Goal: Task Accomplishment & Management: Manage account settings

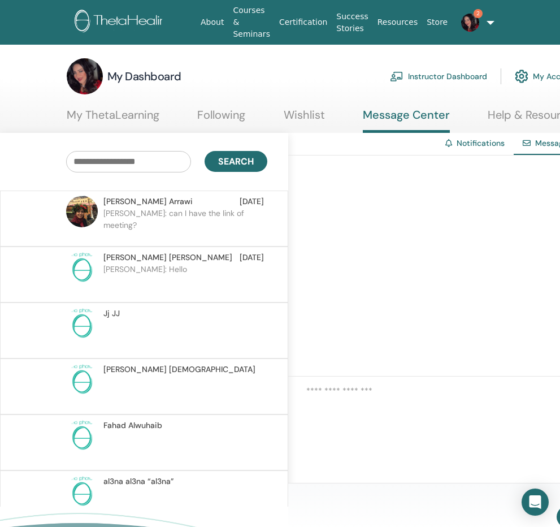
click at [468, 28] on img at bounding box center [470, 23] width 18 height 18
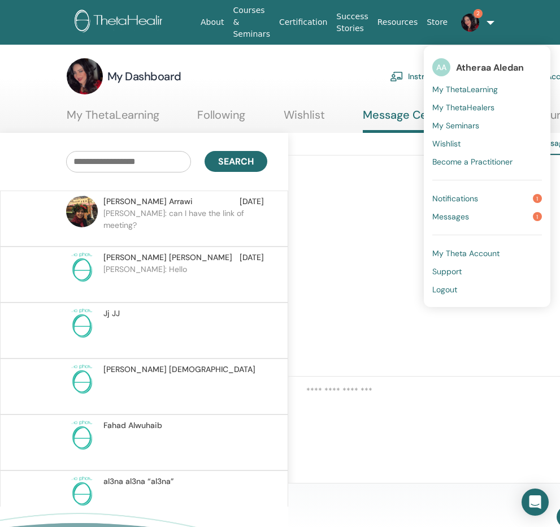
click at [456, 196] on span "Notifications" at bounding box center [455, 198] width 46 height 10
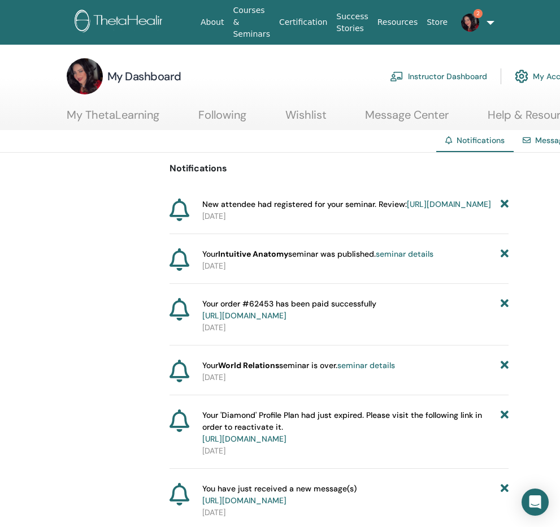
click at [453, 76] on link "Instructor Dashboard" at bounding box center [438, 76] width 97 height 25
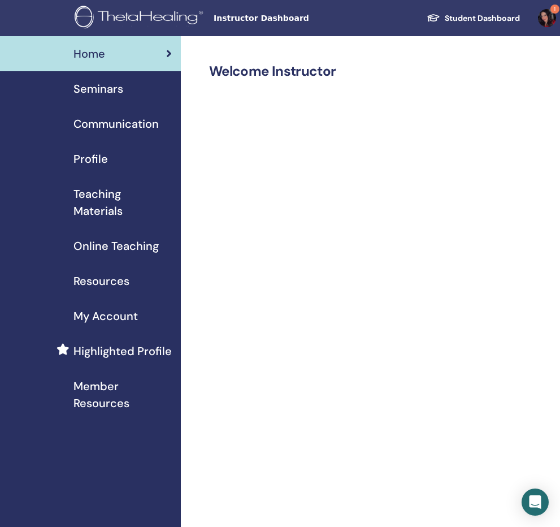
click at [104, 87] on span "Seminars" at bounding box center [98, 88] width 50 height 17
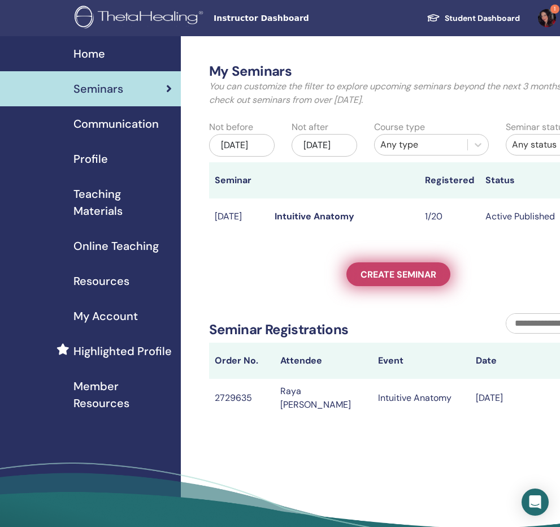
click at [388, 280] on span "Create seminar" at bounding box center [398, 274] width 76 height 12
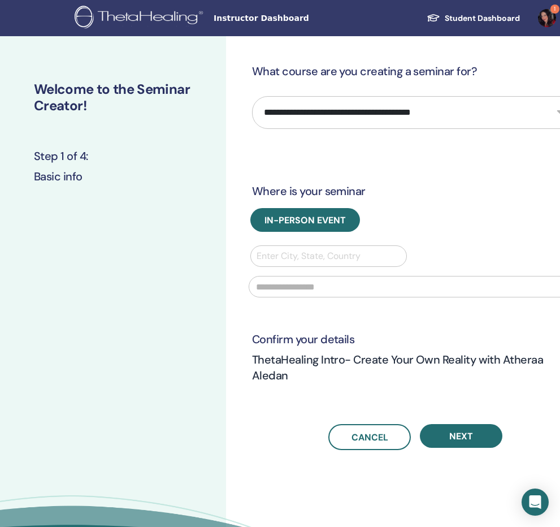
select select "*"
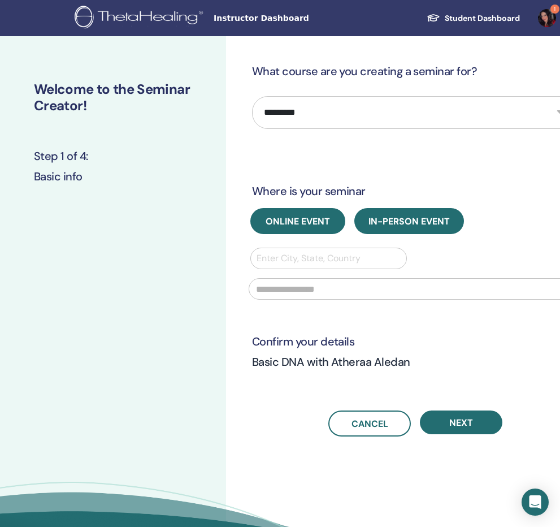
click at [317, 216] on span "Online Event" at bounding box center [298, 221] width 64 height 12
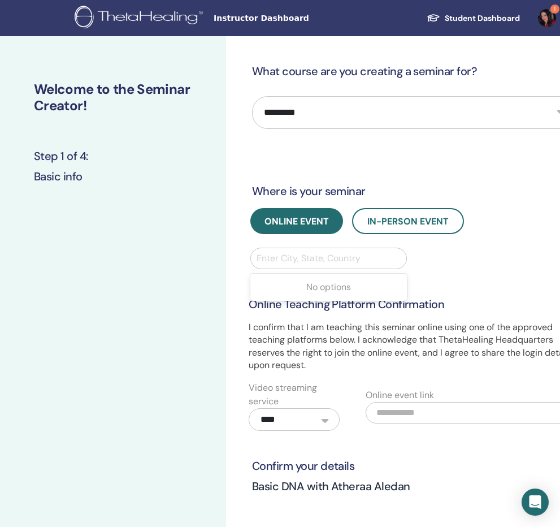
click at [319, 254] on div "Enter City, State, Country" at bounding box center [328, 258] width 144 height 14
click at [323, 255] on div "Enter City, State, Country" at bounding box center [328, 258] width 144 height 14
click at [482, 285] on div "**********" at bounding box center [415, 350] width 347 height 162
click at [295, 262] on div "Enter City, State, Country" at bounding box center [328, 258] width 144 height 14
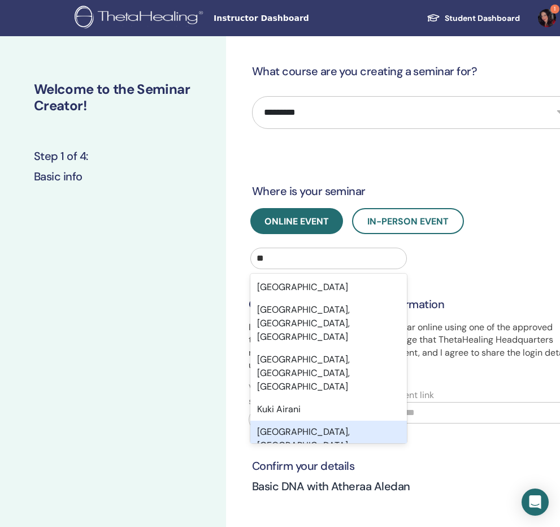
type input "***"
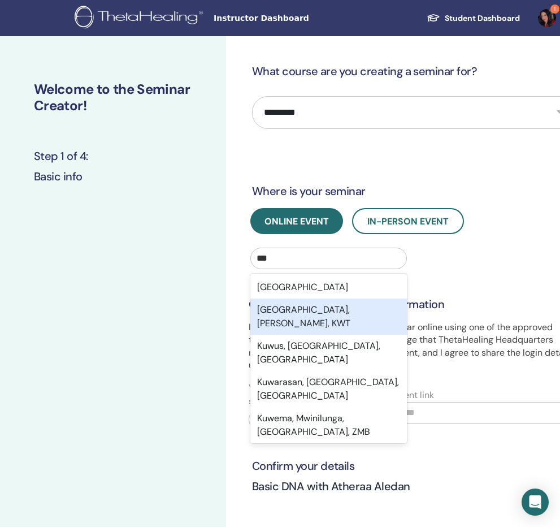
click at [289, 315] on div "Kuwait City, Al Asimah, KWT" at bounding box center [328, 316] width 156 height 36
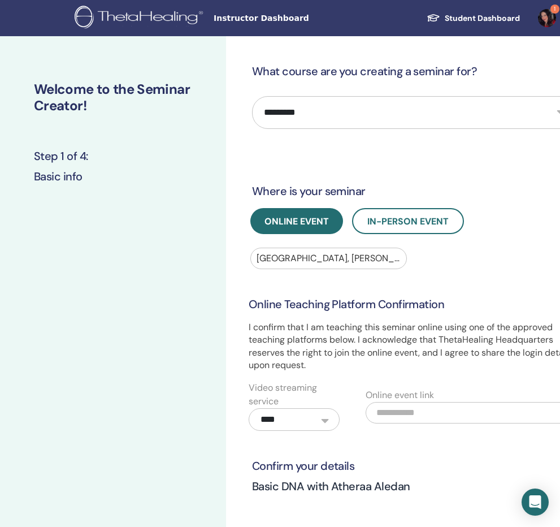
click at [444, 478] on h3 "Basic DNA with Atheraa Aledan" at bounding box center [415, 492] width 327 height 29
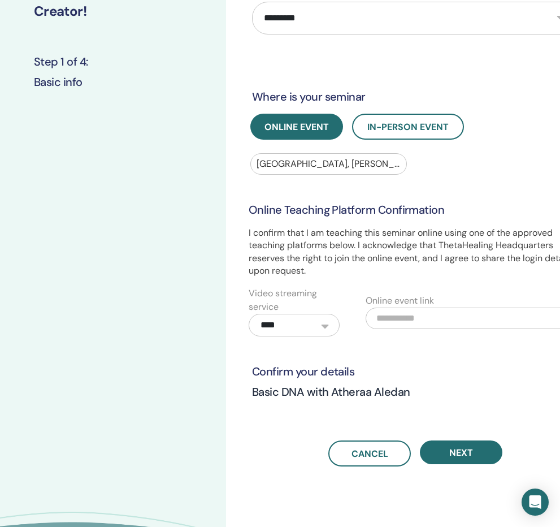
scroll to position [99, 0]
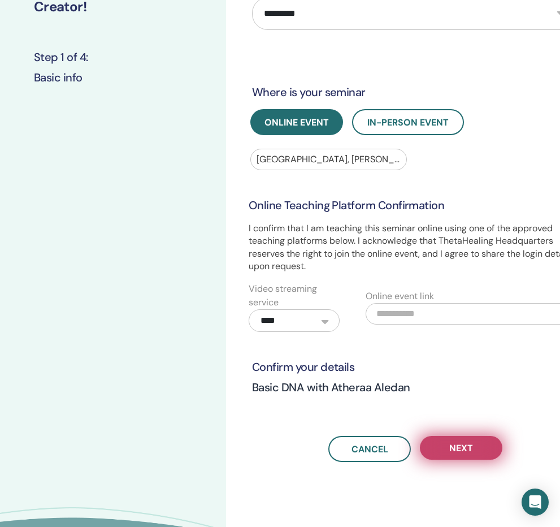
click at [457, 442] on span "Next" at bounding box center [461, 448] width 24 height 12
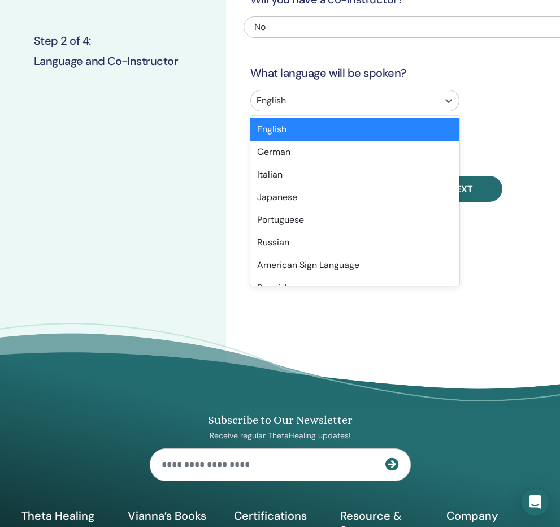
click at [351, 94] on div at bounding box center [344, 101] width 176 height 16
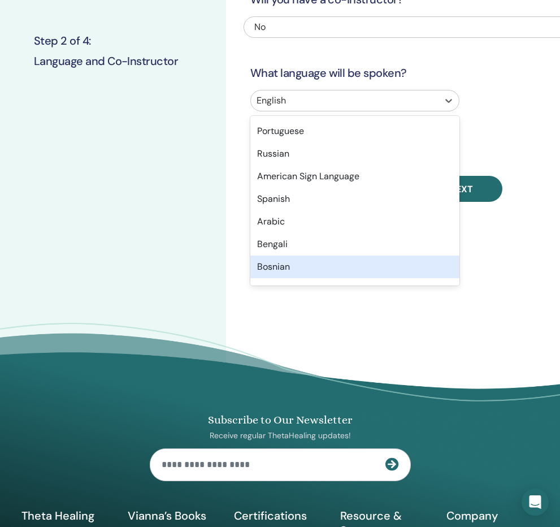
scroll to position [111, 0]
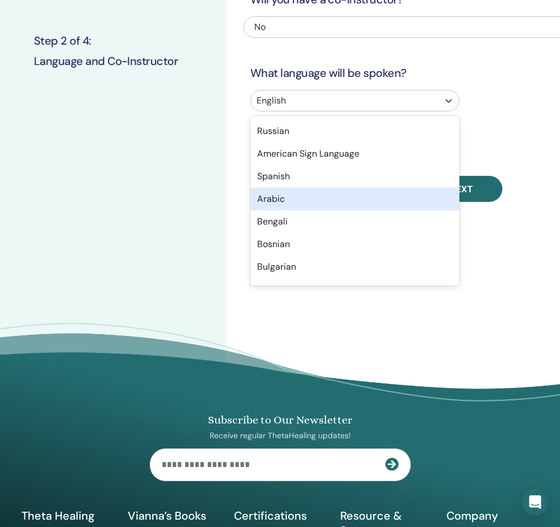
click at [254, 195] on div "Arabic" at bounding box center [354, 199] width 209 height 23
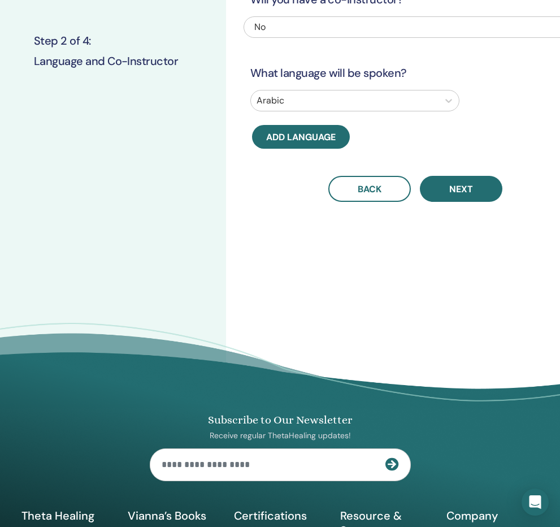
click at [473, 112] on div "Arabic" at bounding box center [416, 103] width 344 height 26
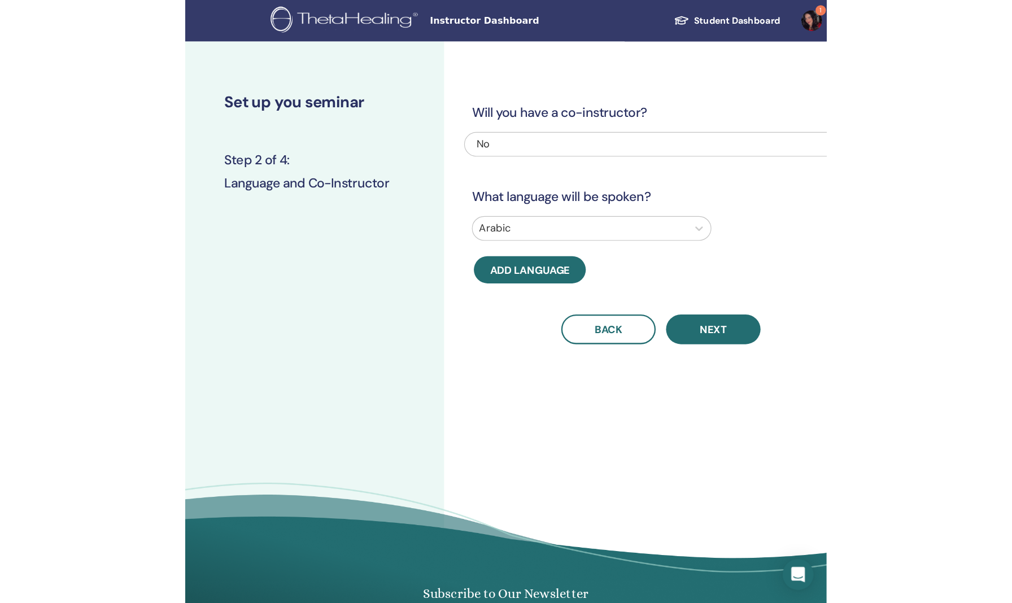
scroll to position [0, 0]
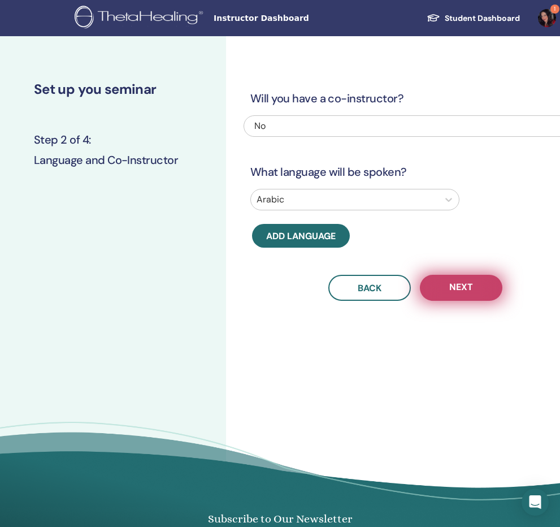
click at [466, 288] on span "Next" at bounding box center [461, 288] width 24 height 14
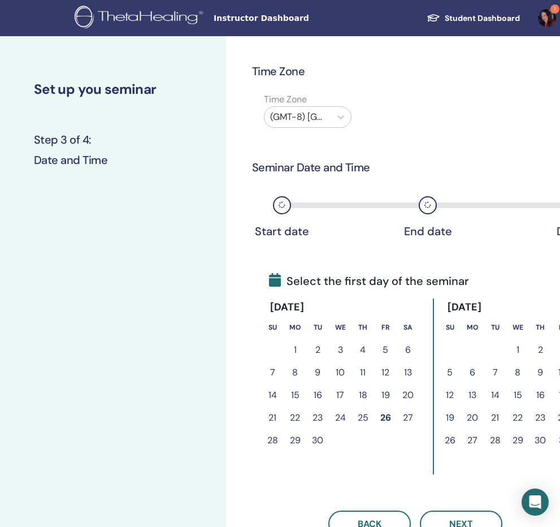
click at [516, 349] on button "1" at bounding box center [517, 349] width 23 height 23
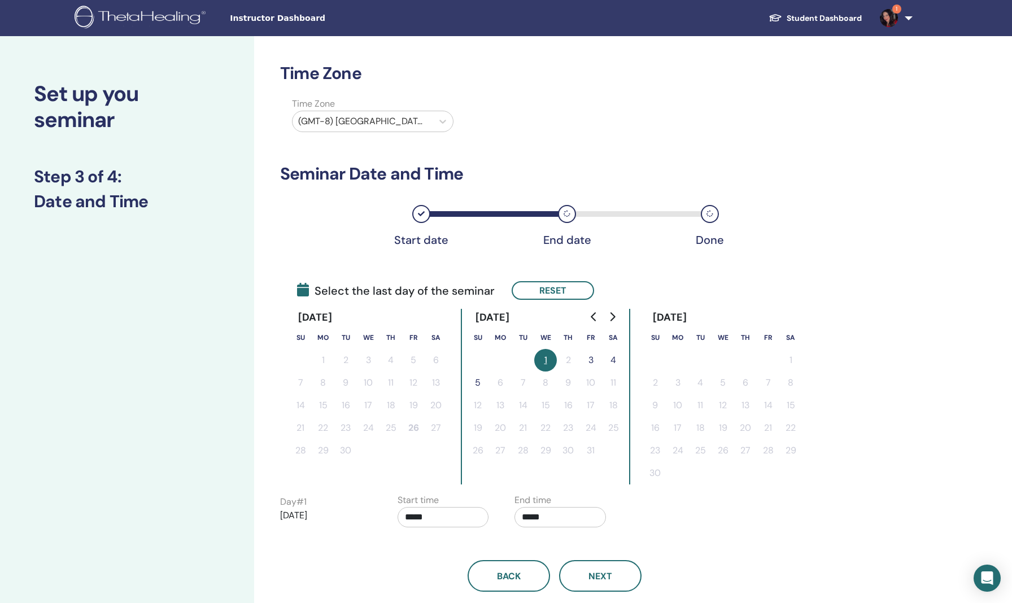
click at [559, 361] on button "4" at bounding box center [613, 360] width 23 height 23
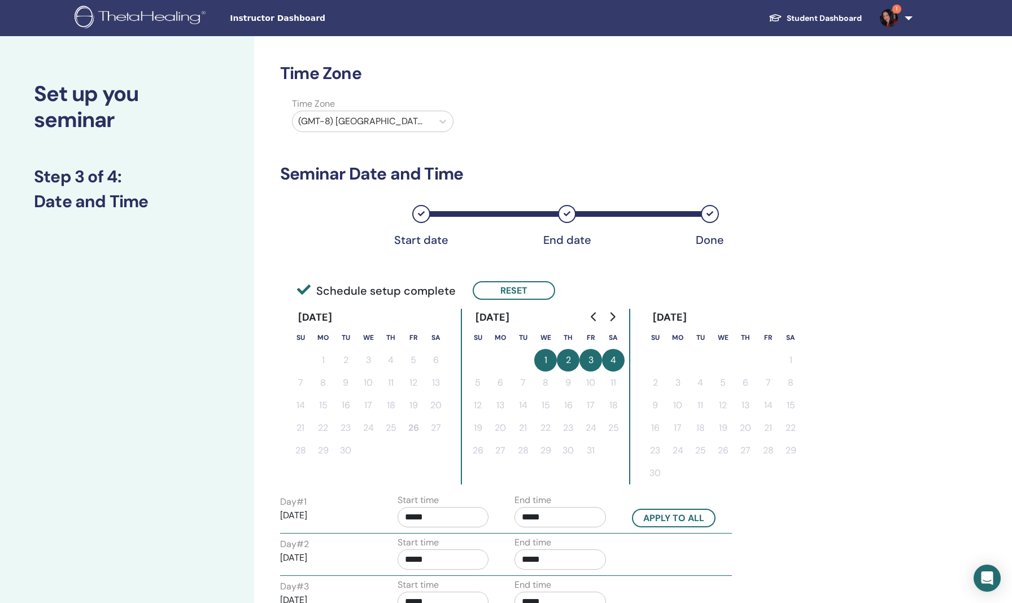
click at [547, 359] on button "1" at bounding box center [545, 360] width 23 height 23
click at [559, 363] on button "3" at bounding box center [591, 360] width 23 height 23
click at [559, 360] on button "4" at bounding box center [613, 360] width 23 height 23
click at [559, 361] on button "3" at bounding box center [591, 360] width 23 height 23
click at [489, 293] on button "Reset" at bounding box center [514, 290] width 82 height 19
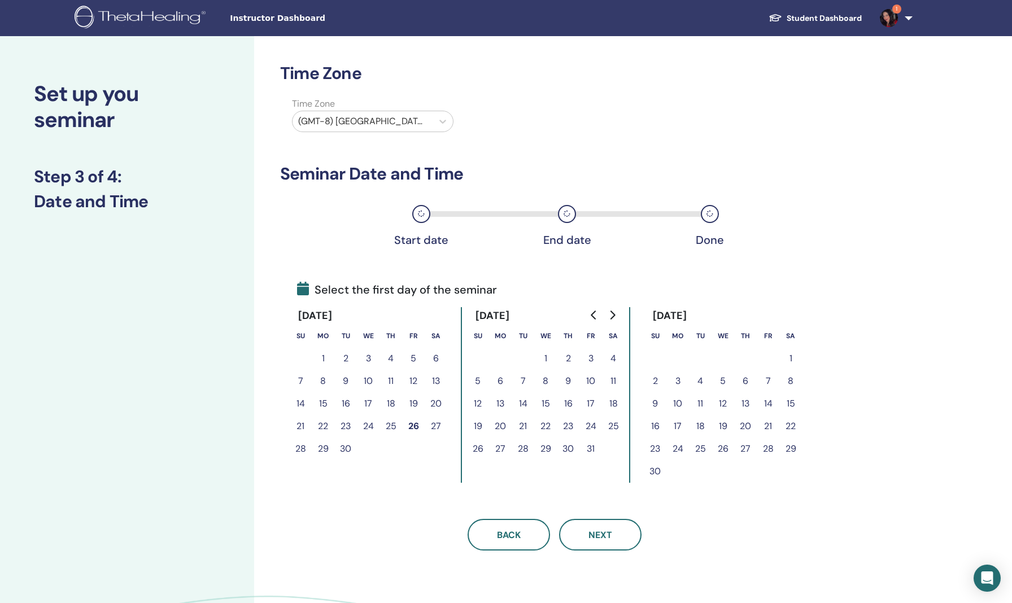
click at [544, 353] on button "1" at bounding box center [545, 358] width 23 height 23
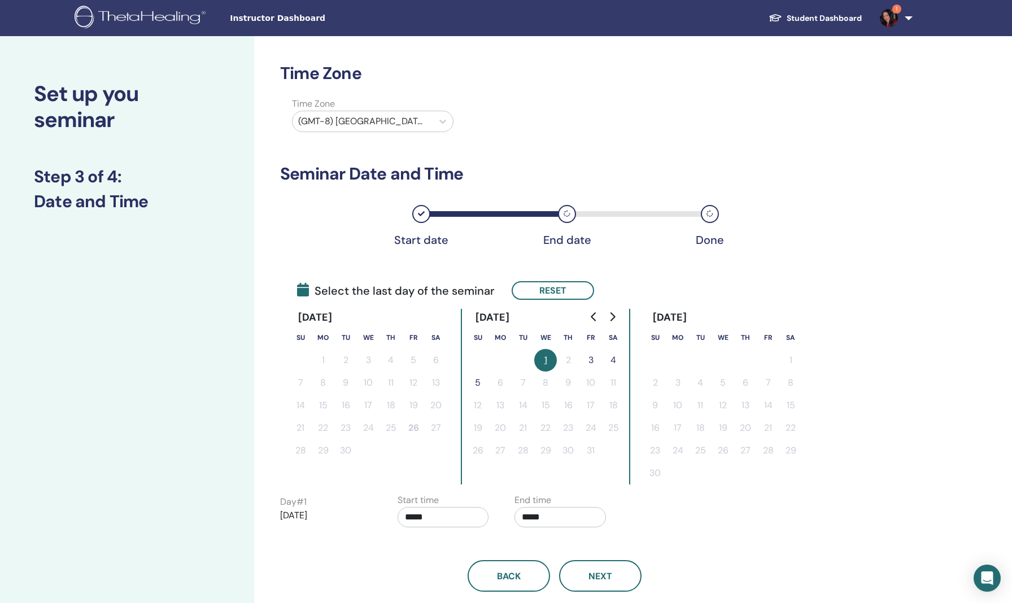
click at [559, 359] on button "3" at bounding box center [591, 360] width 23 height 23
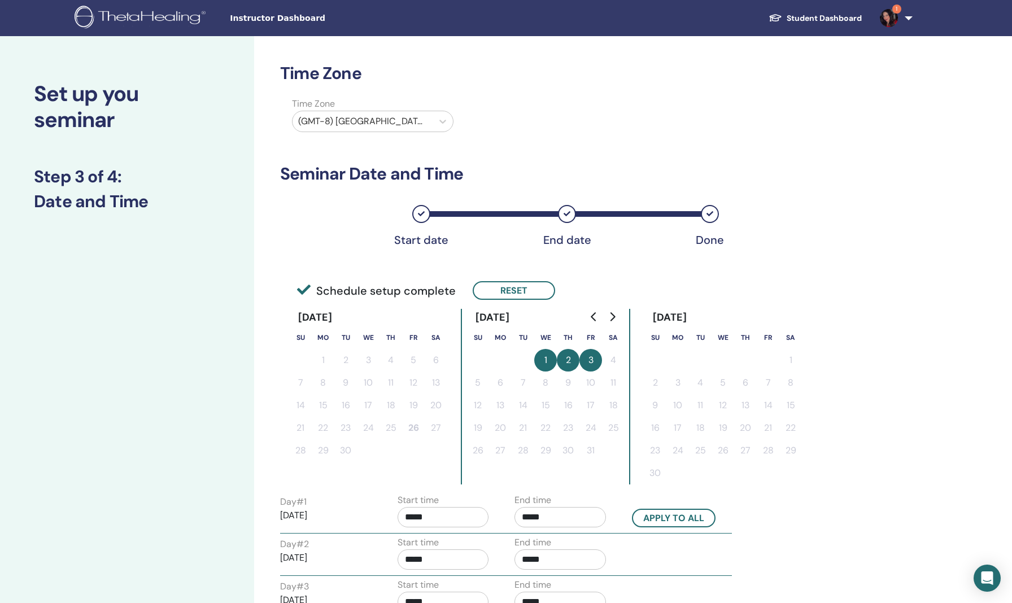
click at [559, 526] on div "Day # 1 2025/10/01 Start time ***** End time ***** Apply to all Day # 2 2025/10…" at bounding box center [555, 556] width 550 height 124
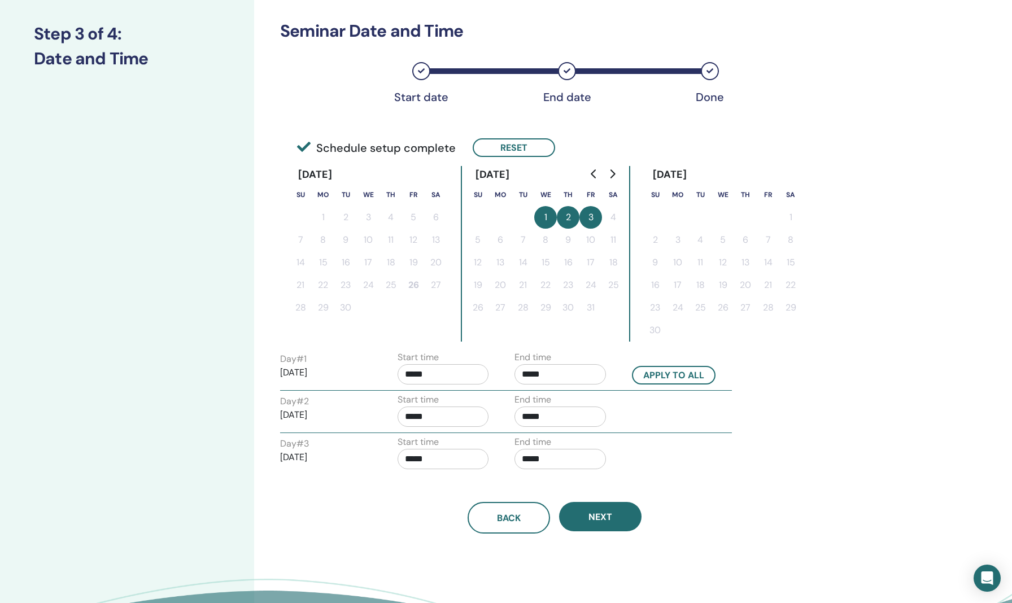
scroll to position [145, 0]
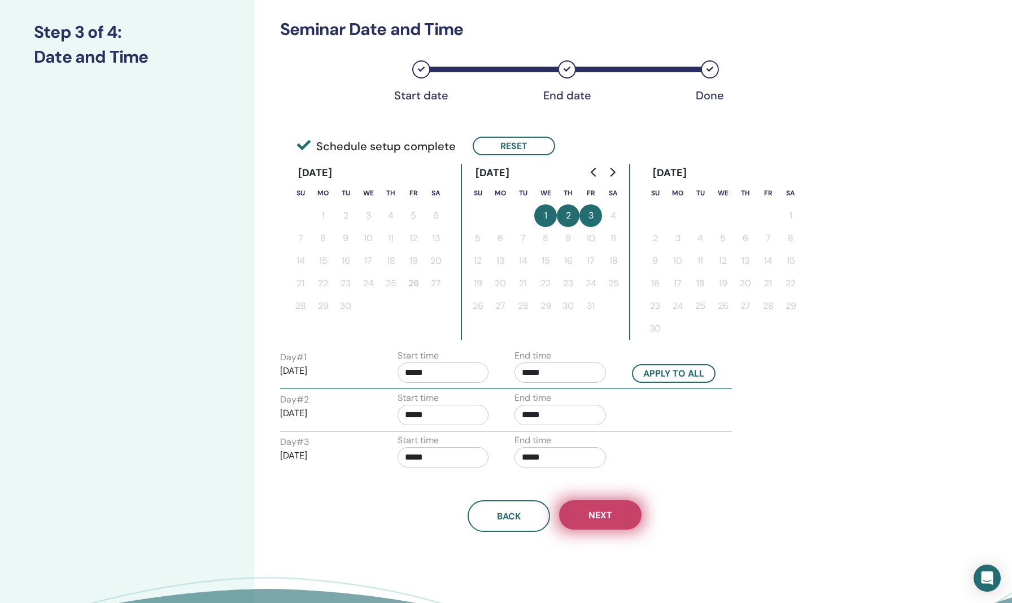
click at [559, 521] on button "Next" at bounding box center [600, 515] width 82 height 29
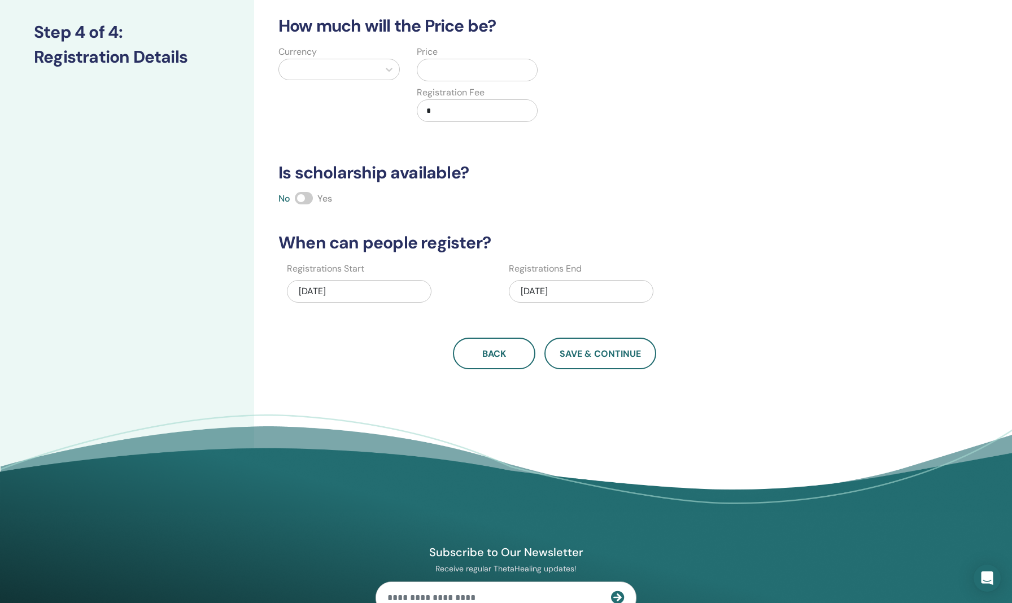
click at [512, 128] on div "Price Registration Fee *" at bounding box center [477, 90] width 138 height 90
click at [301, 198] on span at bounding box center [304, 198] width 18 height 12
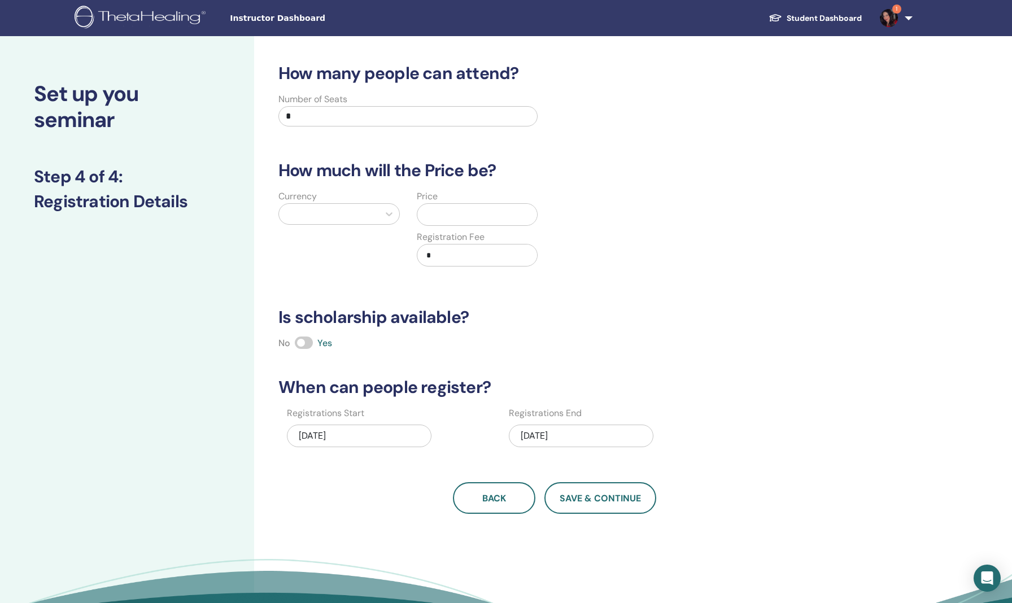
scroll to position [0, 0]
click at [380, 123] on input "*" at bounding box center [408, 116] width 259 height 20
type input "**"
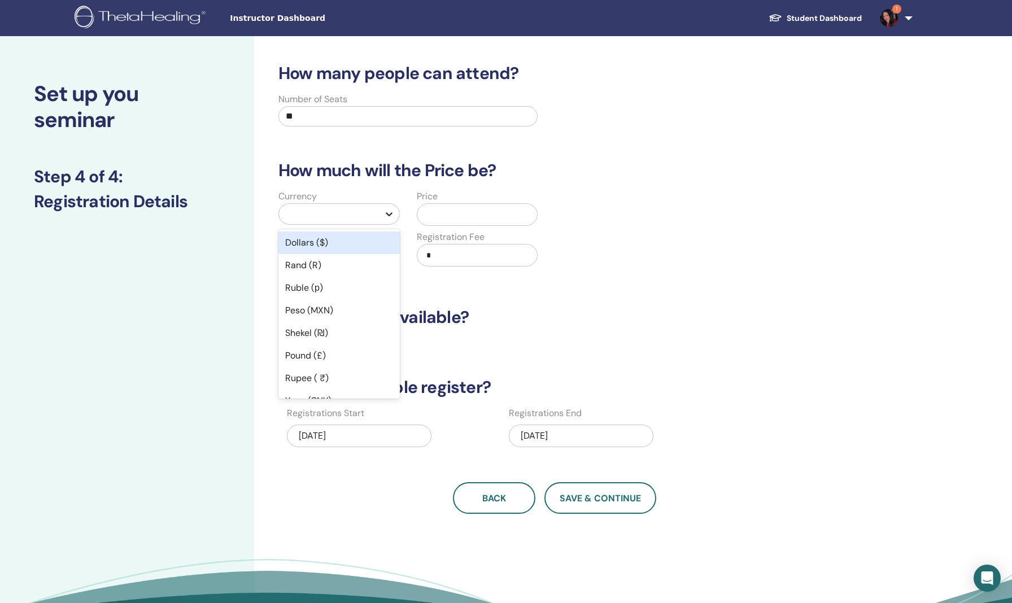
click at [379, 214] on div at bounding box center [389, 214] width 20 height 20
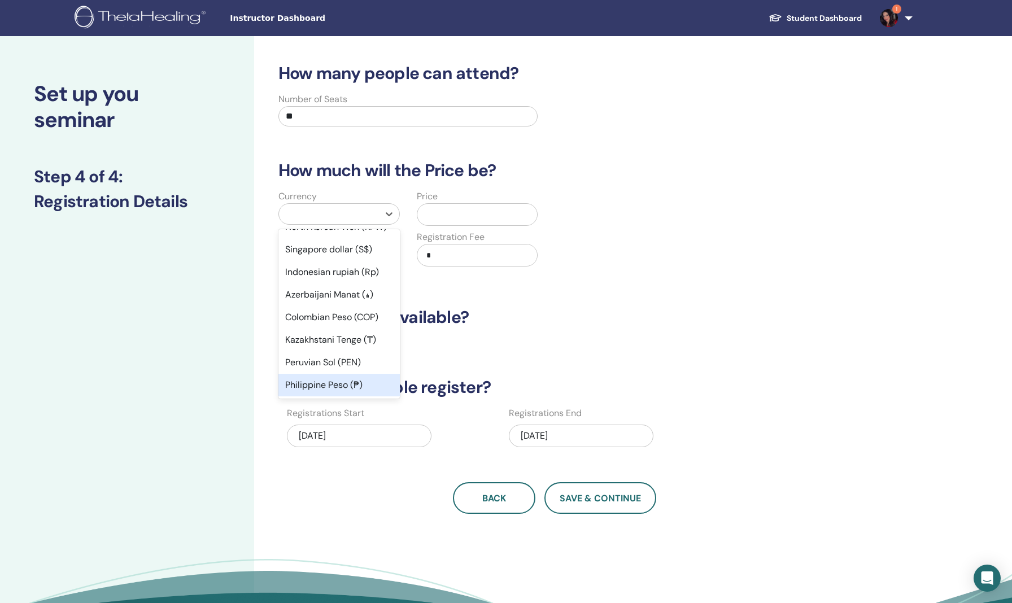
drag, startPoint x: 340, startPoint y: 247, endPoint x: 324, endPoint y: 354, distance: 107.5
click at [324, 354] on div "Dollars ($) Rand (R) Ruble (р) Peso (MXN) Shekel (₪) Pound (£) Rupee ( ₹) Yuan …" at bounding box center [339, 313] width 121 height 169
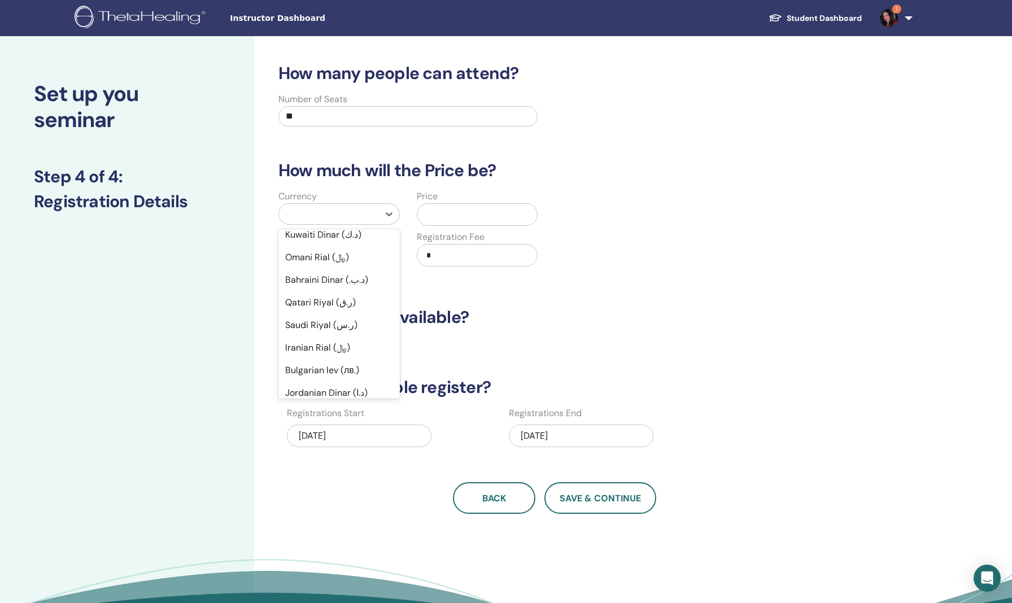
scroll to position [374, 0]
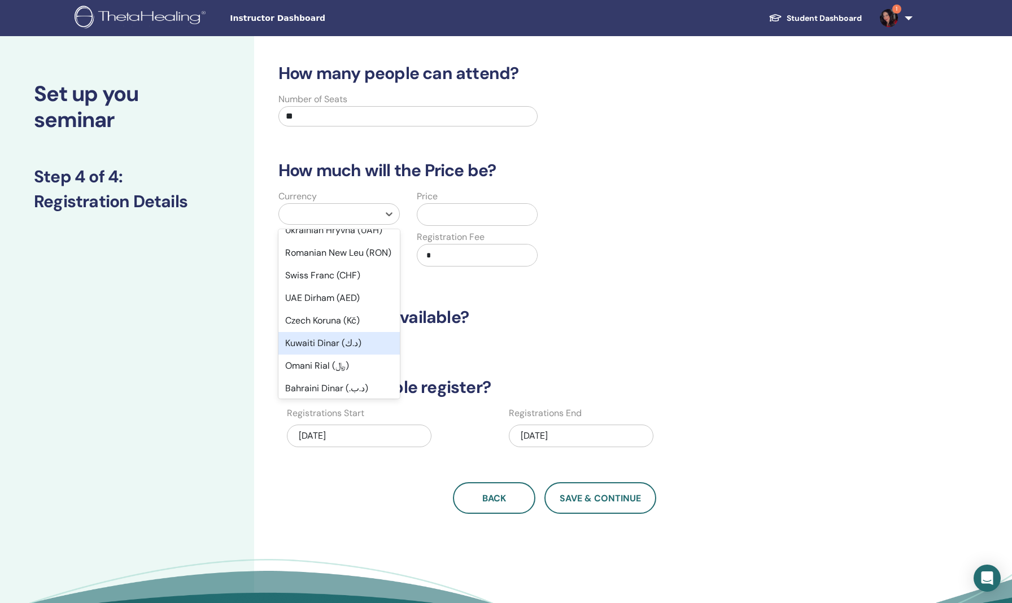
click at [310, 354] on div "Kuwaiti Dinar (د.ك)" at bounding box center [339, 343] width 121 height 23
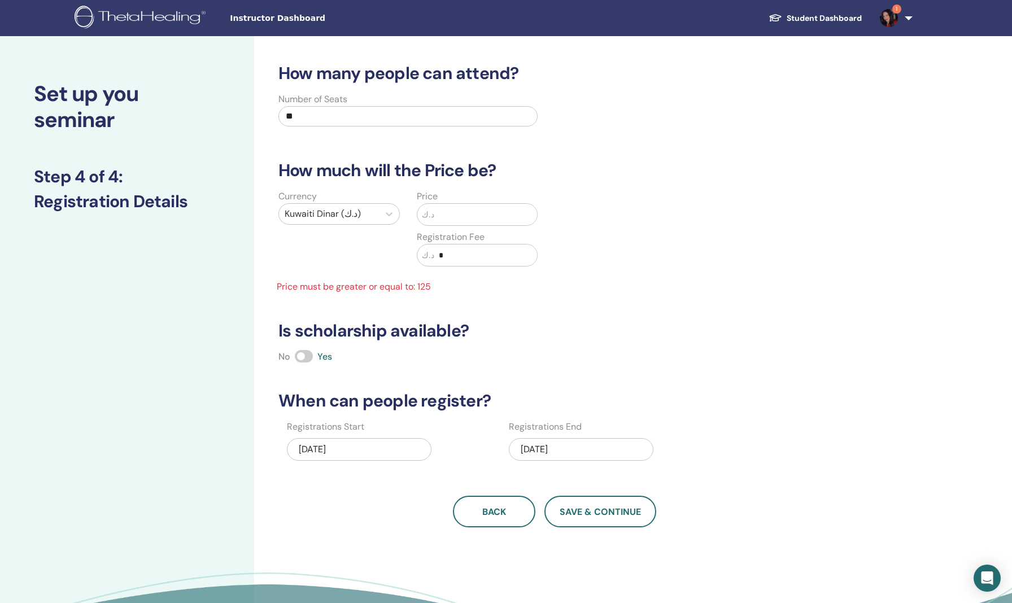
click at [469, 212] on input "text" at bounding box center [485, 214] width 103 height 21
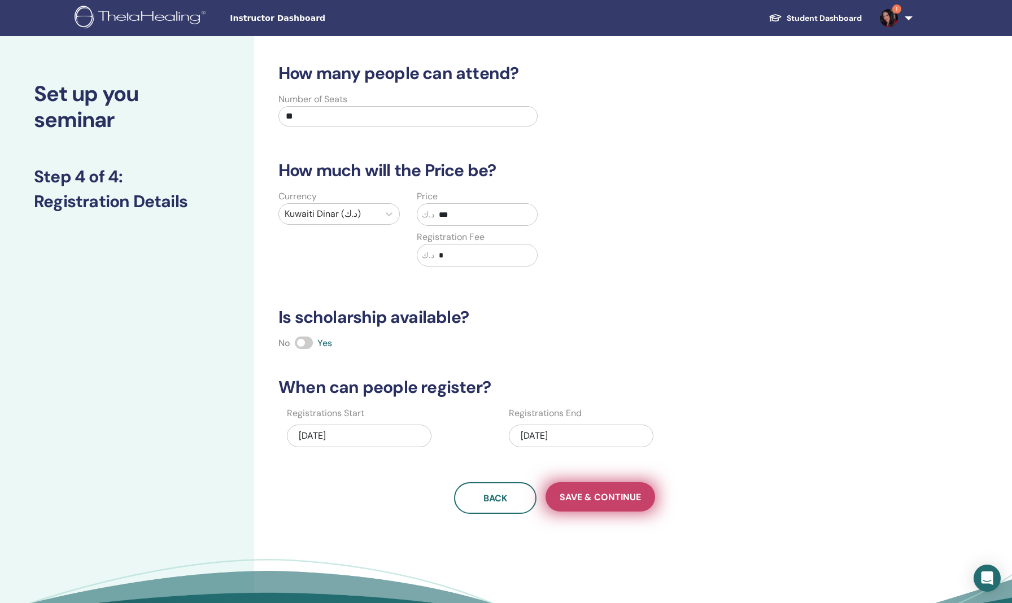
type input "***"
click at [559, 495] on span "Save & Continue" at bounding box center [600, 498] width 81 height 12
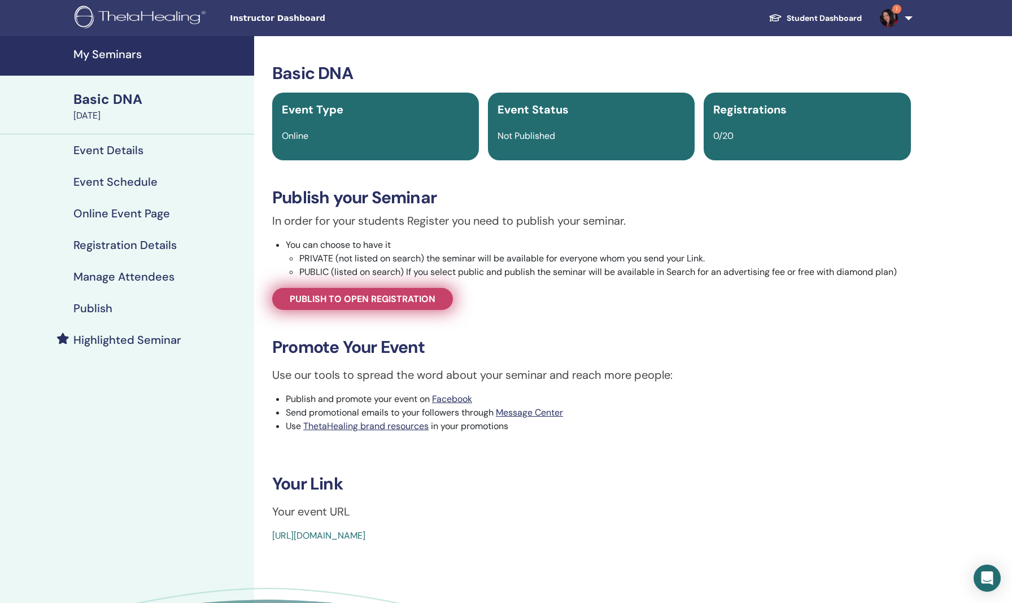
click at [384, 305] on span "Publish to open registration" at bounding box center [363, 299] width 146 height 12
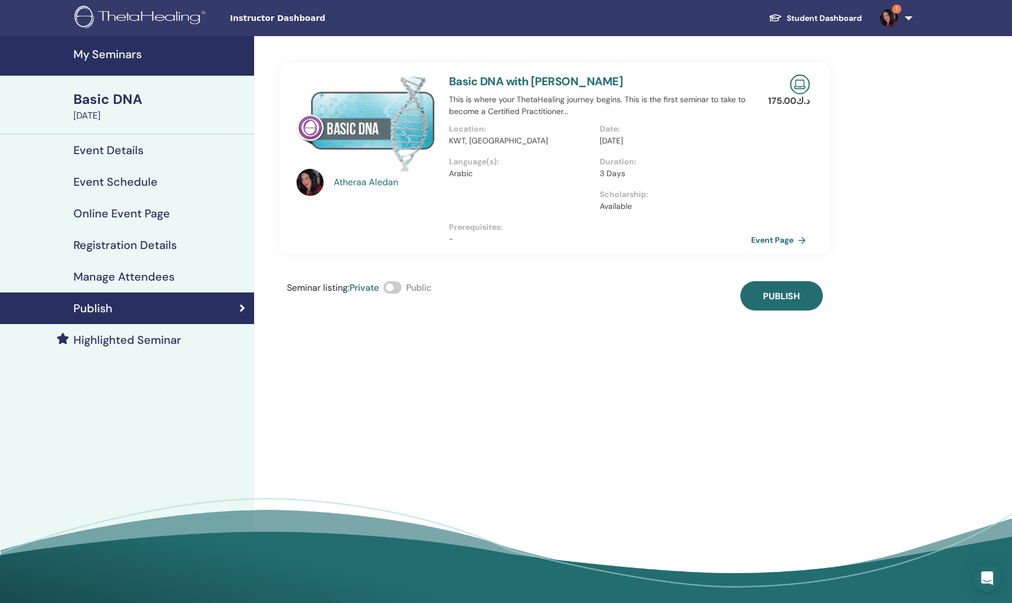
click at [395, 288] on span at bounding box center [393, 287] width 18 height 12
click at [784, 293] on span "Publish" at bounding box center [781, 296] width 37 height 12
click at [598, 237] on p "-" at bounding box center [600, 239] width 302 height 12
click at [154, 339] on h4 "Highlighted Seminar" at bounding box center [127, 340] width 108 height 14
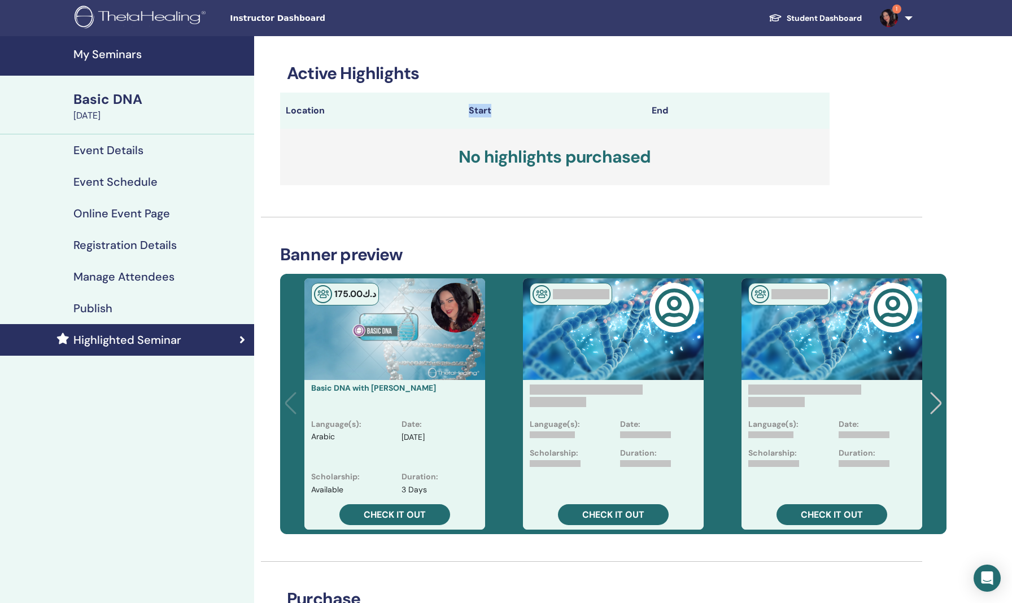
drag, startPoint x: 455, startPoint y: 123, endPoint x: 468, endPoint y: 118, distance: 13.8
click at [468, 118] on tr "Location Start End" at bounding box center [555, 111] width 550 height 36
click at [476, 116] on th "Start" at bounding box center [554, 111] width 183 height 36
click at [479, 150] on h3 "No highlights purchased" at bounding box center [555, 157] width 550 height 56
click at [481, 106] on th "Start" at bounding box center [554, 111] width 183 height 36
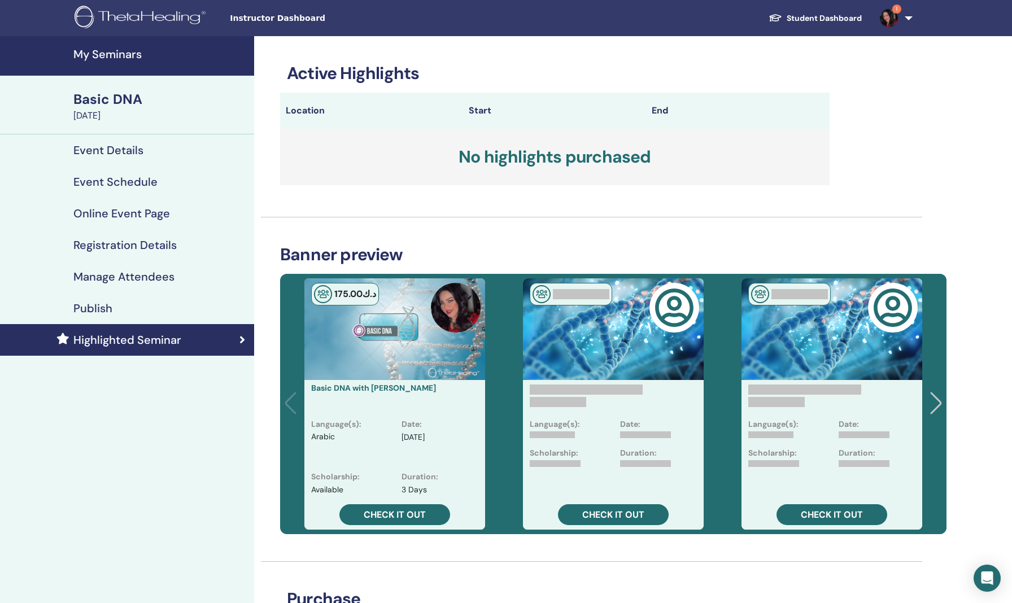
click at [664, 110] on th "End" at bounding box center [737, 111] width 183 height 36
click at [441, 303] on div "د.ك 175 .00 Basic DNA with Atheraa Aledan Language(s) : Arabic Date : Oct/01, 2…" at bounding box center [613, 404] width 655 height 260
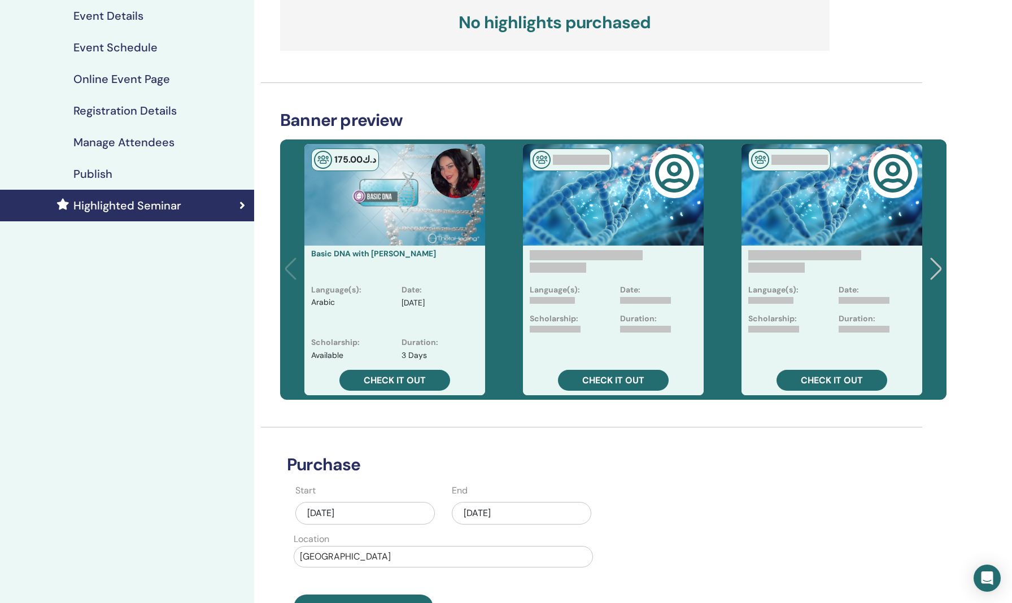
scroll to position [138, 0]
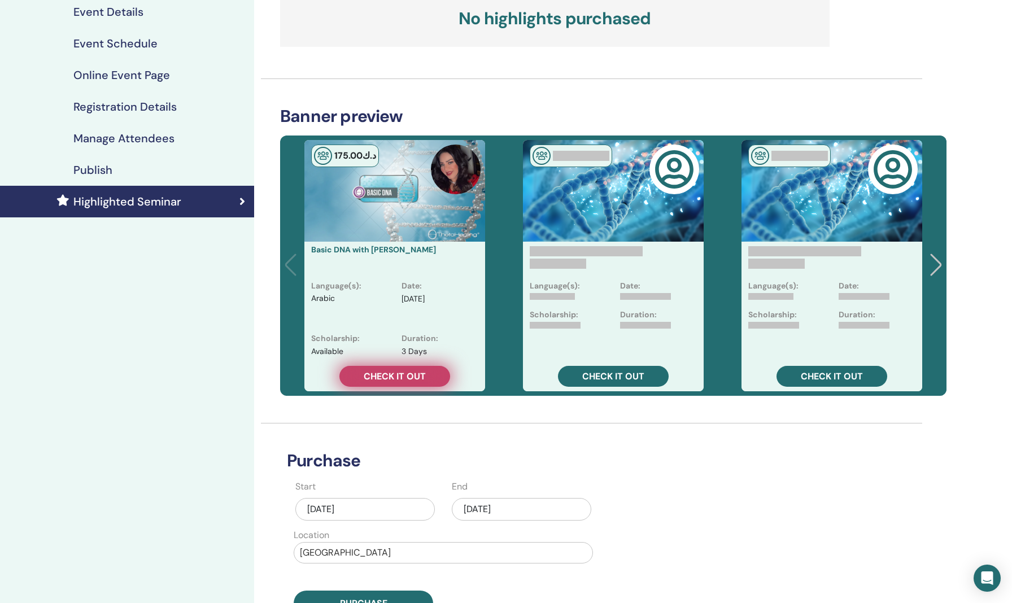
click at [393, 377] on span "Check it out" at bounding box center [395, 377] width 62 height 12
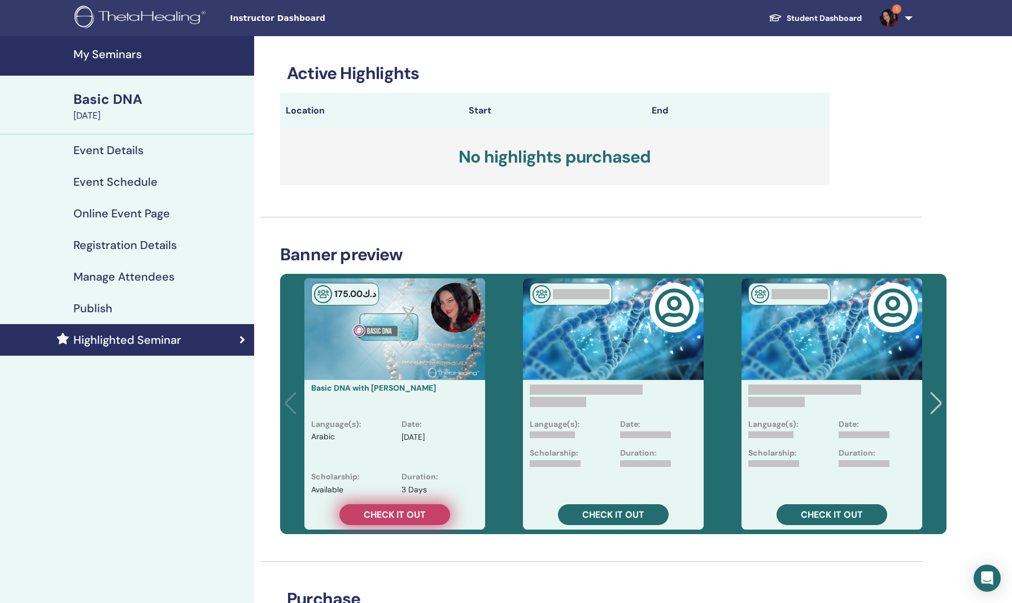
click at [401, 511] on span "Check it out" at bounding box center [395, 515] width 62 height 12
click at [491, 234] on div "Active Highlights Location Start End No highlights purchased Banner preview د.ك…" at bounding box center [591, 488] width 675 height 905
click at [262, 21] on span "Instructor Dashboard" at bounding box center [314, 18] width 169 height 12
click at [260, 21] on span "Instructor Dashboard" at bounding box center [314, 18] width 169 height 12
click at [324, 151] on h3 "No highlights purchased" at bounding box center [555, 157] width 550 height 56
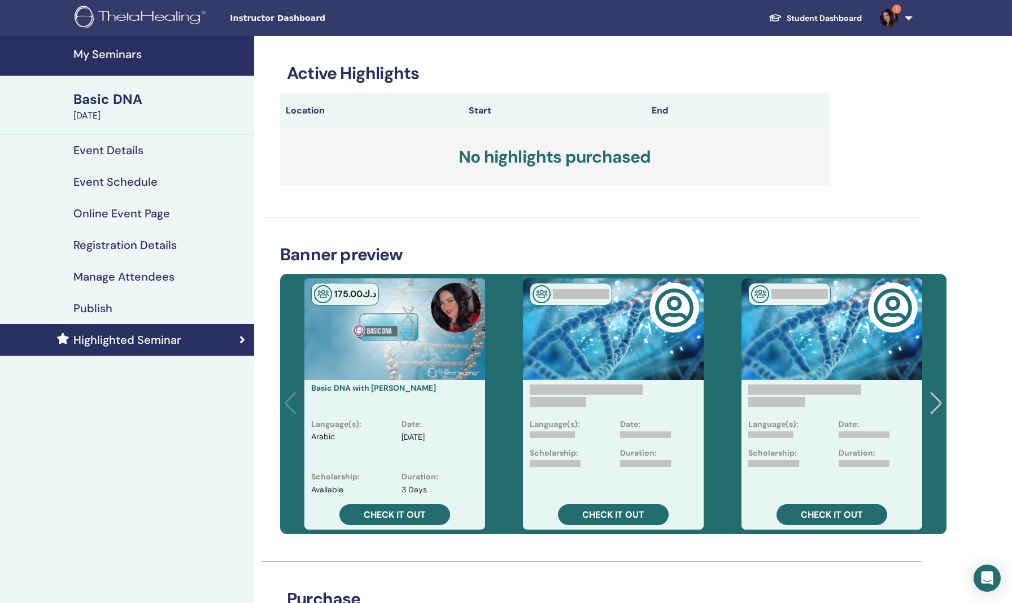
click at [285, 19] on span "Instructor Dashboard" at bounding box center [314, 18] width 169 height 12
click at [121, 51] on h4 "My Seminars" at bounding box center [160, 54] width 174 height 14
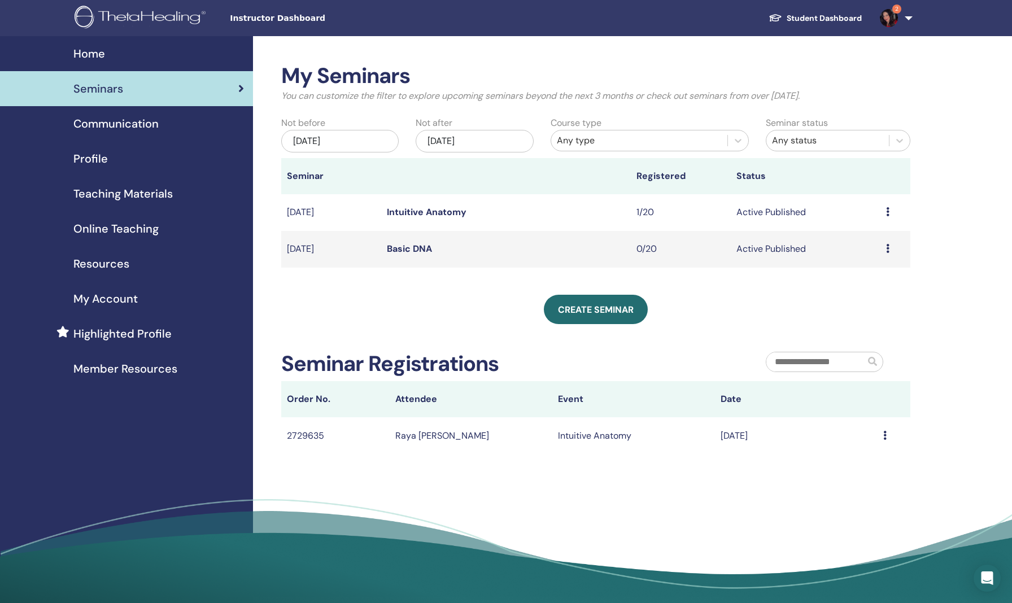
click at [161, 94] on div "Seminars" at bounding box center [126, 88] width 235 height 17
click at [601, 312] on span "Create seminar" at bounding box center [596, 310] width 76 height 12
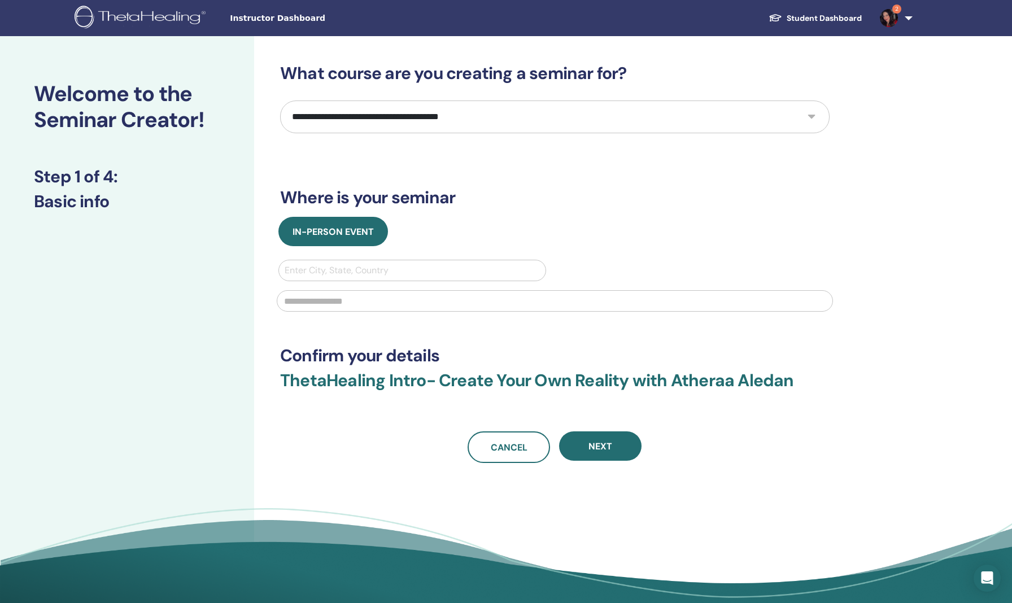
select select "*"
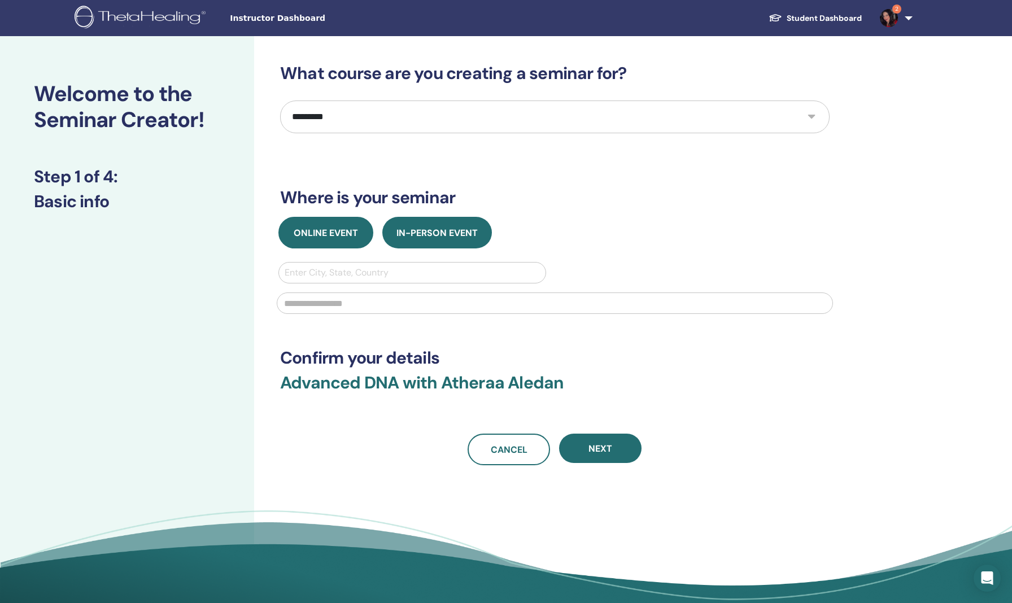
click at [325, 223] on button "Online Event" at bounding box center [326, 233] width 95 height 32
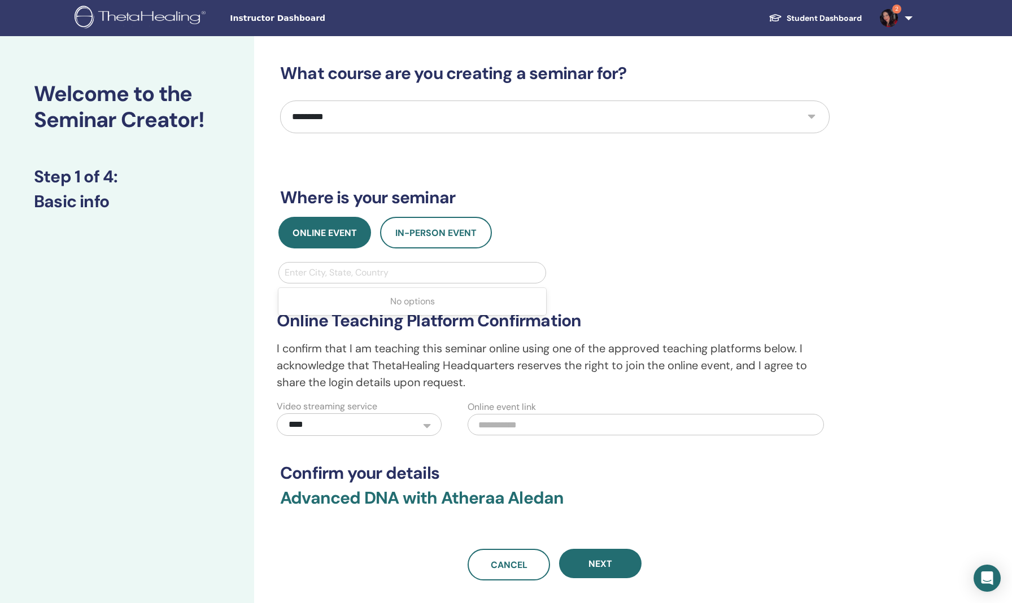
click at [414, 280] on div at bounding box center [412, 273] width 255 height 16
type input "****"
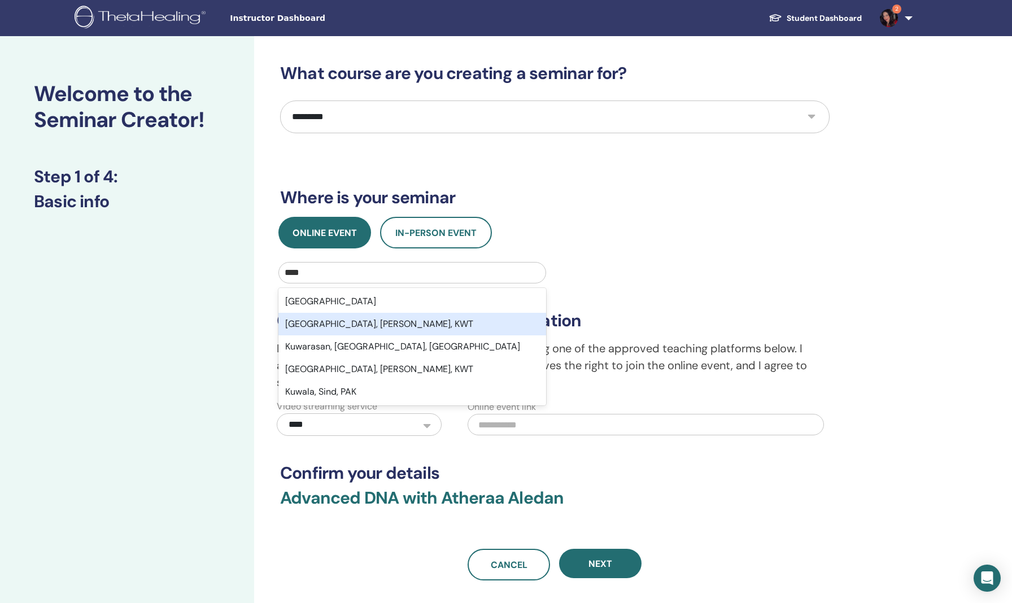
click at [324, 331] on div "Kuwait City, Al Asimah, KWT" at bounding box center [413, 324] width 268 height 23
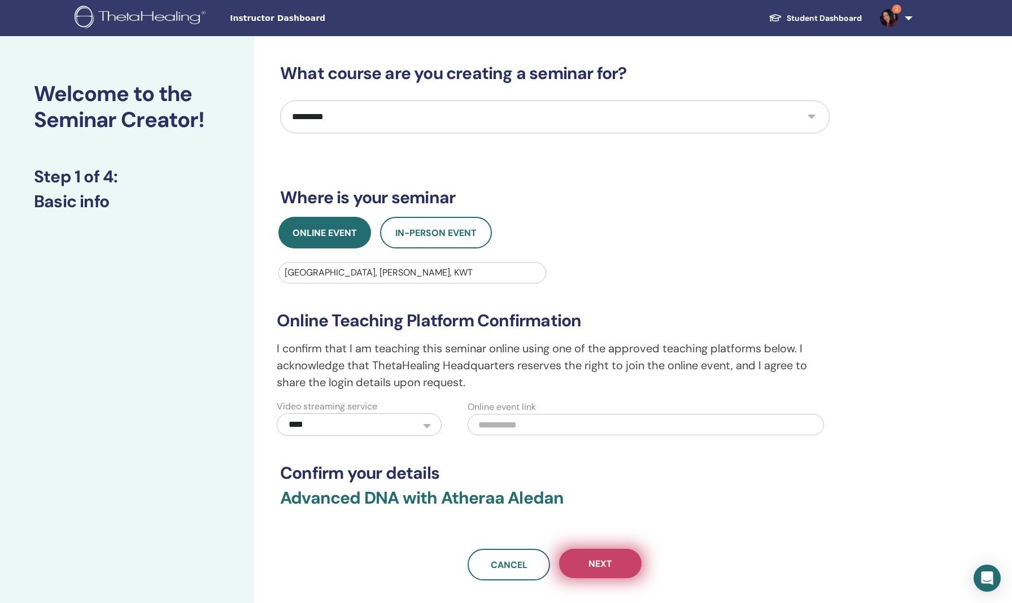
click at [581, 562] on button "Next" at bounding box center [600, 563] width 82 height 29
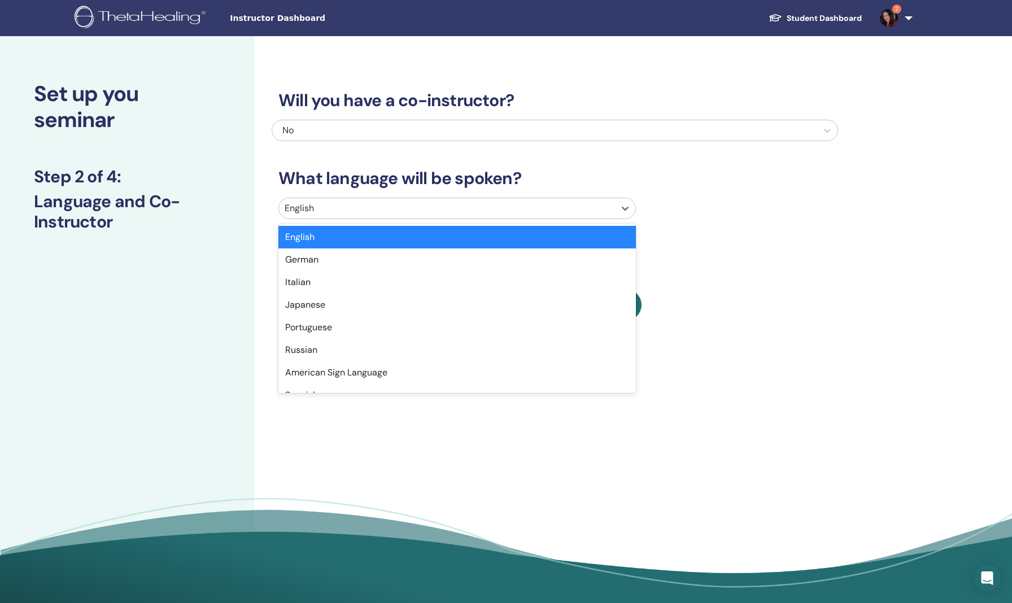
click at [358, 212] on div at bounding box center [447, 209] width 325 height 16
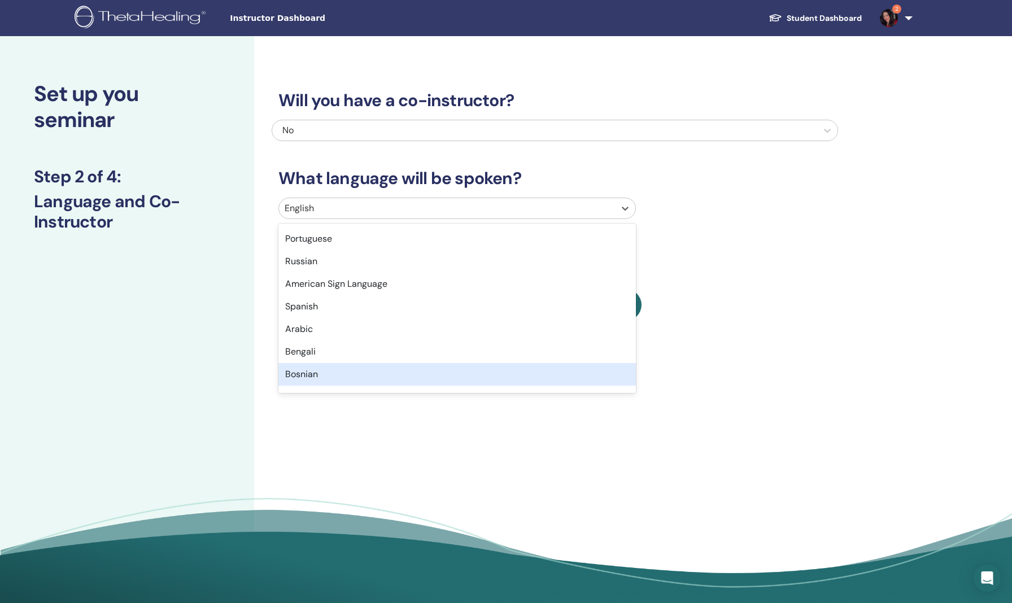
scroll to position [111, 0]
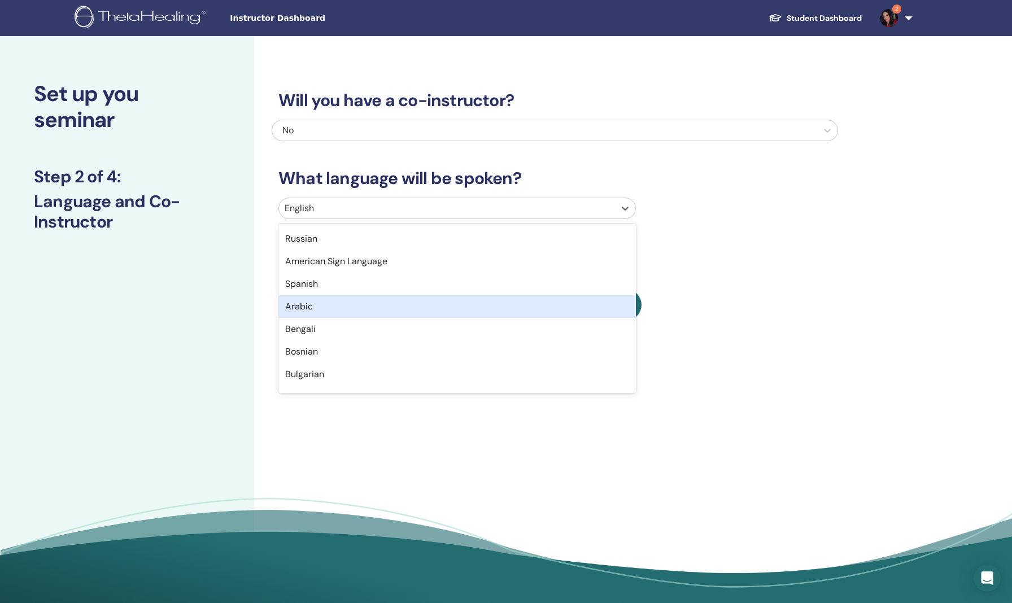
click at [295, 305] on div "Arabic" at bounding box center [458, 306] width 358 height 23
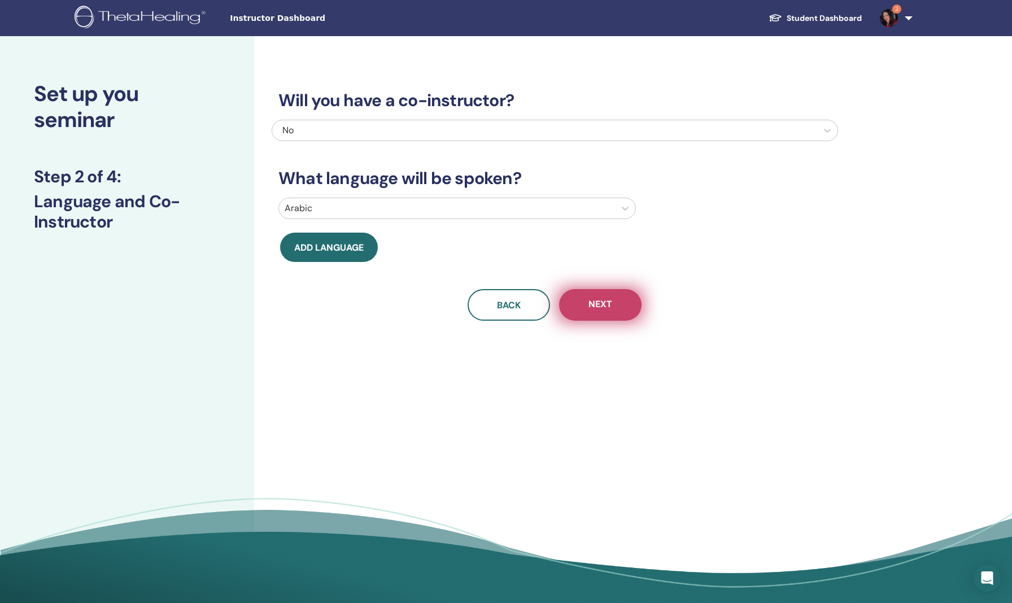
click at [611, 308] on span "Next" at bounding box center [601, 305] width 24 height 14
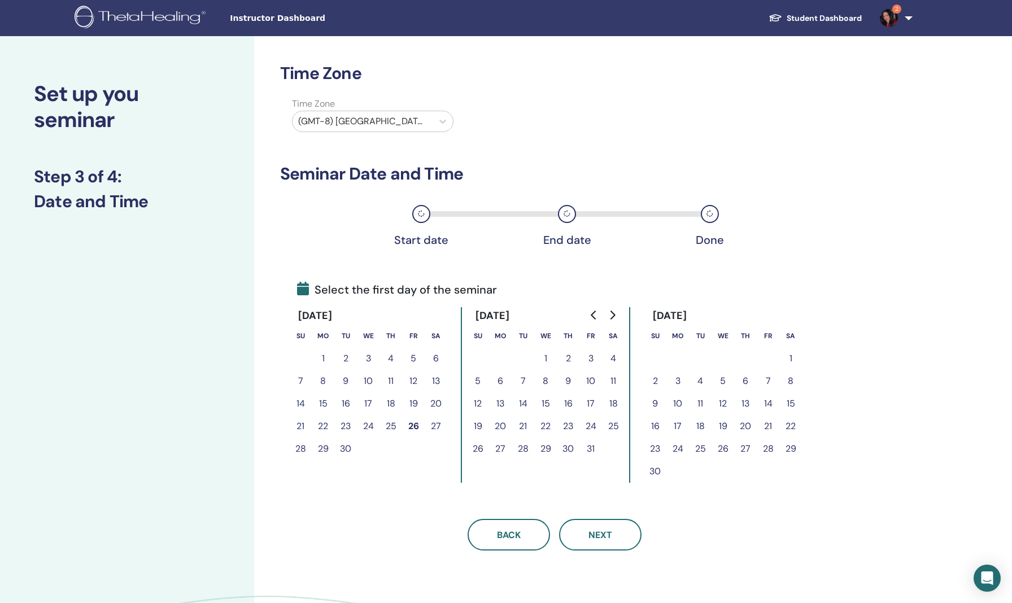
click at [478, 379] on button "5" at bounding box center [478, 381] width 23 height 23
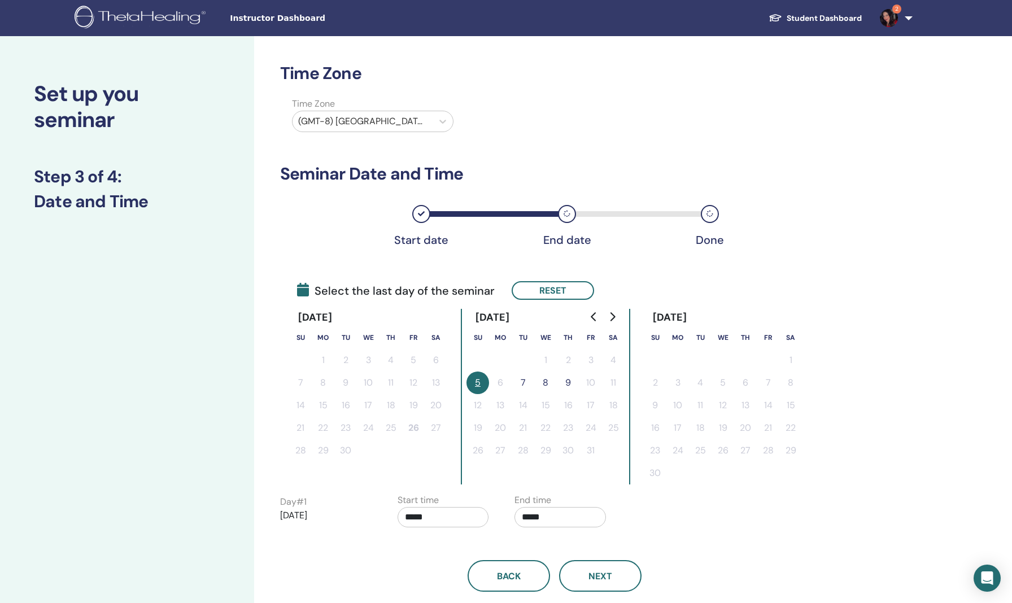
click at [525, 382] on button "7" at bounding box center [523, 383] width 23 height 23
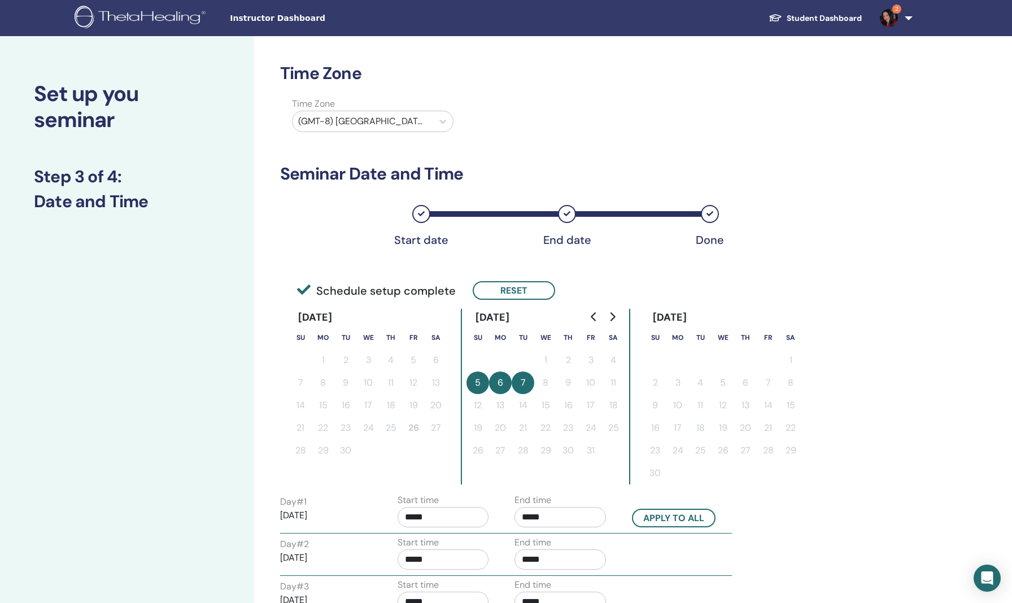
click at [785, 553] on div "Day # 1 2025/10/05 Start time ***** End time ***** Apply to all Day # 2 2025/10…" at bounding box center [555, 556] width 550 height 124
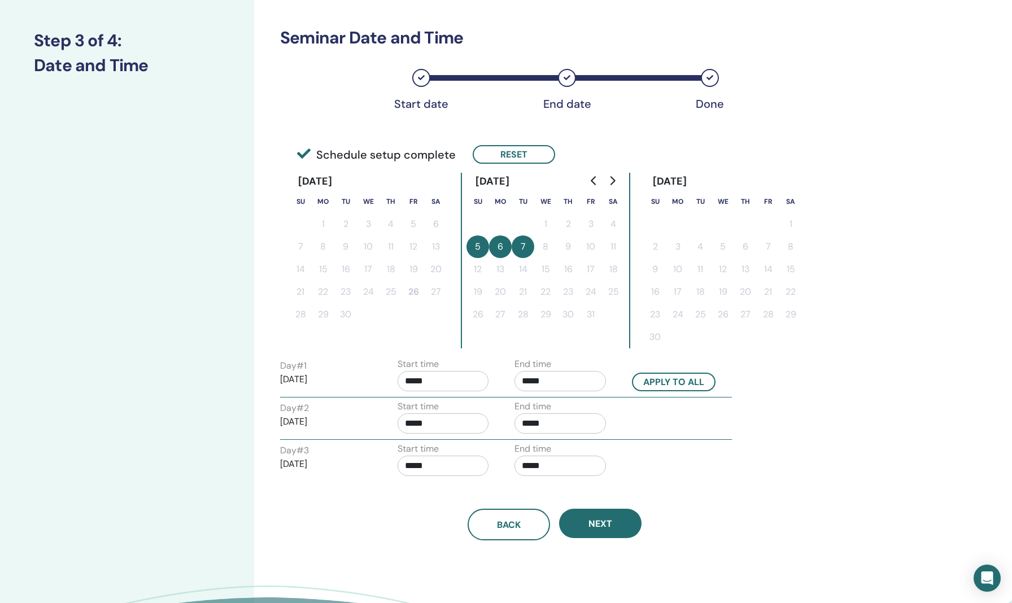
scroll to position [141, 0]
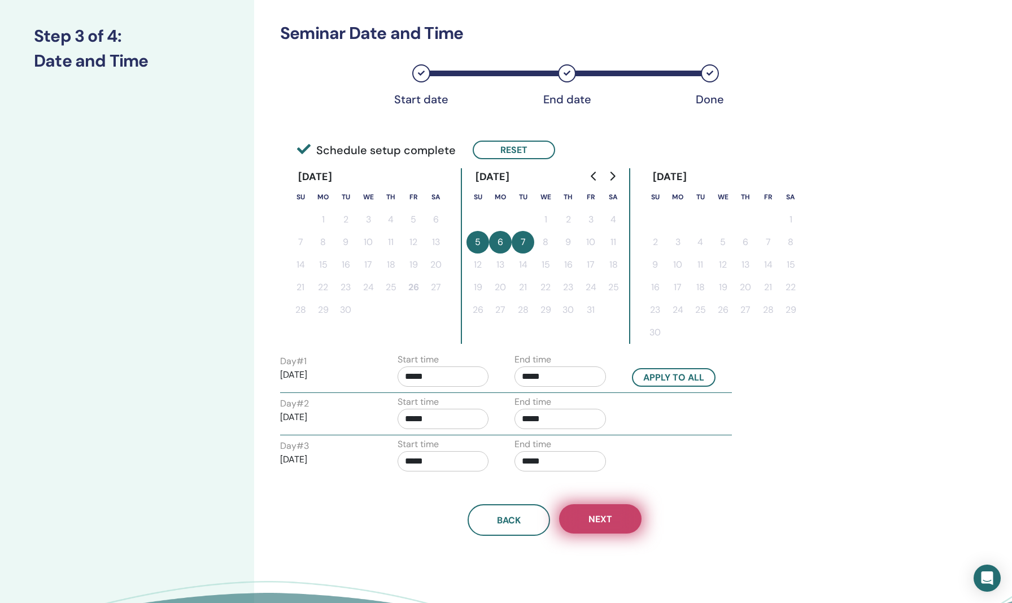
click at [616, 527] on button "Next" at bounding box center [600, 519] width 82 height 29
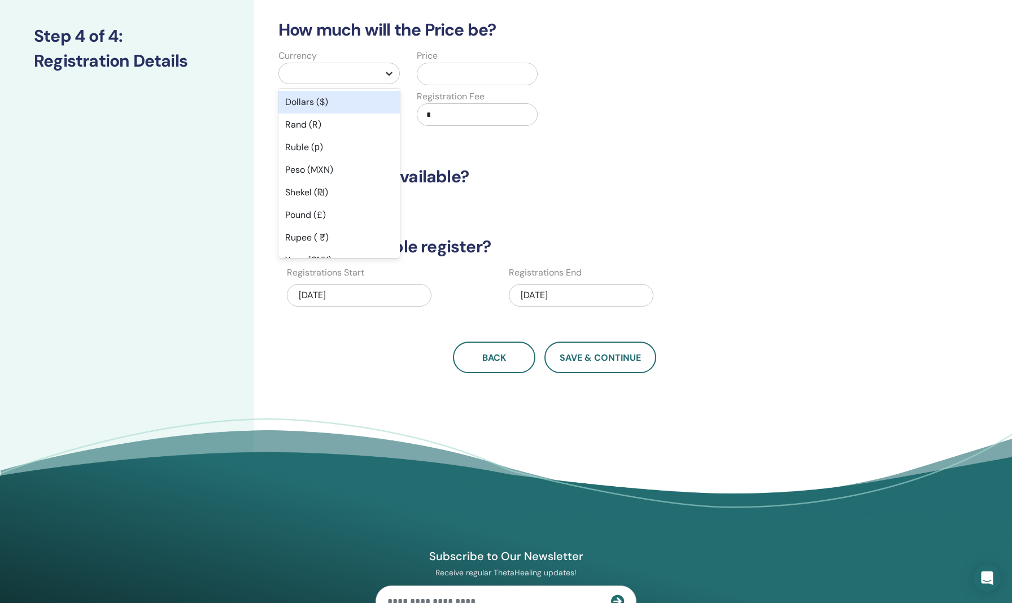
click at [380, 72] on div at bounding box center [389, 73] width 20 height 20
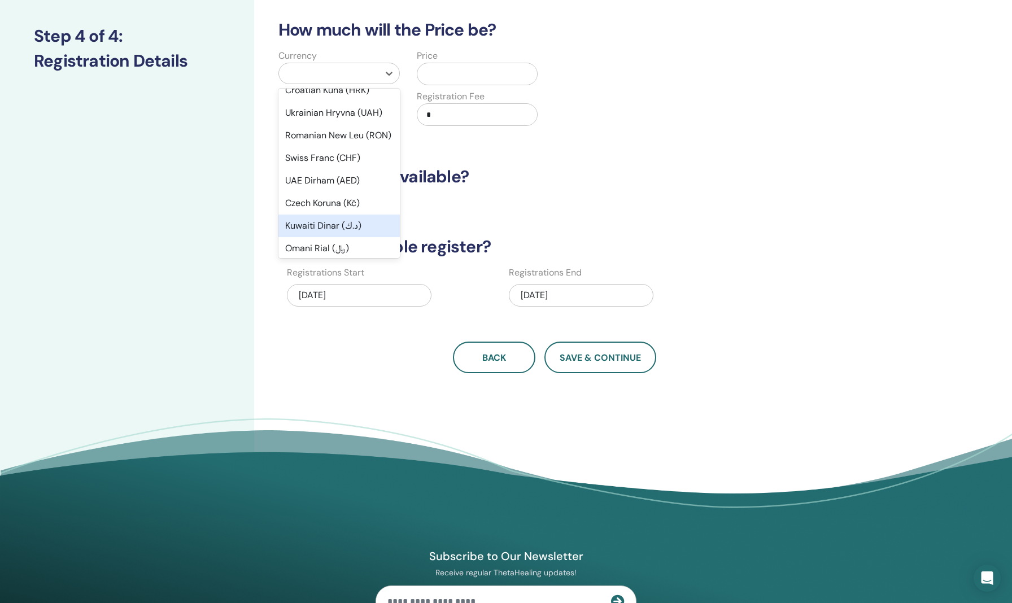
scroll to position [373, 0]
click at [297, 214] on div "Kuwaiti Dinar (د.ك)" at bounding box center [339, 203] width 121 height 23
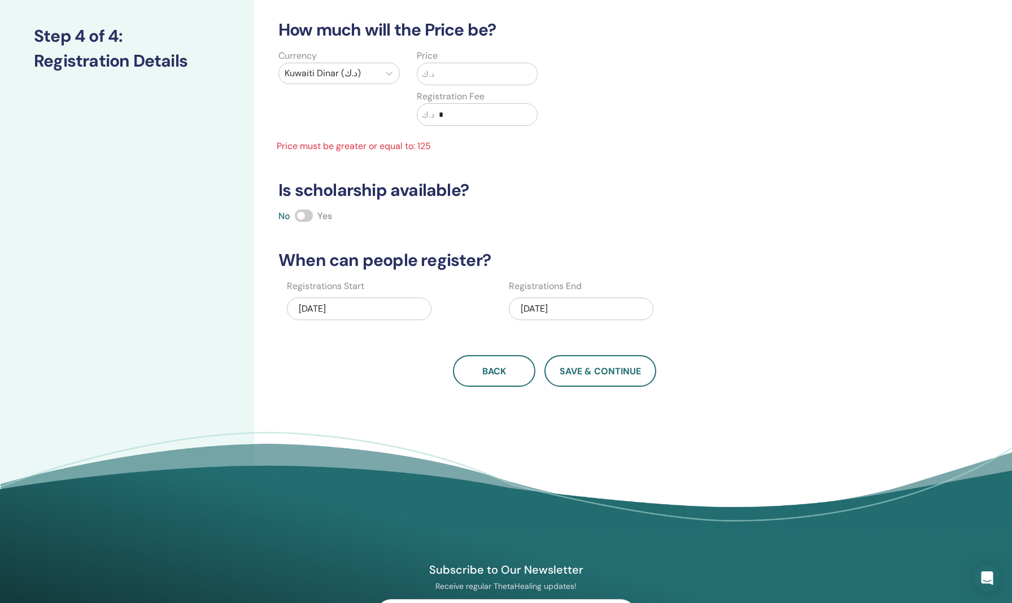
click at [497, 72] on input "text" at bounding box center [485, 73] width 103 height 21
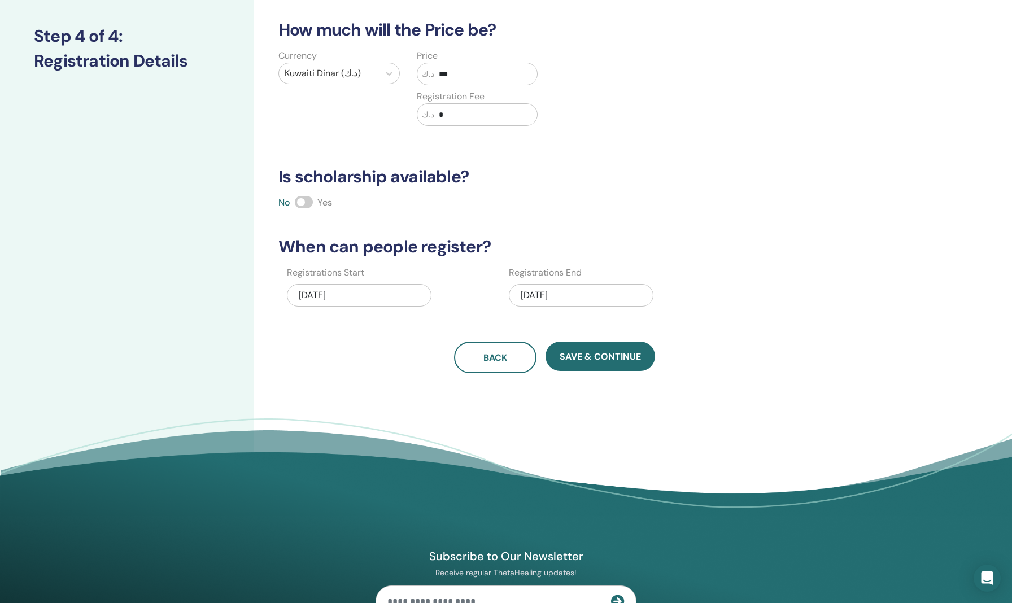
type input "***"
click at [301, 206] on span at bounding box center [304, 202] width 18 height 12
click at [580, 349] on button "Save & Continue" at bounding box center [601, 356] width 110 height 29
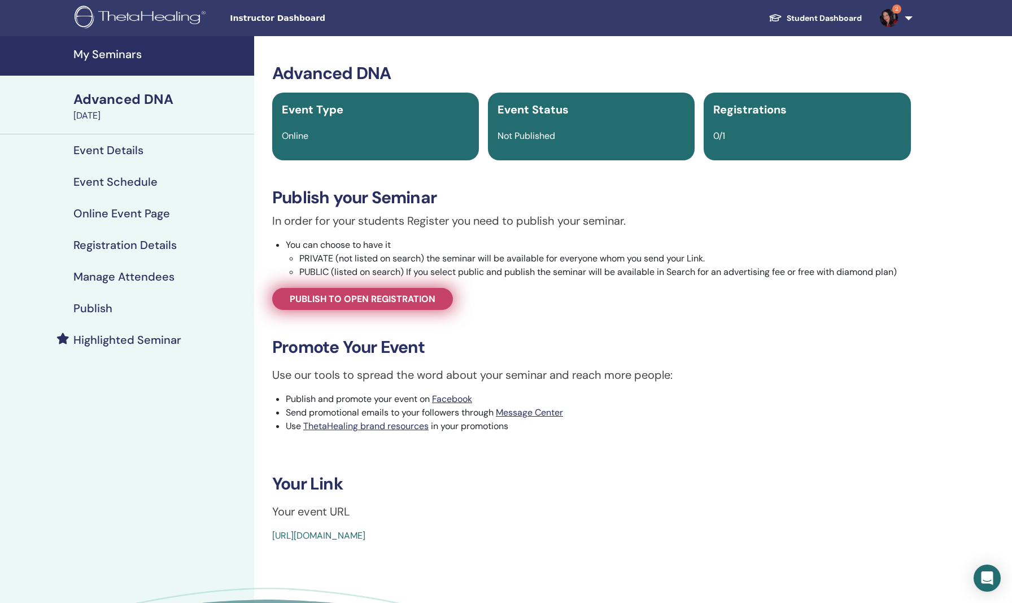
click at [386, 302] on span "Publish to open registration" at bounding box center [363, 299] width 146 height 12
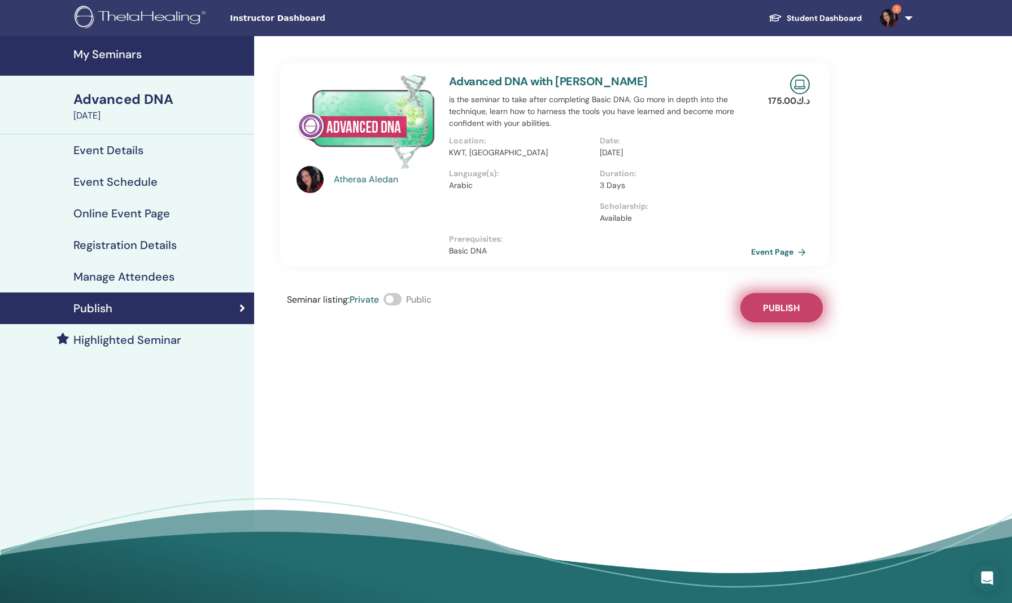
click at [759, 316] on button "Publish" at bounding box center [782, 307] width 82 height 29
click at [395, 301] on span at bounding box center [393, 299] width 18 height 12
click at [139, 106] on div "Advanced DNA" at bounding box center [160, 99] width 174 height 19
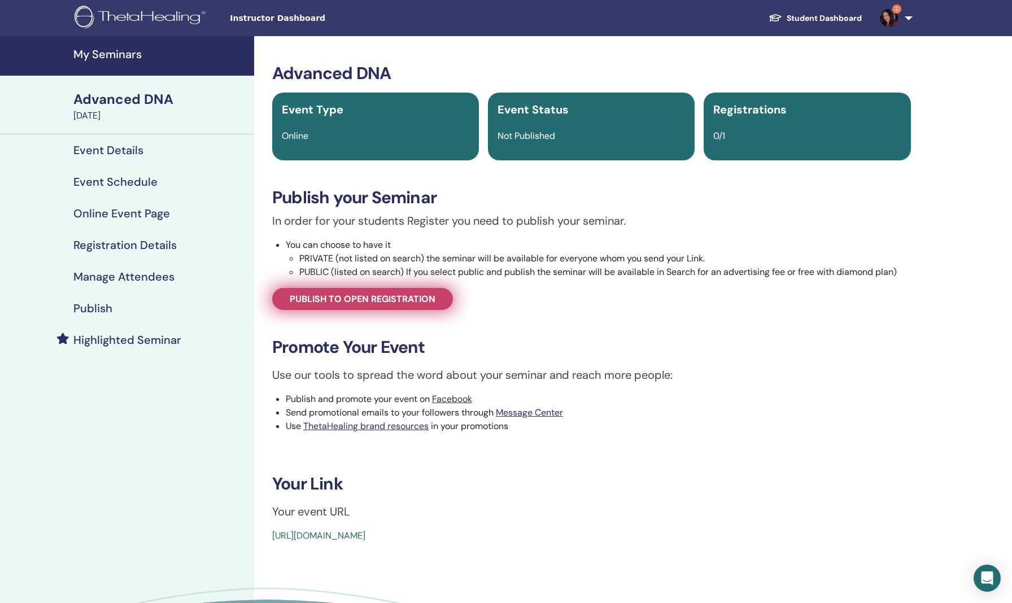
click at [333, 305] on span "Publish to open registration" at bounding box center [363, 299] width 146 height 12
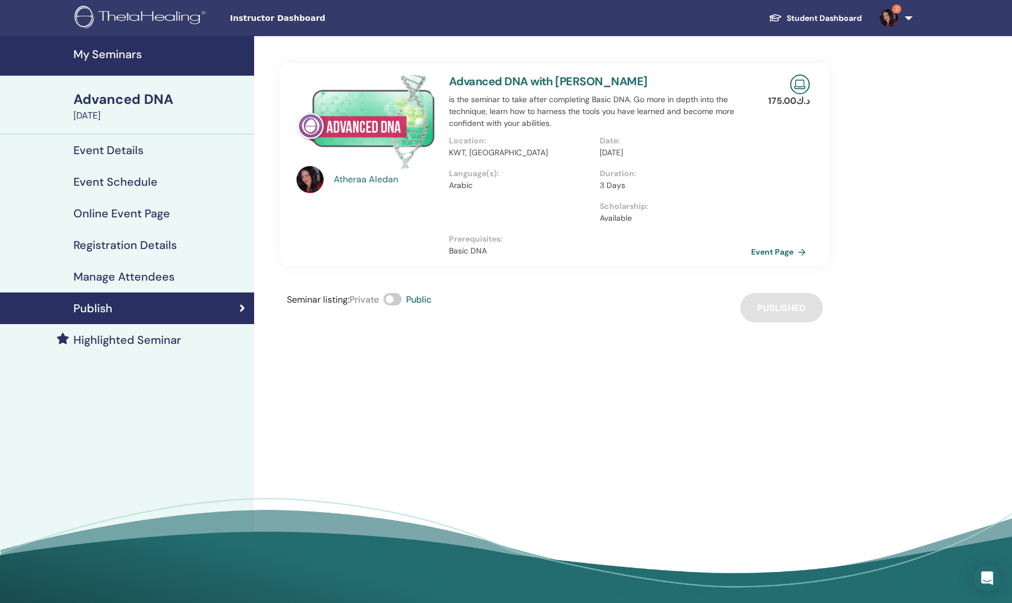
click at [139, 104] on div "Advanced DNA" at bounding box center [160, 99] width 174 height 19
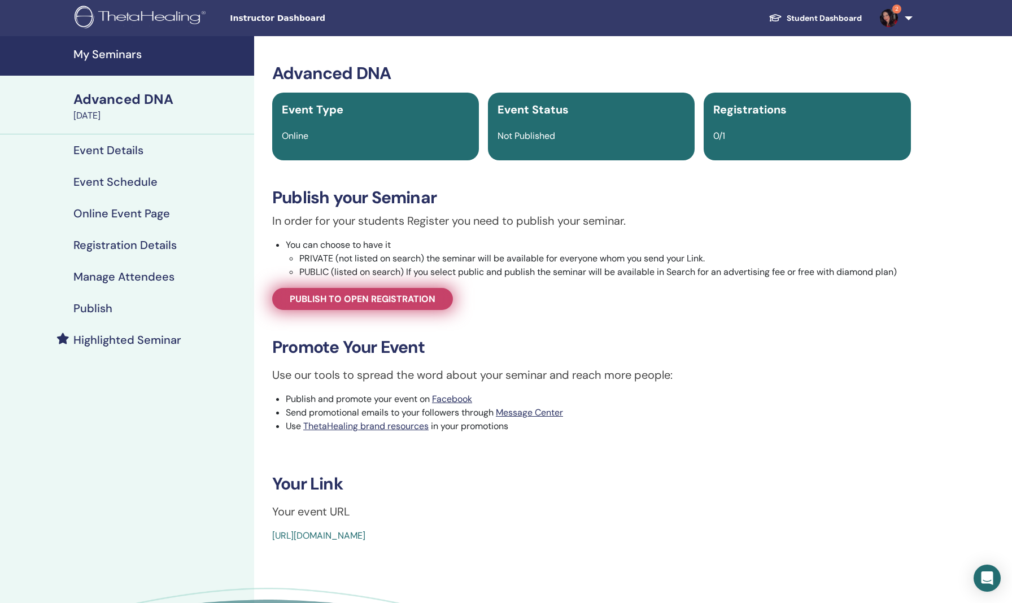
click at [378, 305] on span "Publish to open registration" at bounding box center [363, 299] width 146 height 12
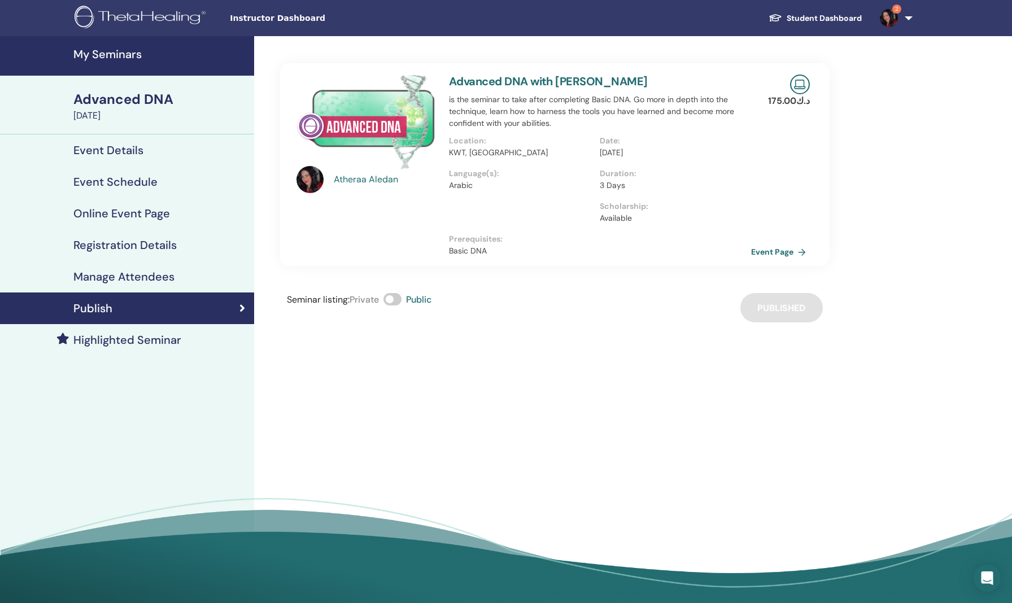
click at [114, 57] on h4 "My Seminars" at bounding box center [160, 54] width 174 height 14
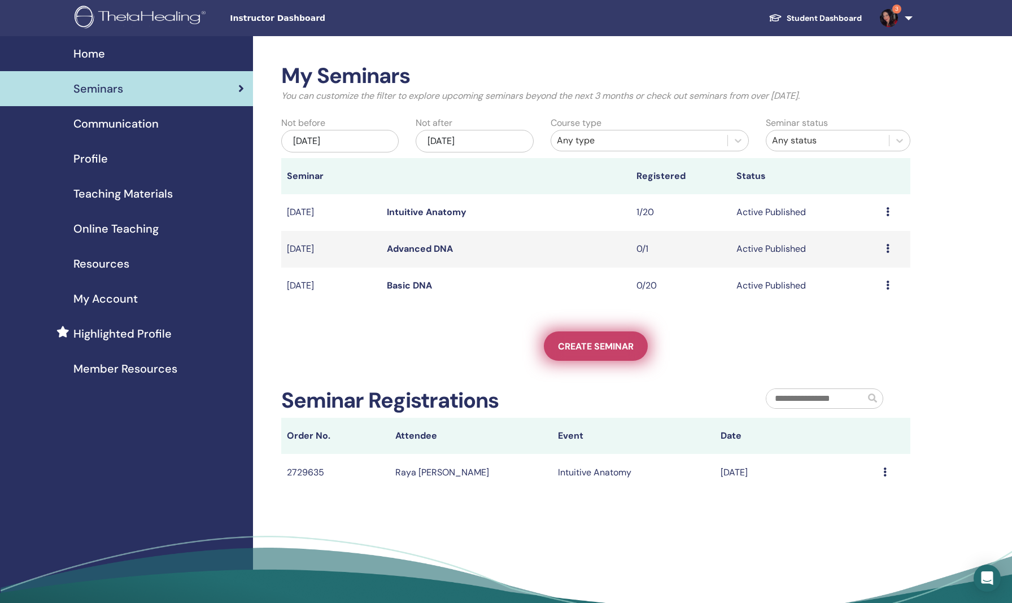
click at [611, 342] on span "Create seminar" at bounding box center [596, 347] width 76 height 12
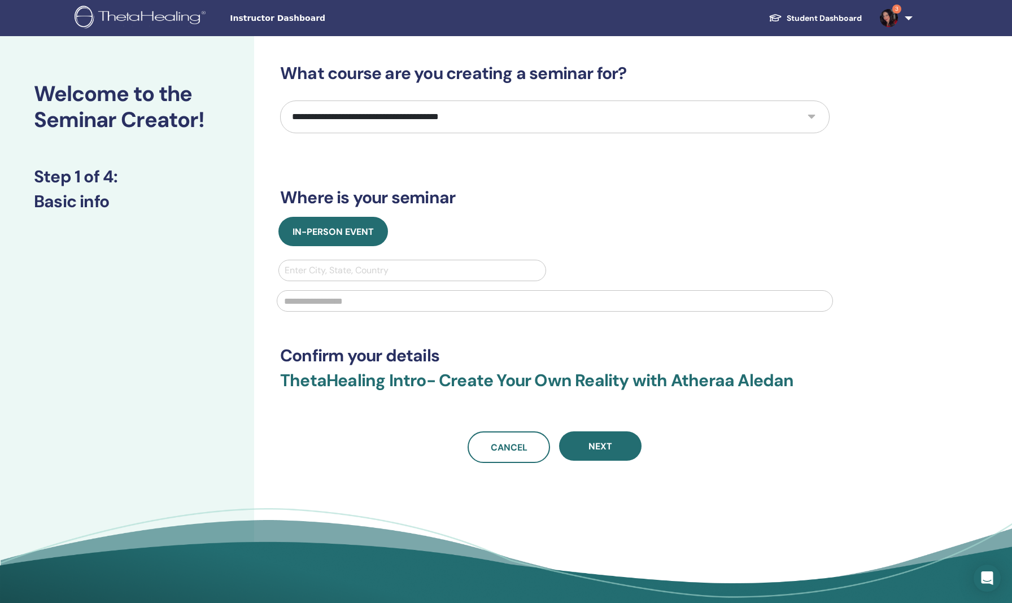
select select "**"
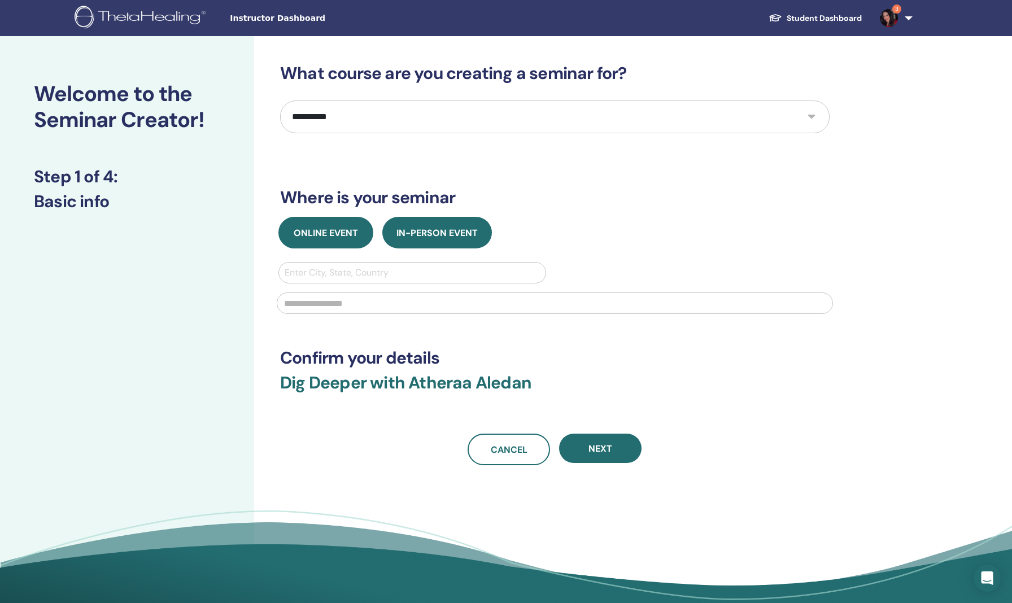
click at [345, 236] on span "Online Event" at bounding box center [326, 233] width 64 height 12
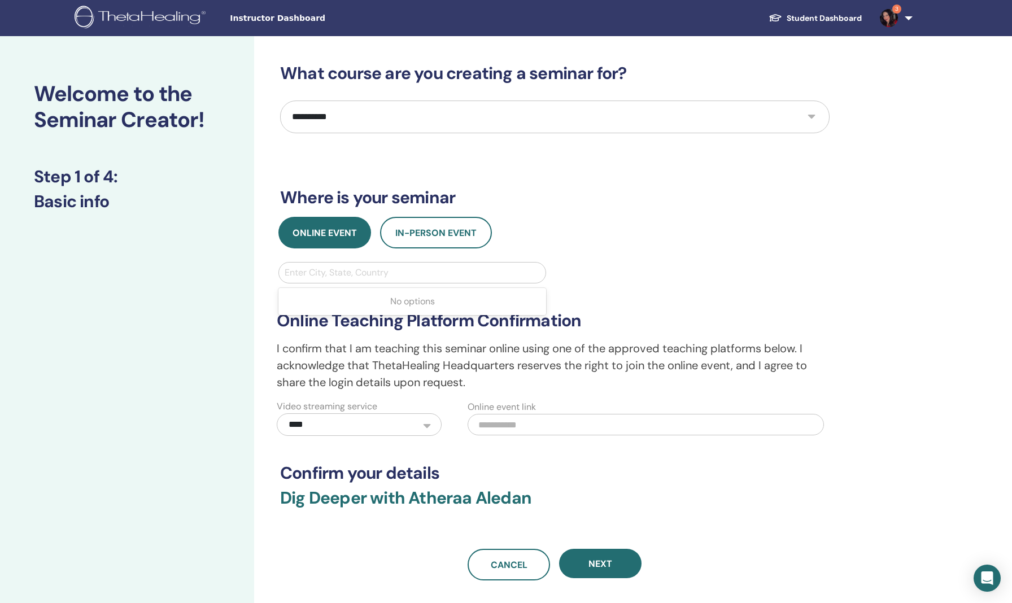
click at [407, 281] on div "Enter City, State, Country" at bounding box center [412, 273] width 267 height 20
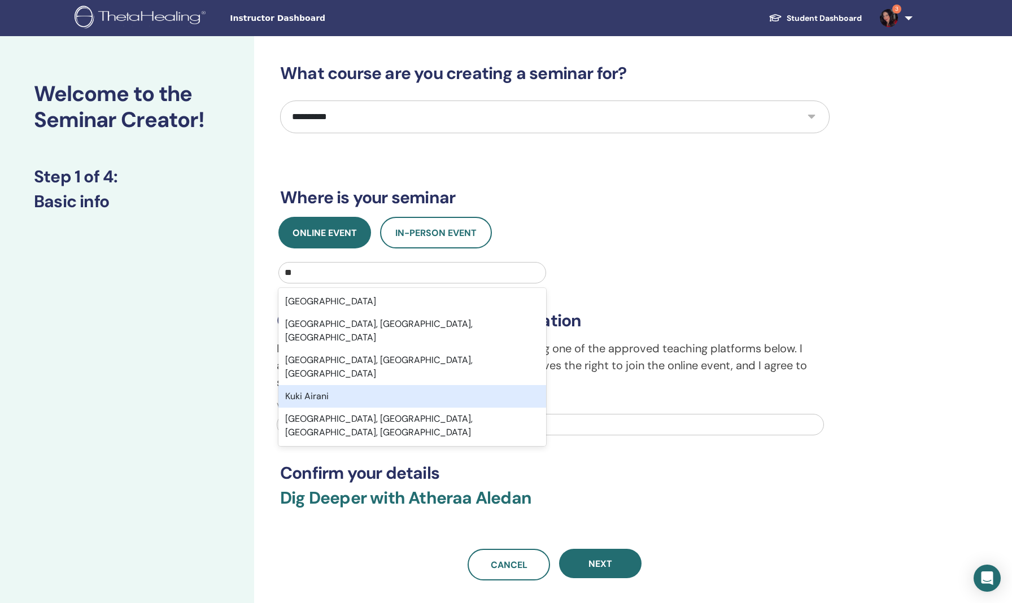
type input "***"
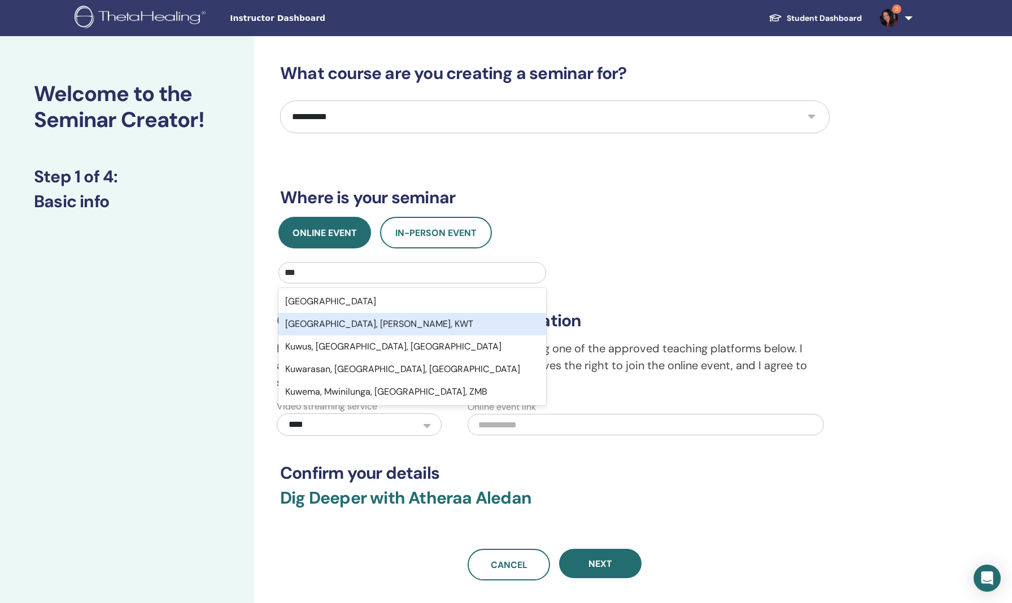
click at [333, 324] on div "Kuwait City, Al Asimah, KWT" at bounding box center [413, 324] width 268 height 23
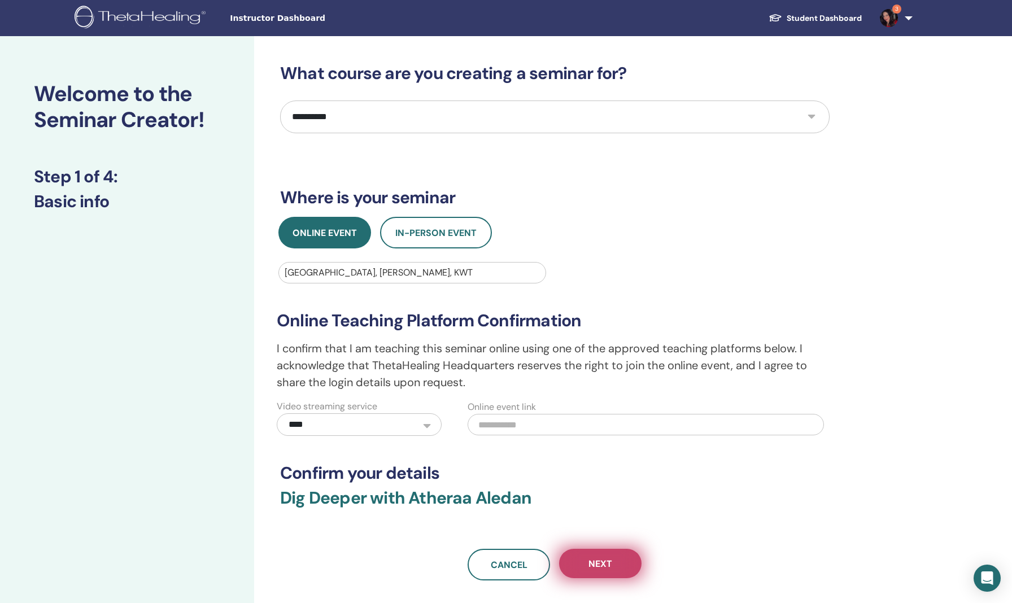
click at [592, 567] on span "Next" at bounding box center [601, 564] width 24 height 12
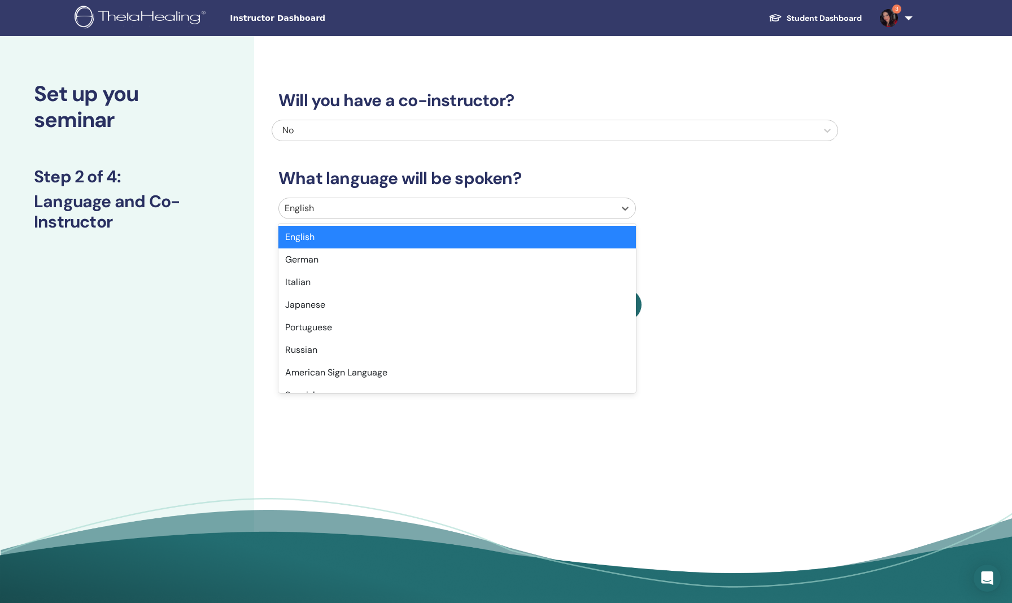
click at [340, 205] on div at bounding box center [447, 209] width 325 height 16
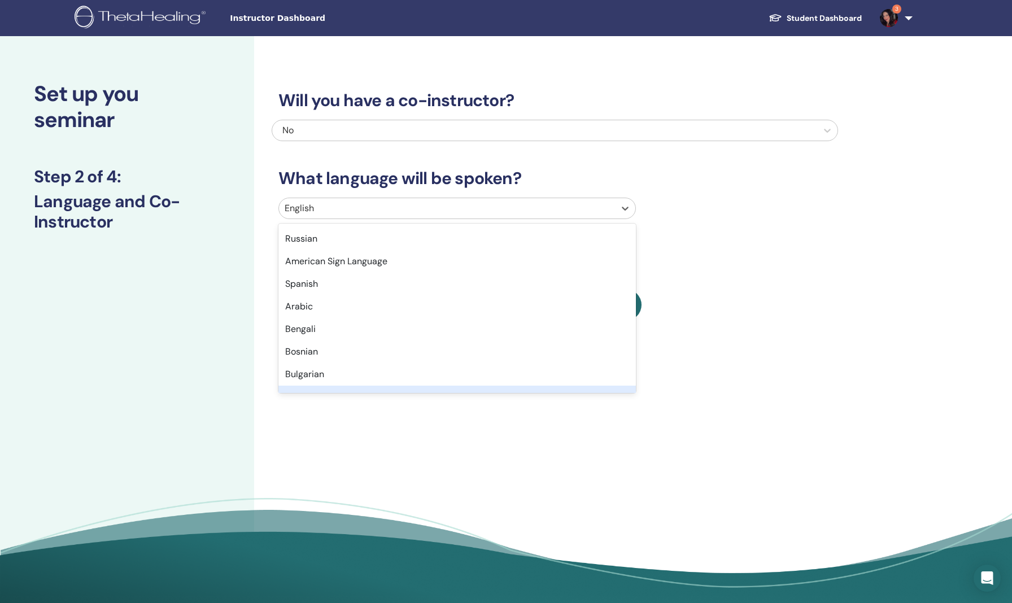
scroll to position [134, 0]
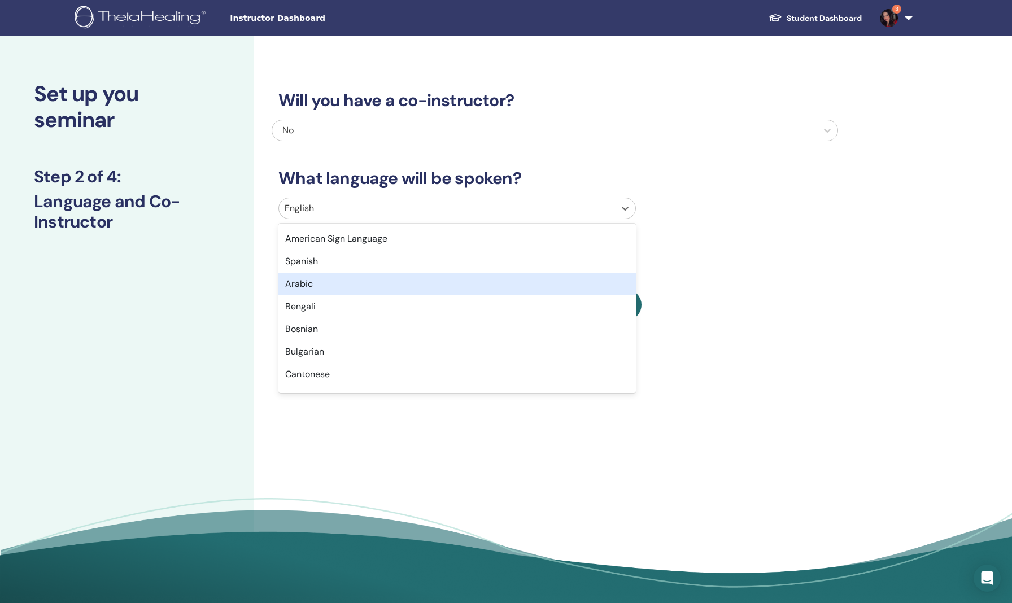
click at [298, 284] on div "Arabic" at bounding box center [458, 284] width 358 height 23
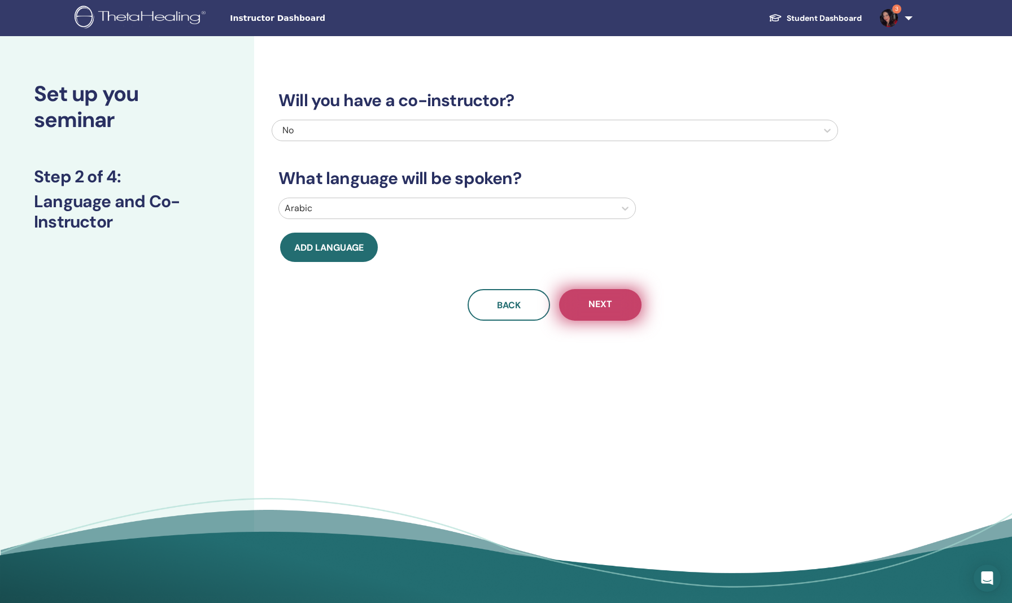
click at [605, 310] on span "Next" at bounding box center [601, 305] width 24 height 14
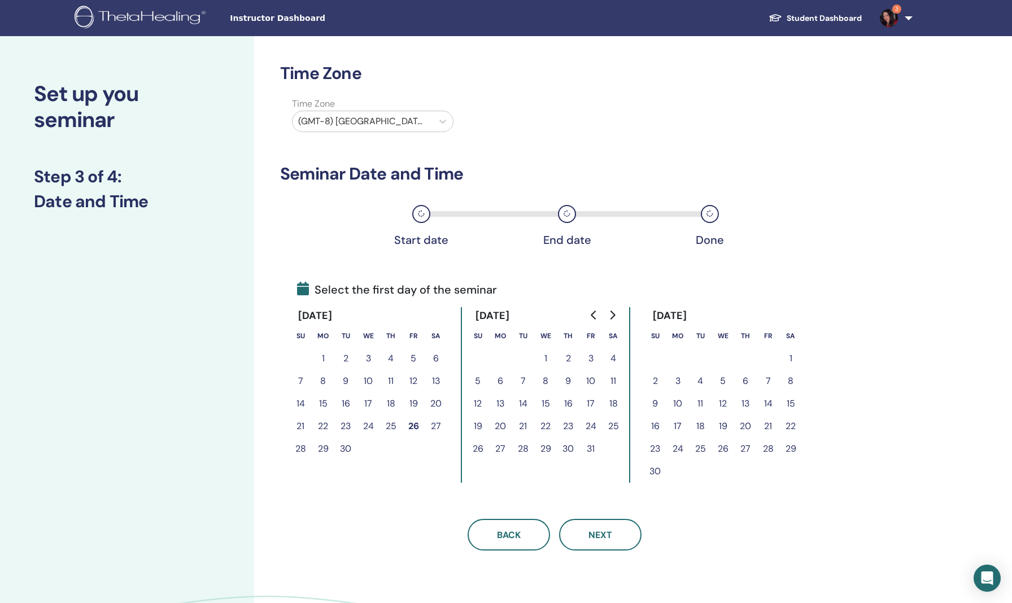
click at [589, 321] on button "Go to previous month" at bounding box center [594, 315] width 18 height 23
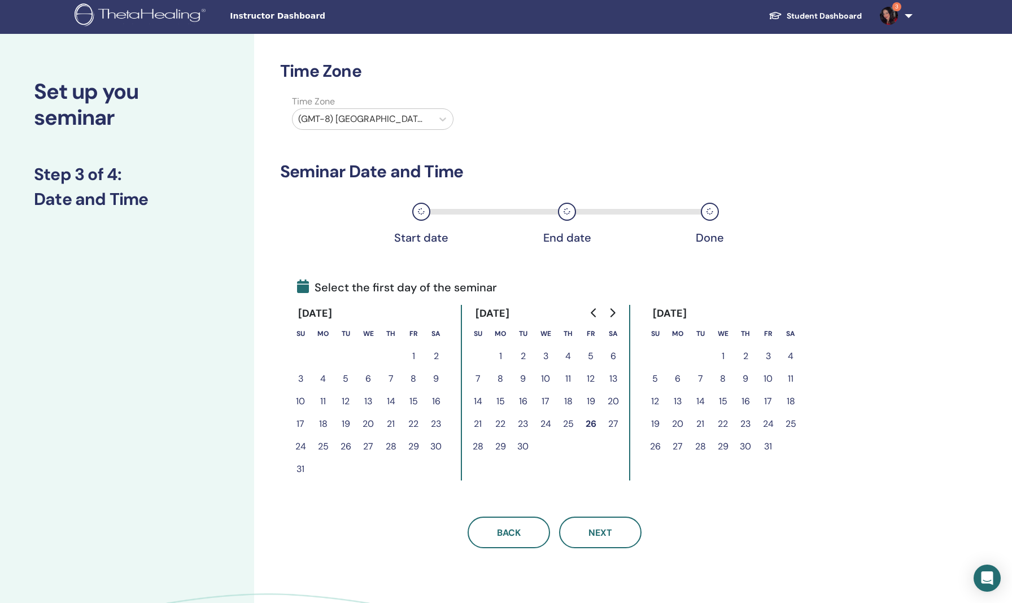
click at [523, 379] on button "9" at bounding box center [523, 379] width 23 height 23
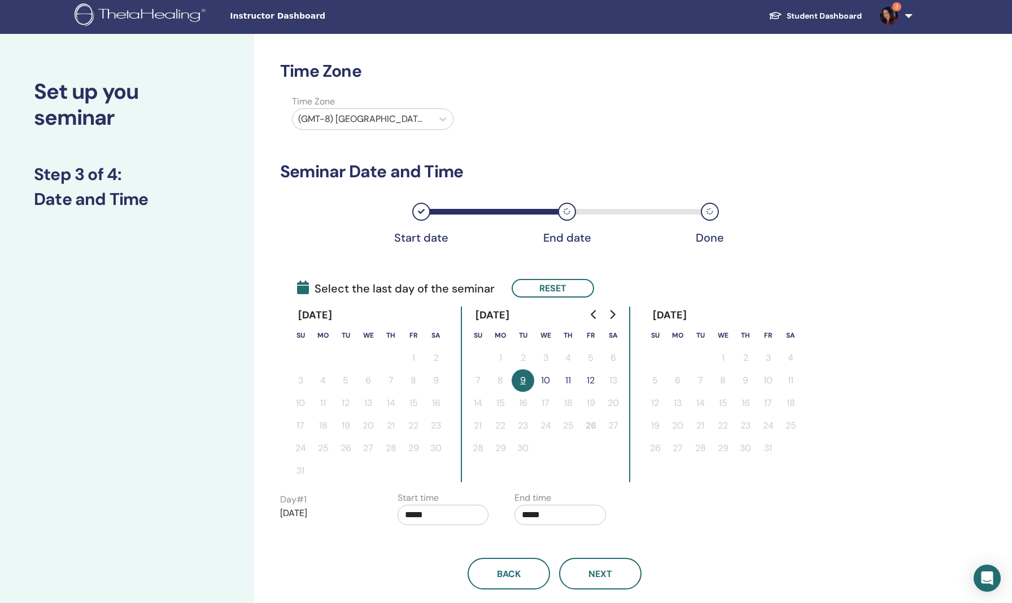
click at [548, 379] on button "10" at bounding box center [545, 380] width 23 height 23
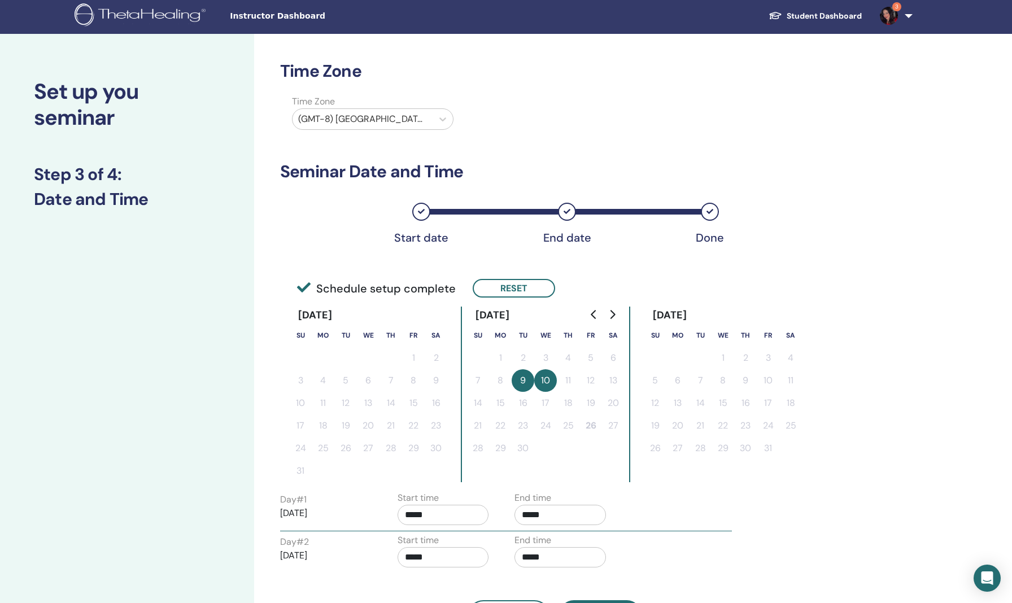
click at [914, 390] on div "Time Zone Time Zone (GMT-8) US/Alaska Seminar Date and Time Start date End date…" at bounding box center [591, 412] width 675 height 756
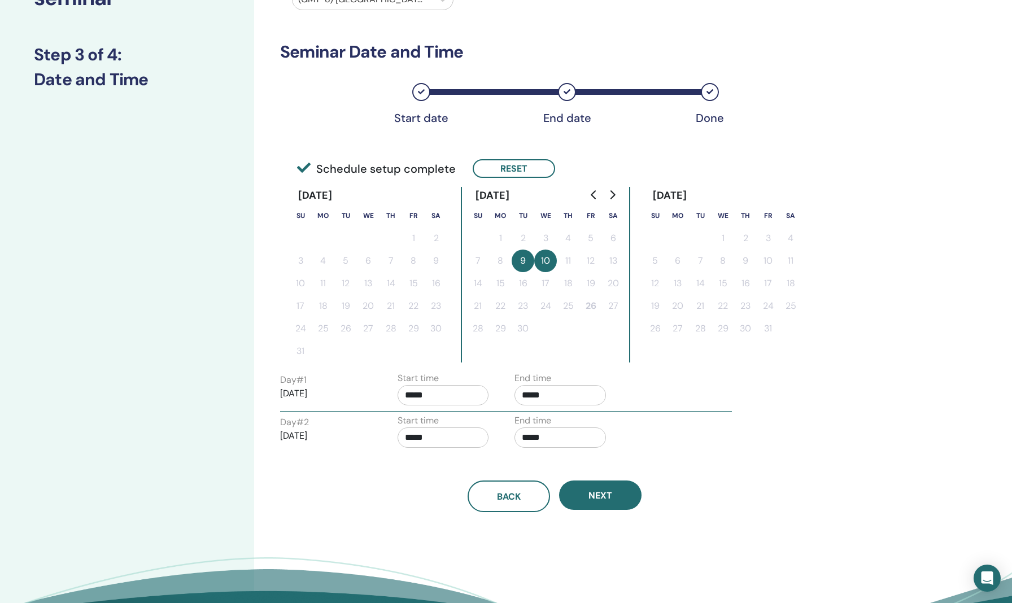
scroll to position [123, 0]
click at [586, 494] on button "Next" at bounding box center [600, 494] width 82 height 29
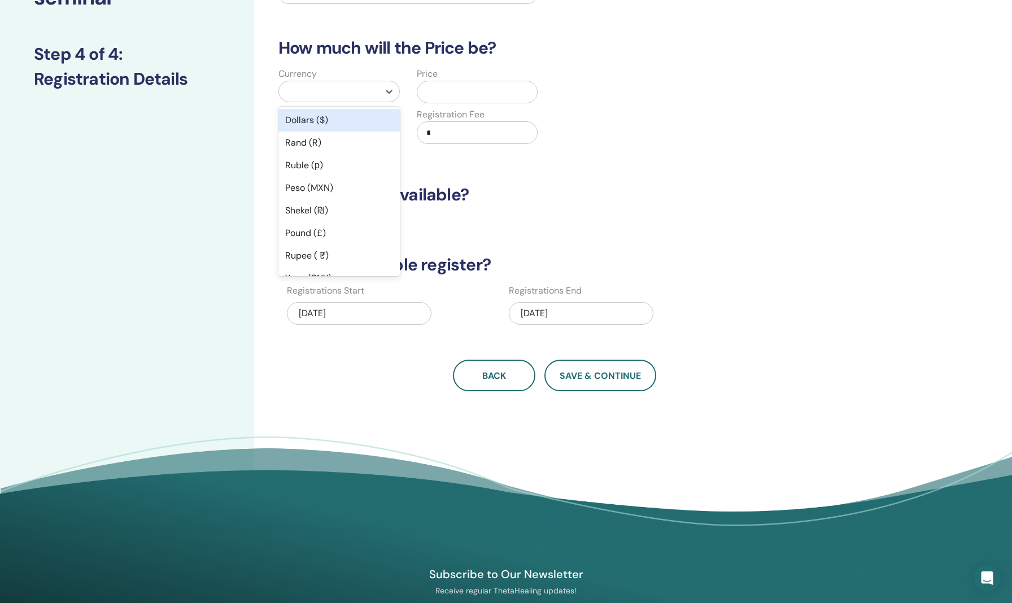
click at [345, 96] on div at bounding box center [329, 92] width 89 height 16
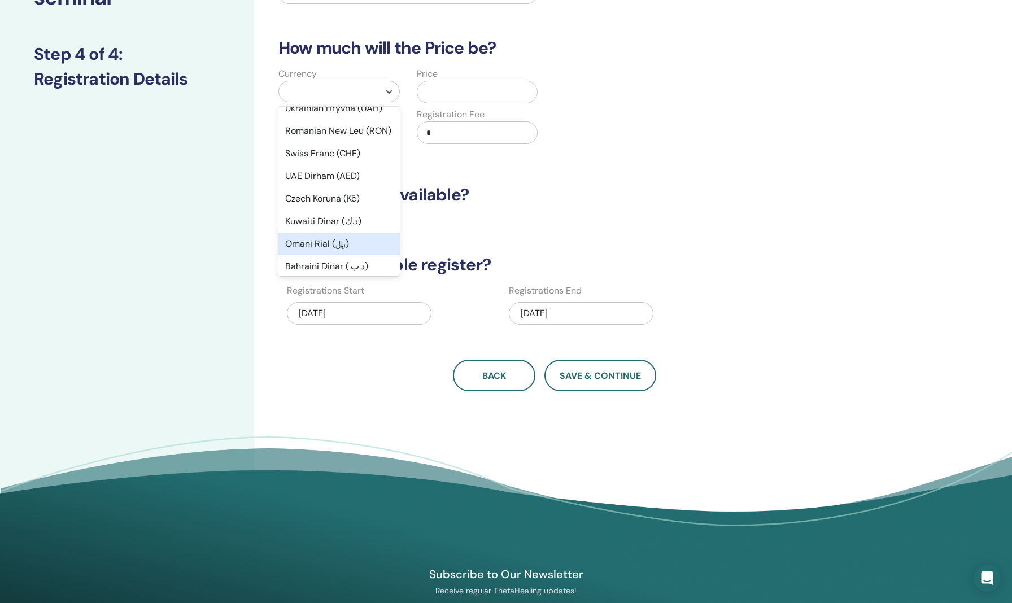
scroll to position [396, 0]
click at [315, 210] on div "Kuwaiti Dinar (د.ك)" at bounding box center [339, 199] width 121 height 23
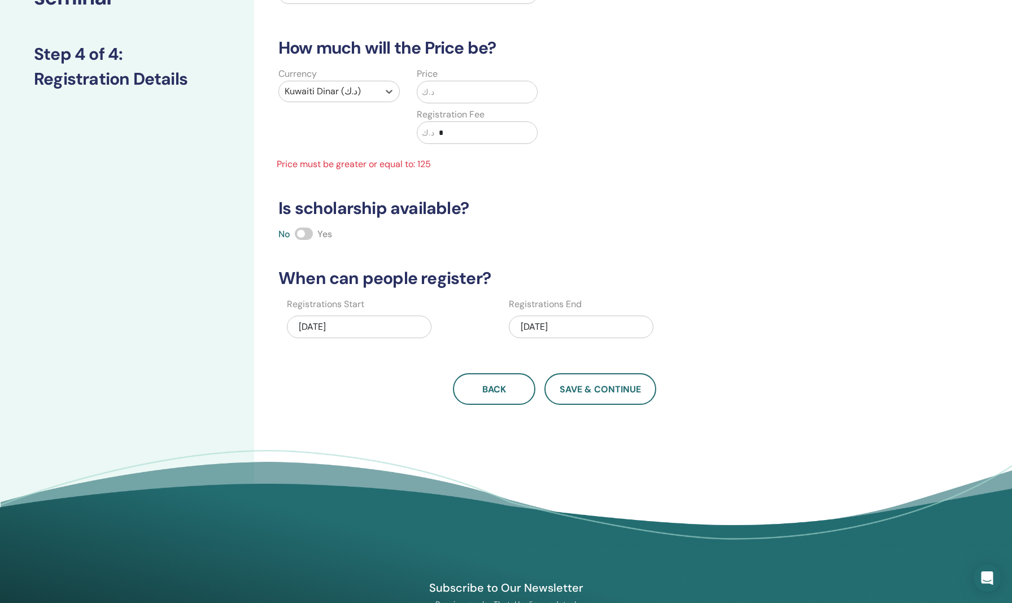
click at [484, 92] on input "text" at bounding box center [485, 91] width 103 height 21
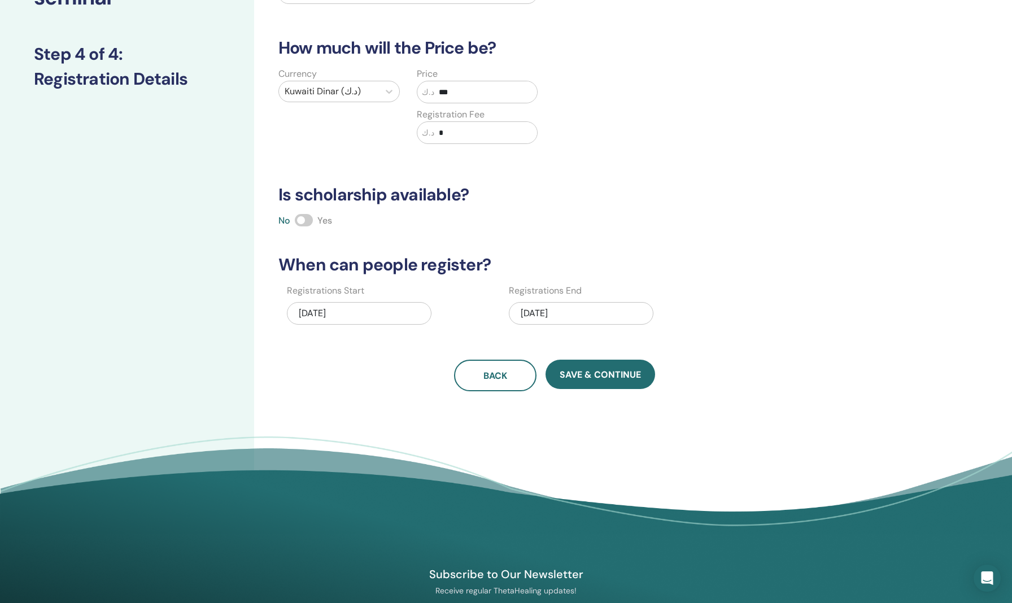
type input "***"
click at [302, 222] on span at bounding box center [304, 220] width 18 height 12
drag, startPoint x: 595, startPoint y: 379, endPoint x: 697, endPoint y: 159, distance: 242.2
click at [697, 160] on div "How many people can attend? Number of Seats * How much will the Price be? Curre…" at bounding box center [555, 166] width 567 height 451
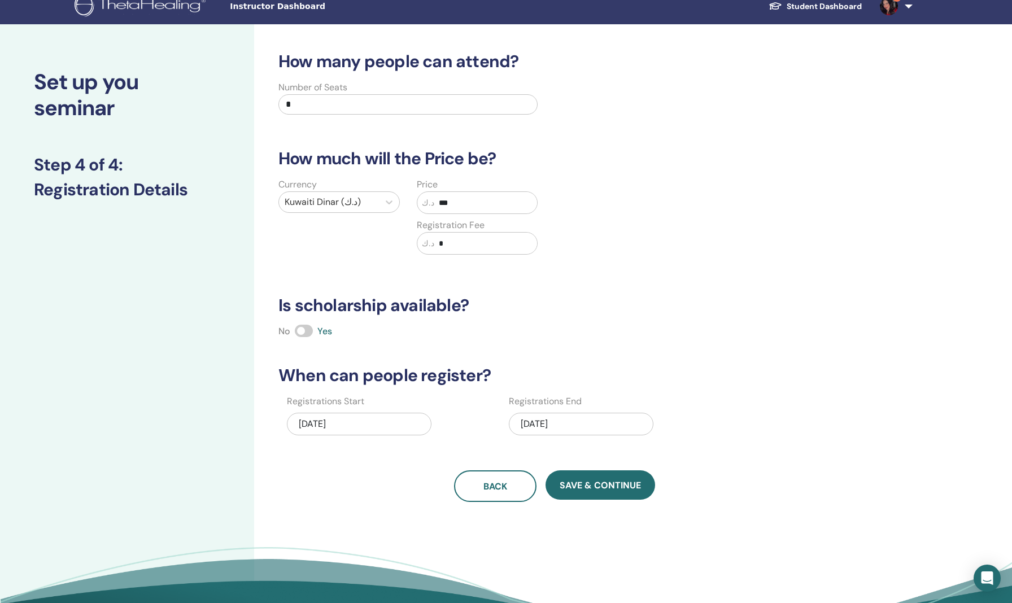
scroll to position [11, 0]
drag, startPoint x: 424, startPoint y: 107, endPoint x: 260, endPoint y: 98, distance: 164.1
click at [260, 98] on div "How many people can attend? Number of Seats * How much will the Price be? Curre…" at bounding box center [591, 343] width 675 height 636
type input "**"
click at [584, 481] on span "Save & Continue" at bounding box center [600, 486] width 81 height 12
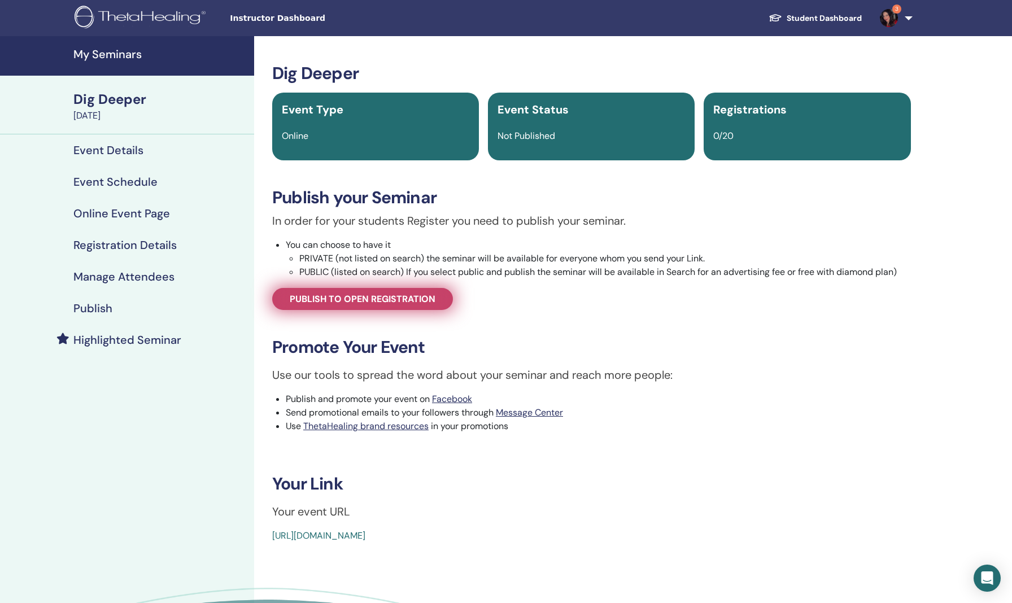
click at [377, 297] on span "Publish to open registration" at bounding box center [363, 299] width 146 height 12
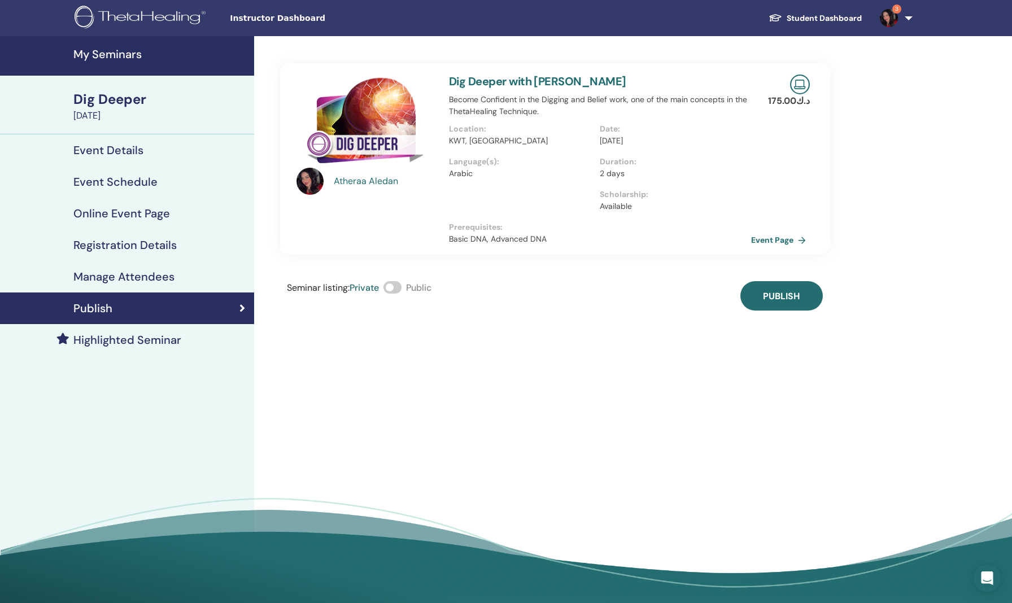
click at [390, 287] on span at bounding box center [393, 287] width 18 height 12
click at [774, 289] on button "Publish" at bounding box center [782, 295] width 82 height 29
click at [118, 58] on h4 "My Seminars" at bounding box center [160, 54] width 174 height 14
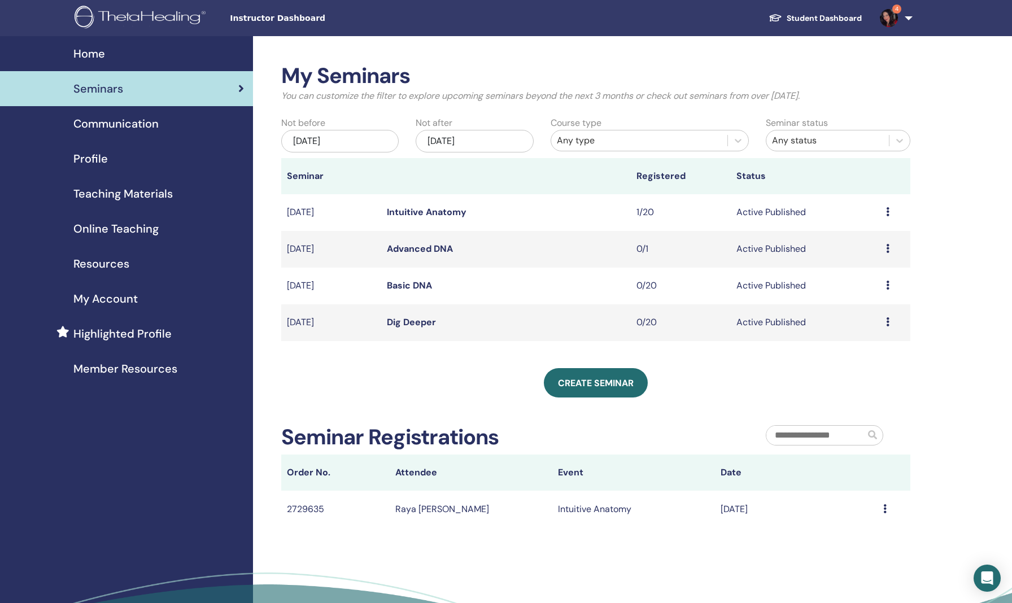
click at [412, 210] on link "Intuitive Anatomy" at bounding box center [427, 212] width 80 height 12
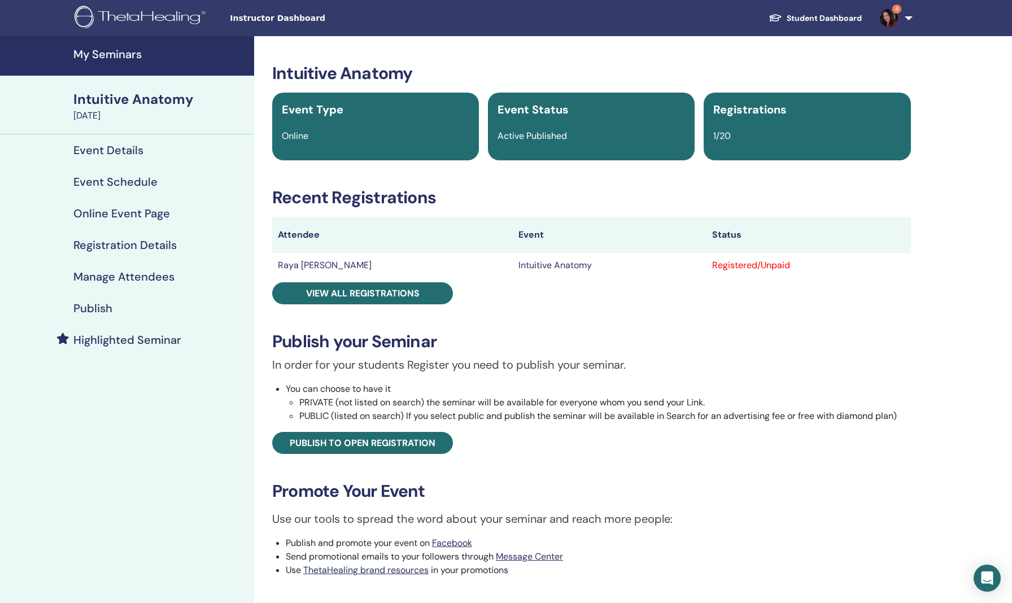
click at [119, 147] on h4 "Event Details" at bounding box center [108, 151] width 70 height 14
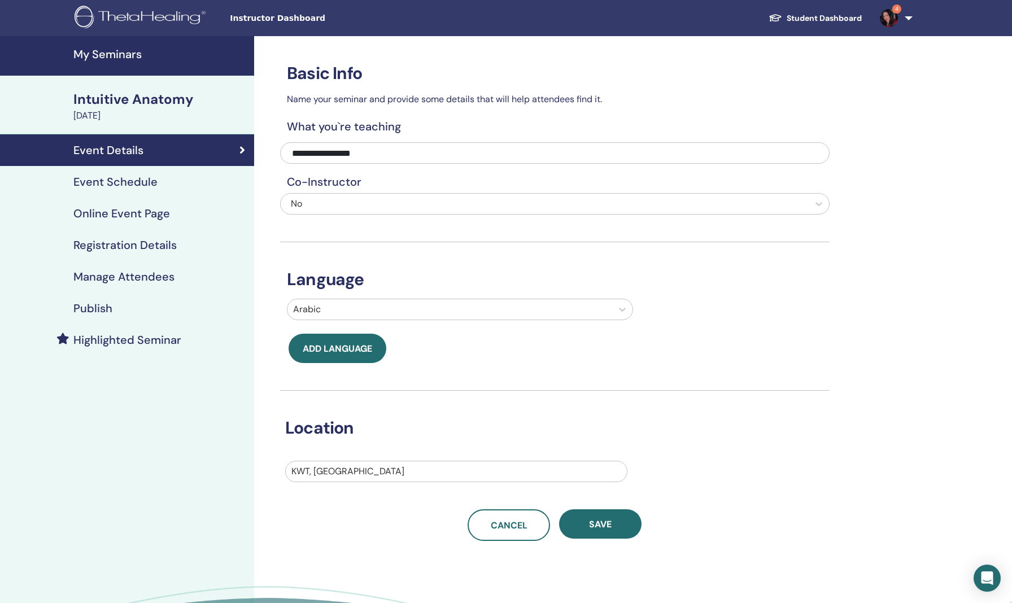
click at [121, 55] on h4 "My Seminars" at bounding box center [160, 54] width 174 height 14
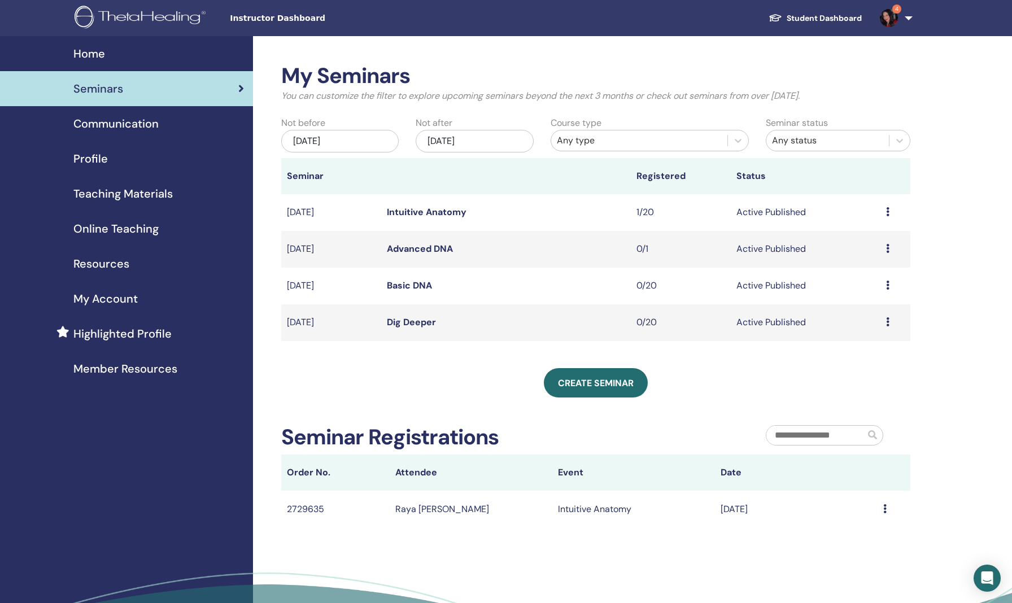
click at [414, 247] on link "Advanced DNA" at bounding box center [420, 249] width 66 height 12
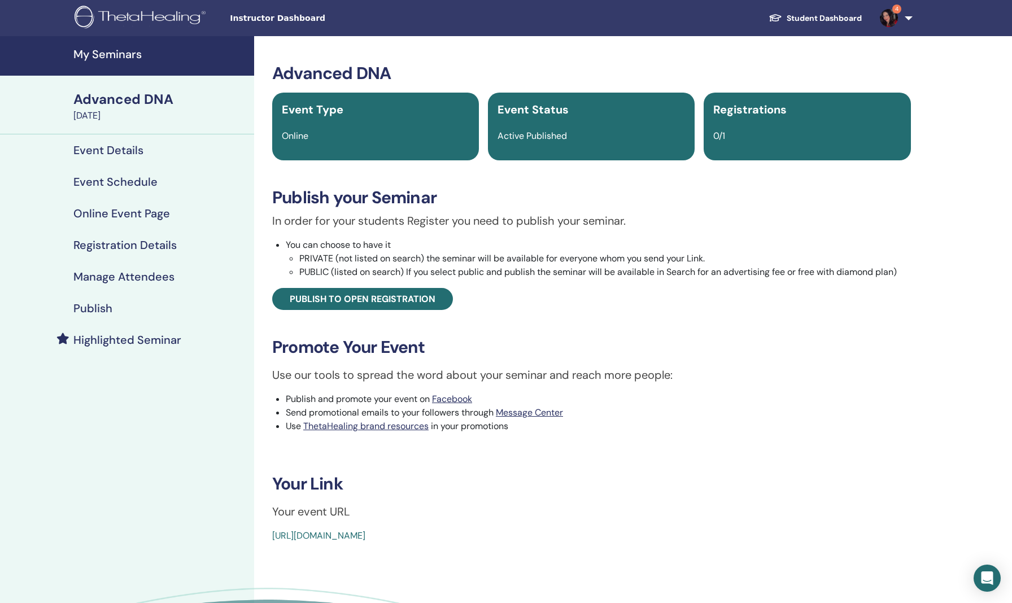
click at [111, 182] on h4 "Event Schedule" at bounding box center [115, 182] width 84 height 14
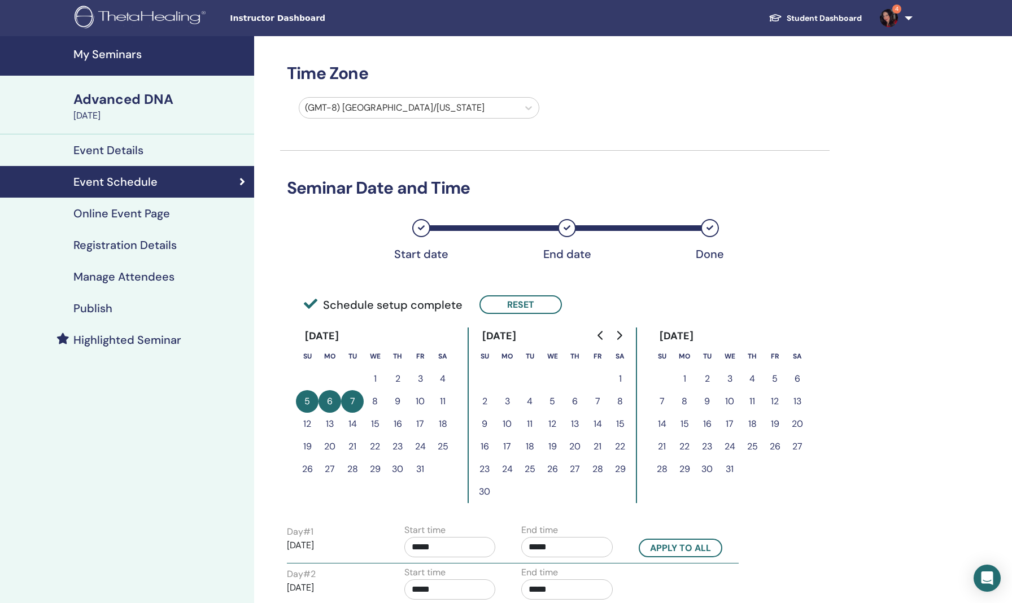
click at [110, 211] on h4 "Online Event Page" at bounding box center [121, 214] width 97 height 14
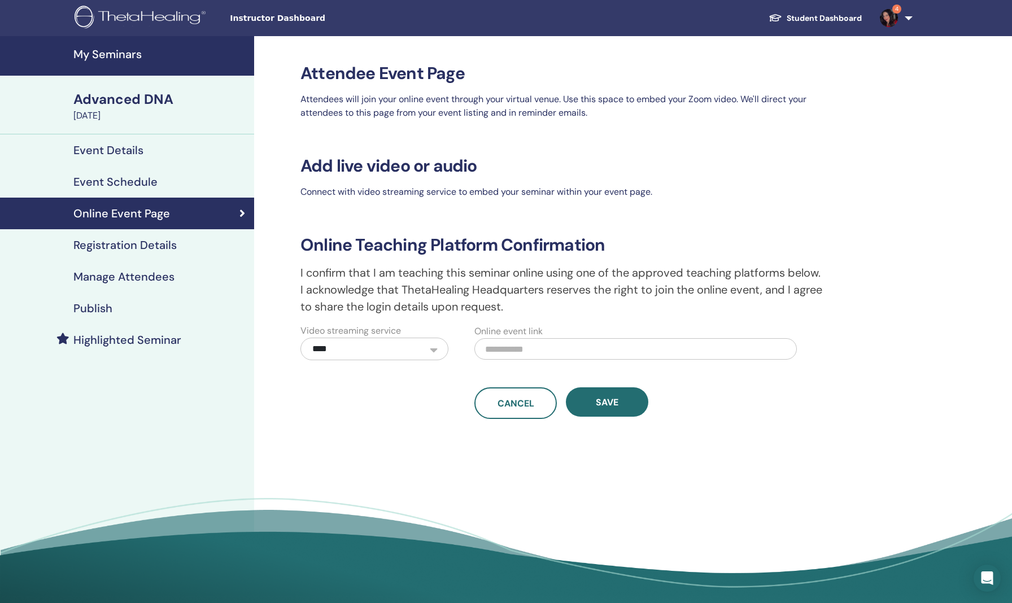
click at [112, 244] on h4 "Registration Details" at bounding box center [124, 245] width 103 height 14
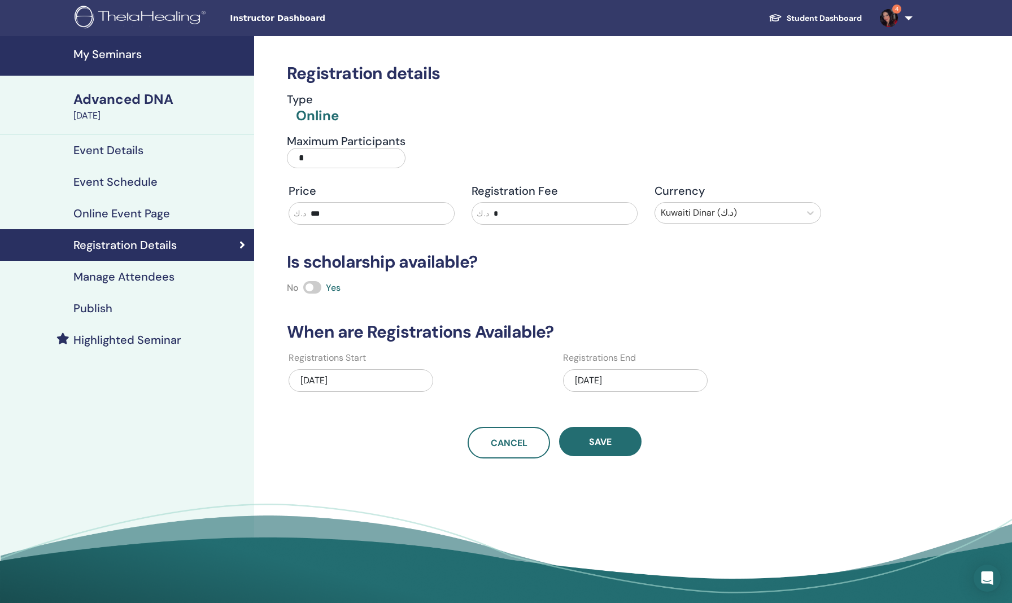
drag, startPoint x: 320, startPoint y: 161, endPoint x: 280, endPoint y: 160, distance: 40.1
click at [280, 160] on div "Maximum Participants *" at bounding box center [413, 154] width 268 height 41
drag, startPoint x: 349, startPoint y: 164, endPoint x: 278, endPoint y: 154, distance: 71.3
click at [278, 154] on div "Maximum Participants *****" at bounding box center [547, 154] width 550 height 41
type input "**"
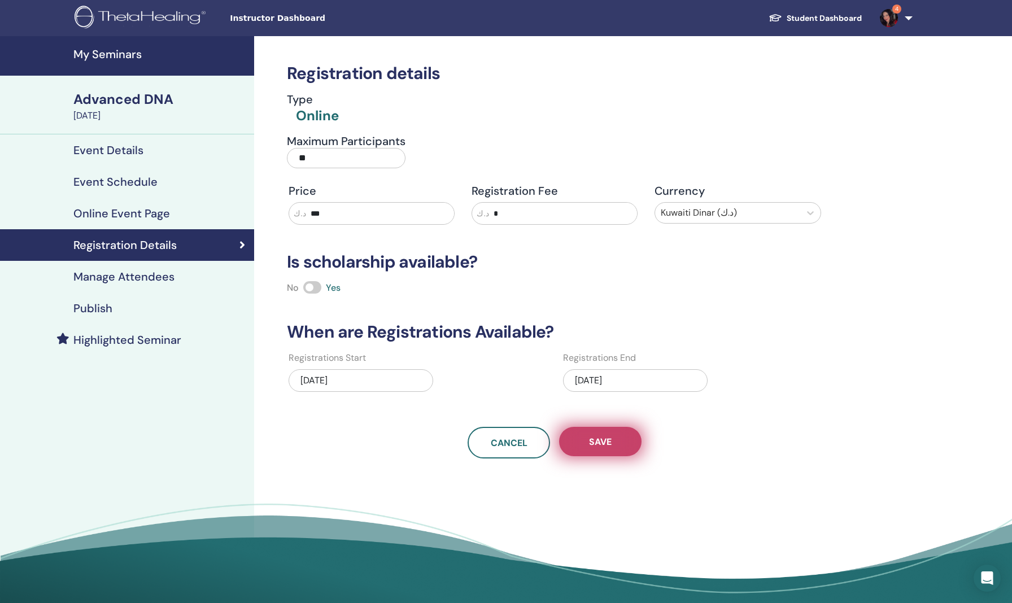
click at [595, 438] on span "Save" at bounding box center [600, 442] width 23 height 12
click at [125, 53] on h4 "My Seminars" at bounding box center [160, 54] width 174 height 14
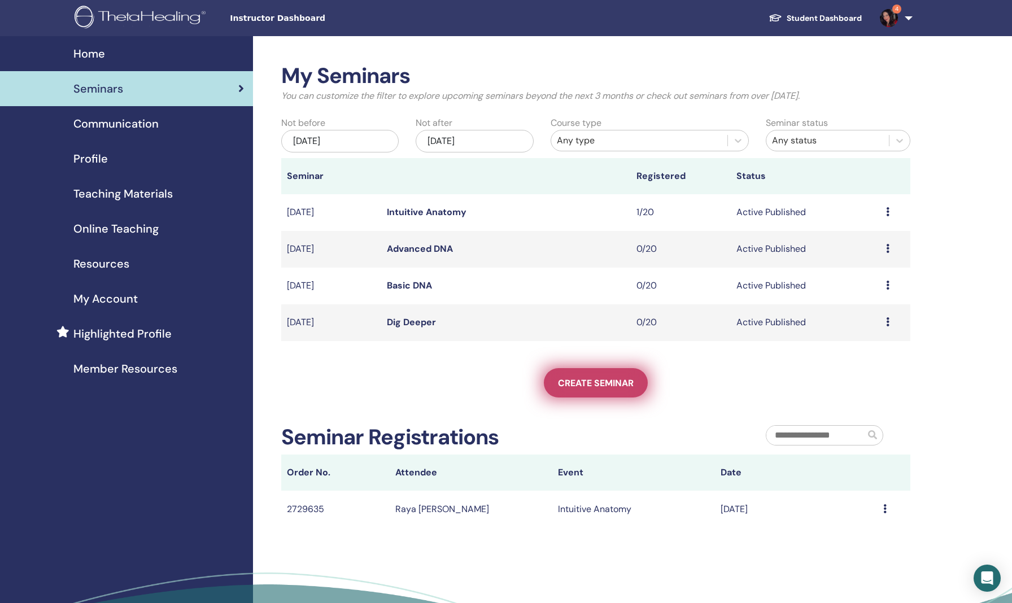
click at [614, 378] on span "Create seminar" at bounding box center [596, 383] width 76 height 12
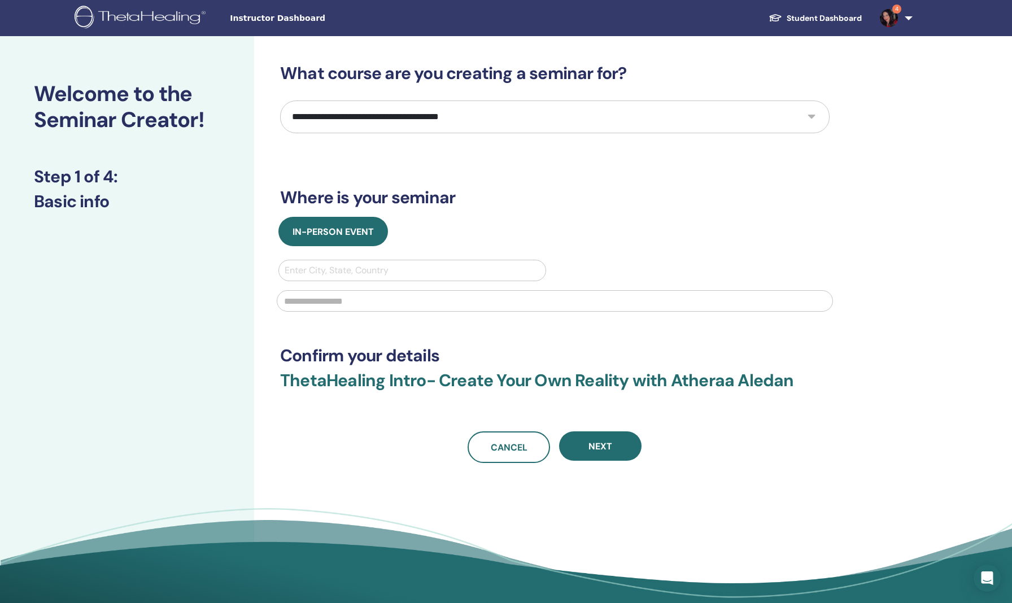
select select "****"
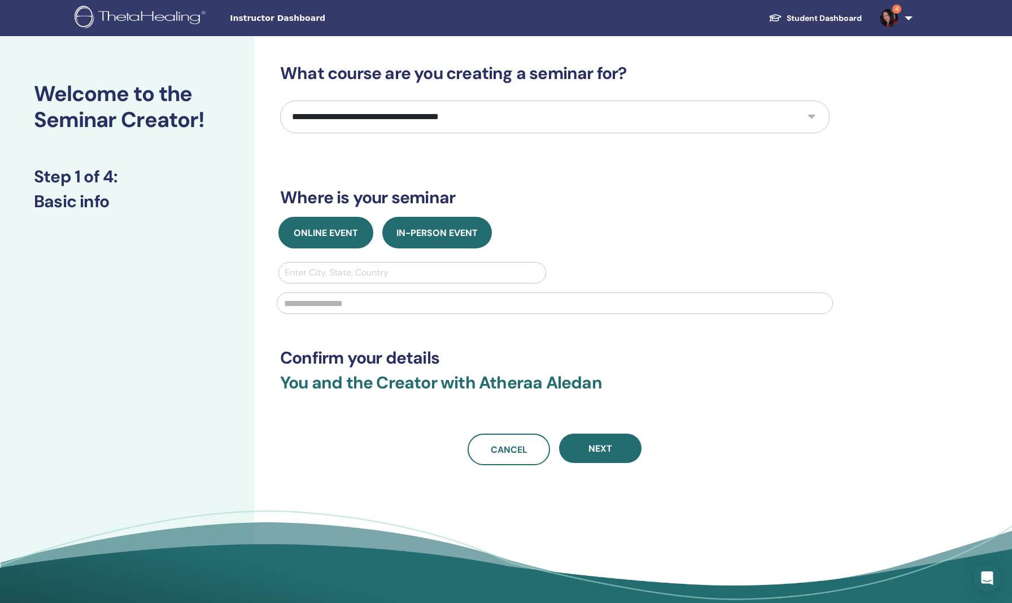
click at [342, 233] on span "Online Event" at bounding box center [326, 233] width 64 height 12
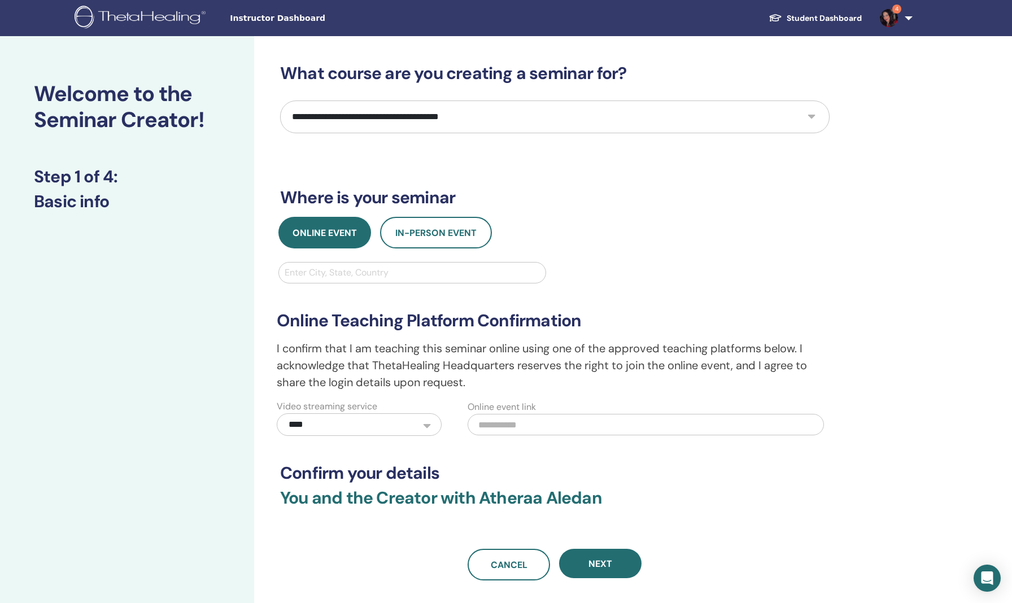
click at [346, 272] on div "Enter City, State, Country" at bounding box center [412, 273] width 255 height 14
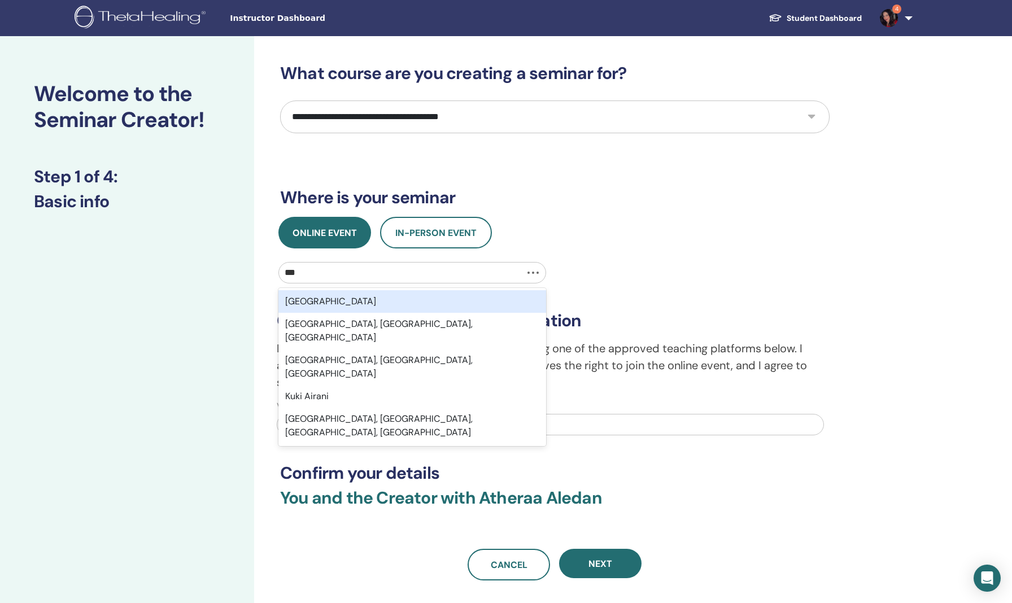
type input "****"
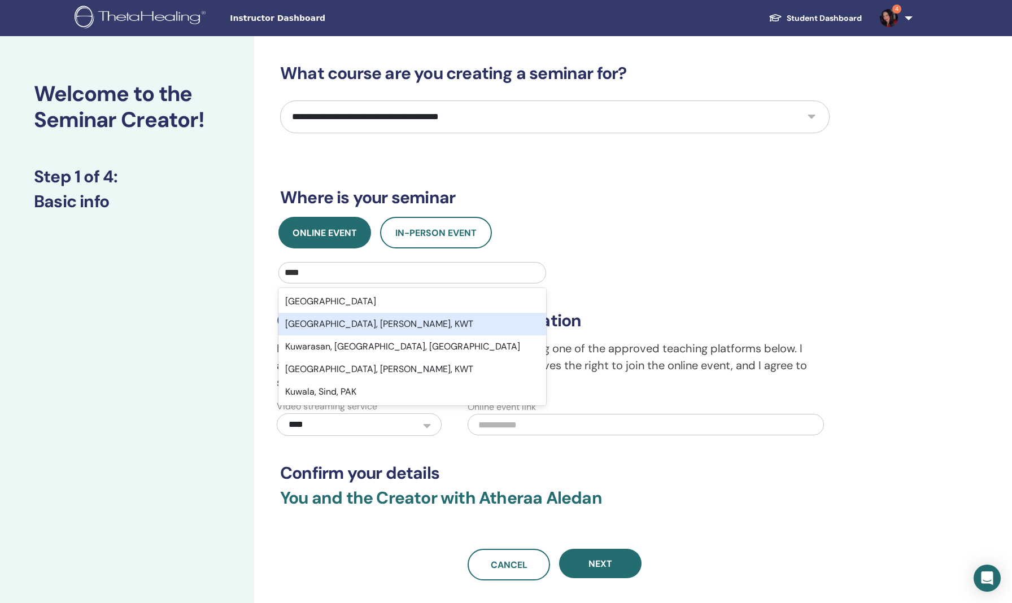
click at [347, 325] on div "Kuwait City, Al Asimah, KWT" at bounding box center [413, 324] width 268 height 23
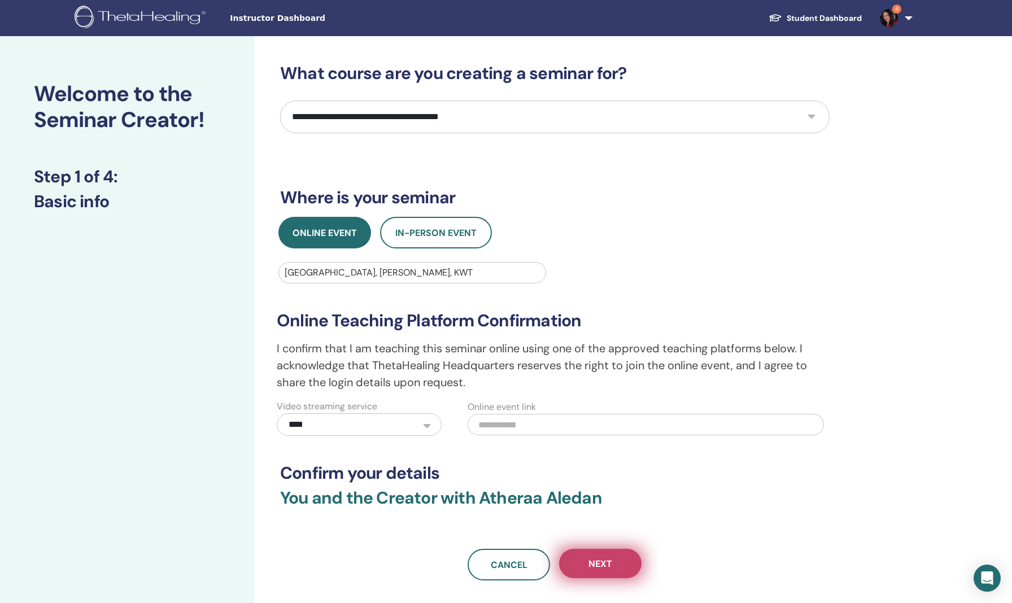
click at [588, 558] on button "Next" at bounding box center [600, 563] width 82 height 29
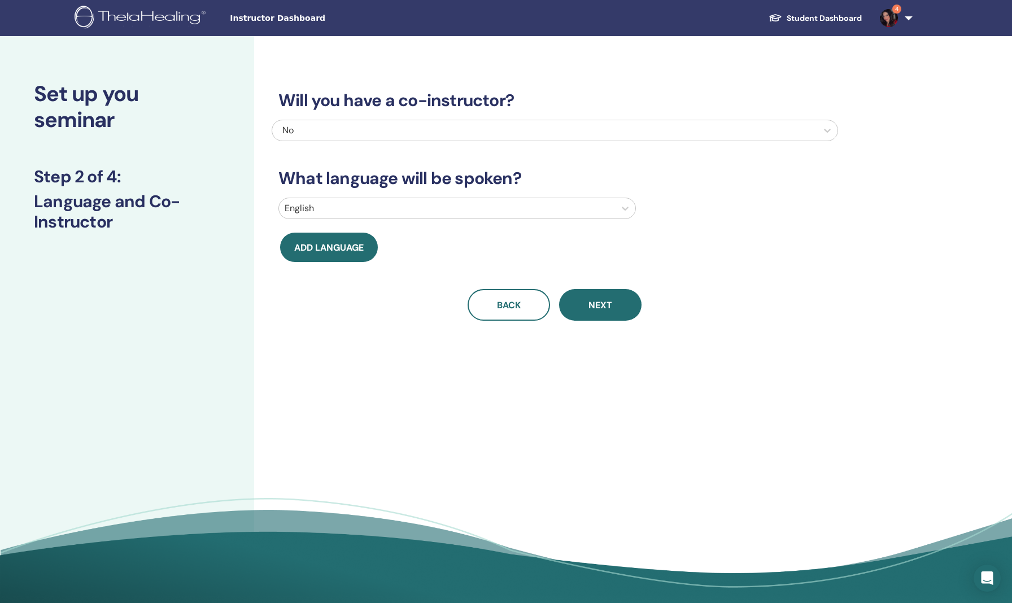
click at [377, 124] on div "No" at bounding box center [502, 131] width 440 height 14
click at [377, 363] on div "Will you have a co-instructor? No What language will be spoken? English Add lan…" at bounding box center [591, 323] width 675 height 575
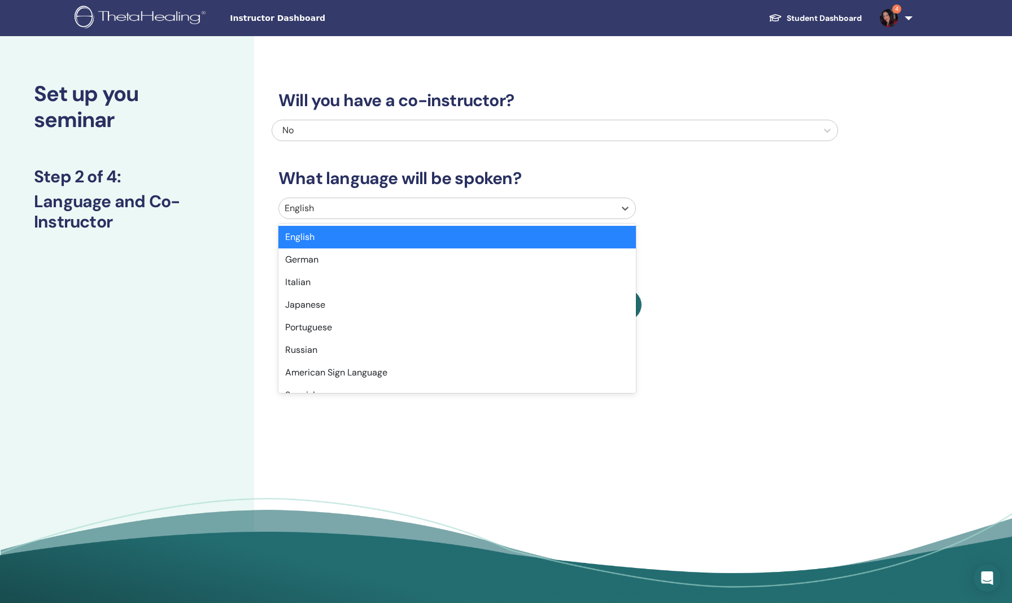
click at [364, 216] on div at bounding box center [447, 209] width 325 height 16
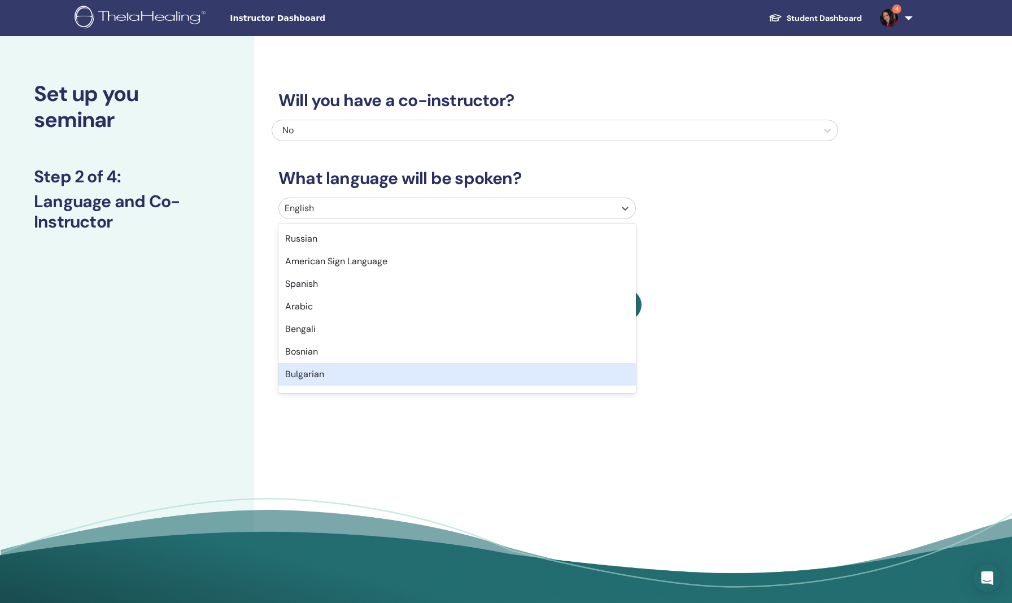
scroll to position [134, 0]
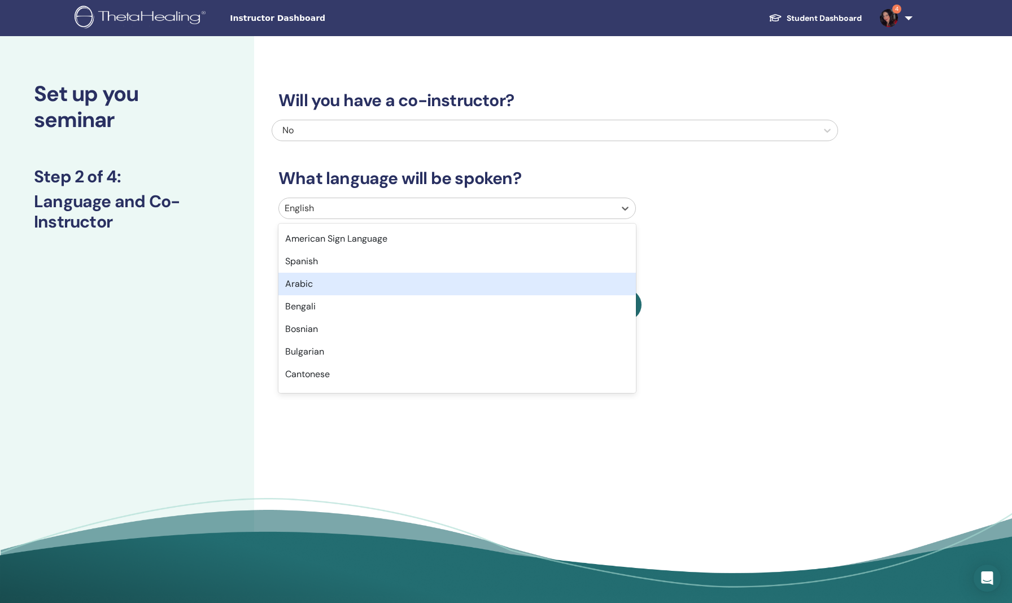
click at [308, 284] on div "Arabic" at bounding box center [458, 284] width 358 height 23
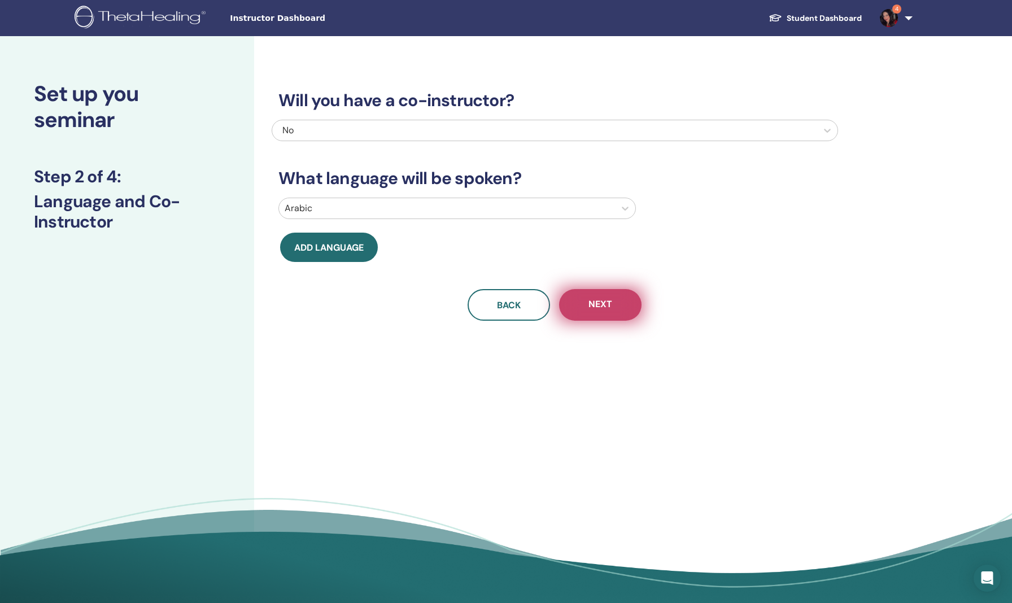
click at [615, 310] on button "Next" at bounding box center [600, 305] width 82 height 32
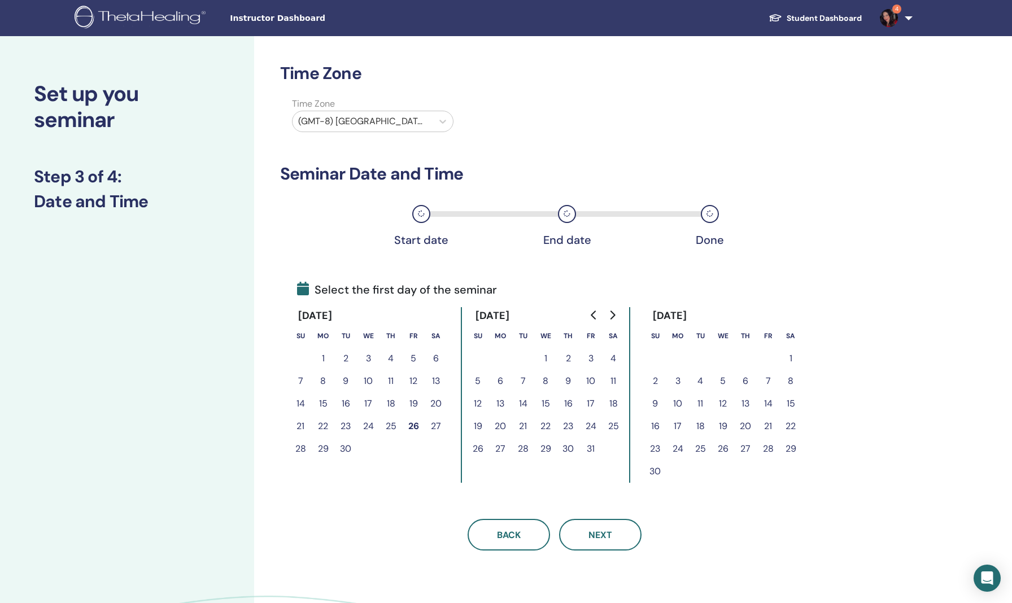
click at [392, 384] on button "11" at bounding box center [391, 381] width 23 height 23
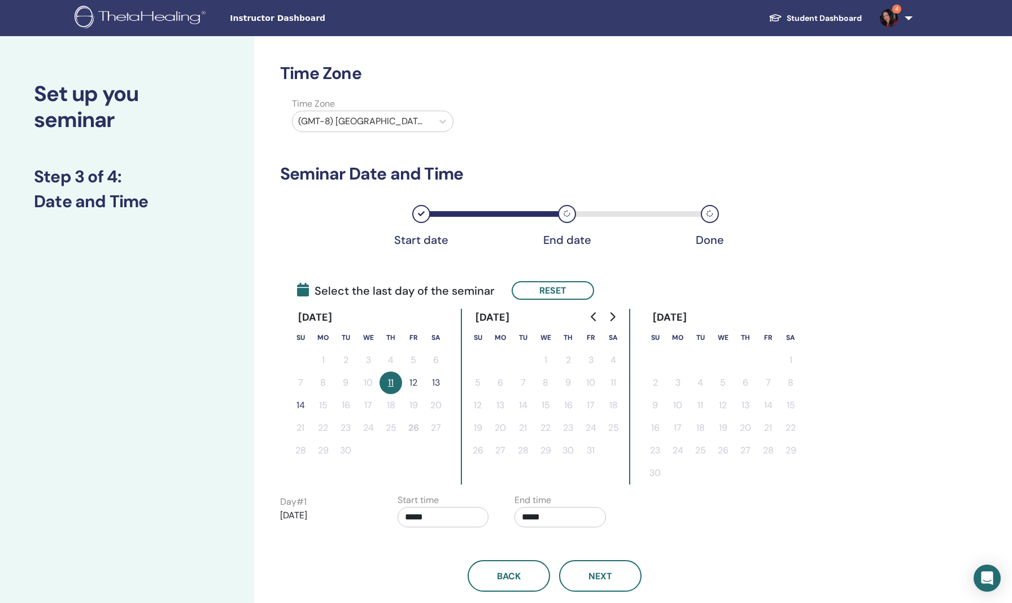
click at [418, 383] on button "12" at bounding box center [413, 383] width 23 height 23
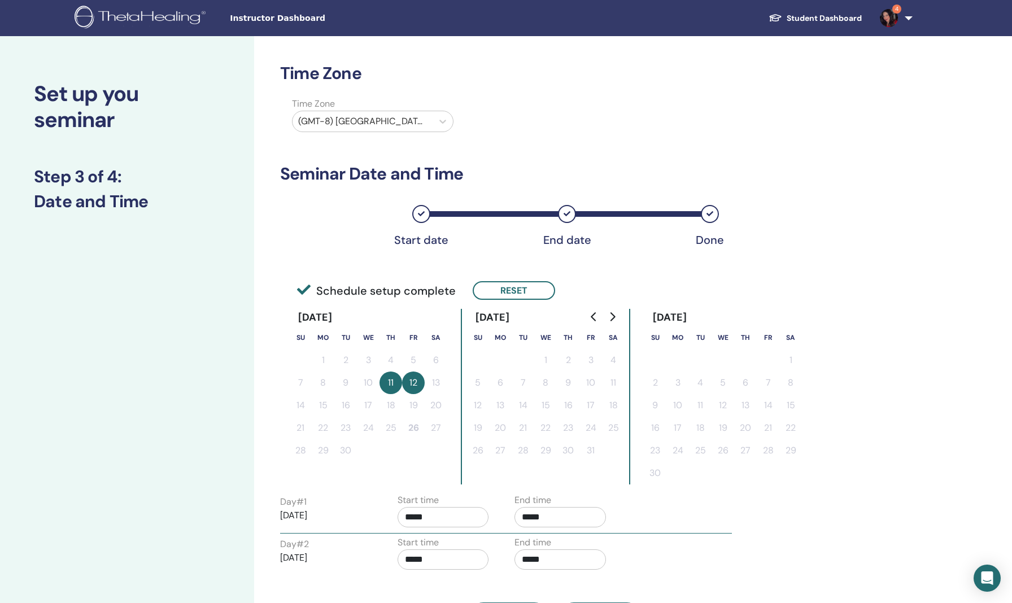
click at [757, 498] on div "Day # 1 2025/09/11 Start time ***** End time ***** Day # 2 2025/09/12 Start tim…" at bounding box center [555, 535] width 550 height 82
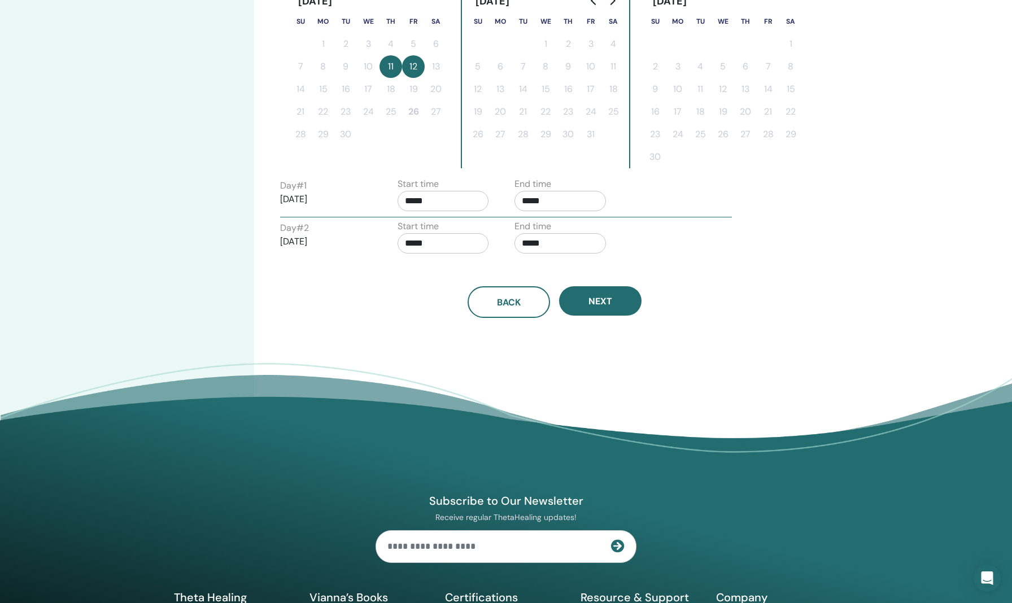
scroll to position [321, 0]
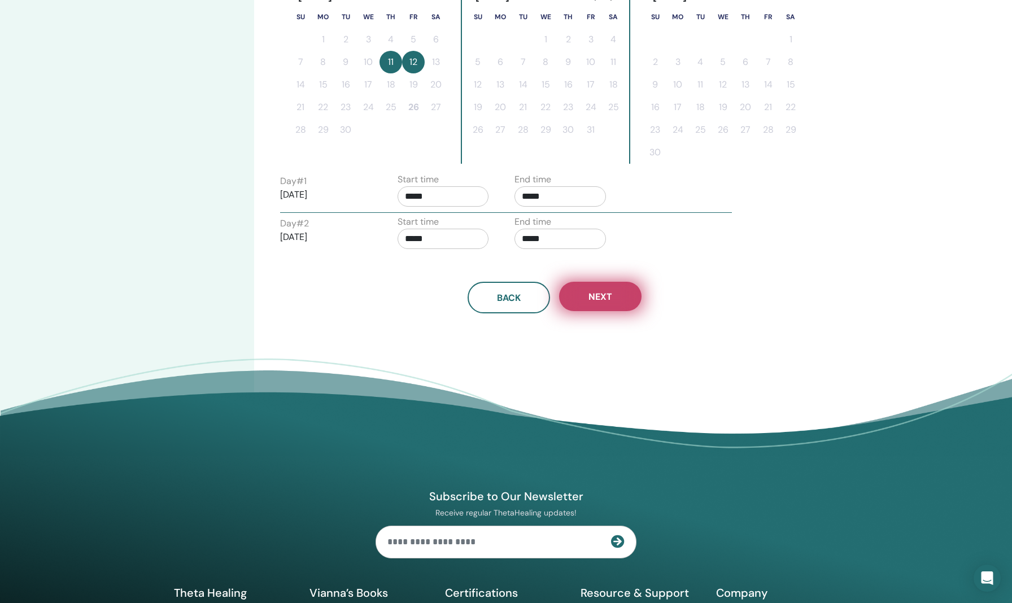
click at [613, 292] on button "Next" at bounding box center [600, 296] width 82 height 29
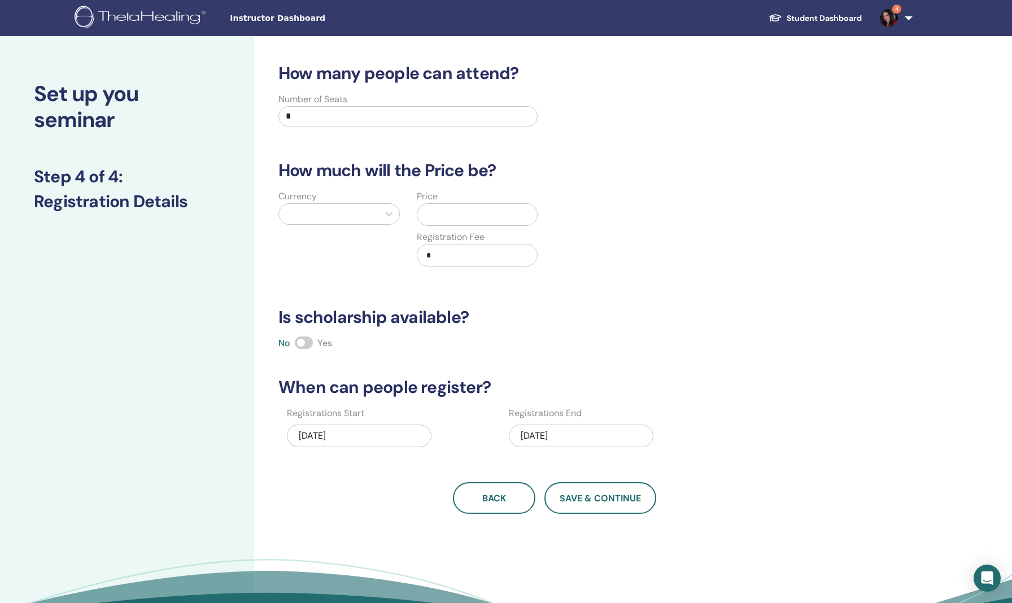
scroll to position [0, 0]
click at [333, 107] on input "*" at bounding box center [408, 116] width 259 height 20
drag, startPoint x: 356, startPoint y: 121, endPoint x: 287, endPoint y: 121, distance: 69.5
click at [287, 121] on input "***" at bounding box center [408, 116] width 259 height 20
type input "**"
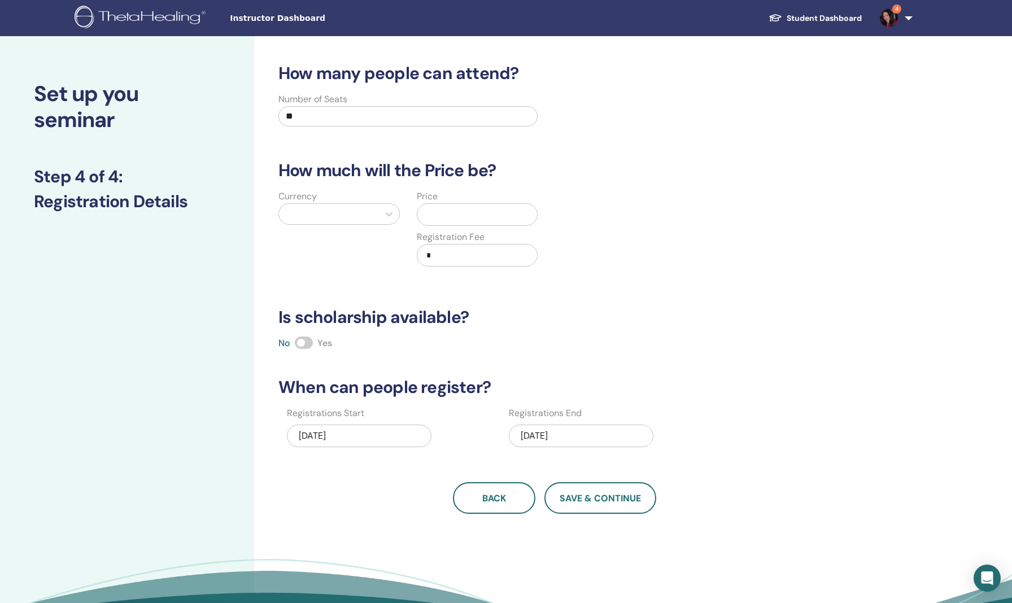
click at [301, 339] on span at bounding box center [304, 343] width 18 height 12
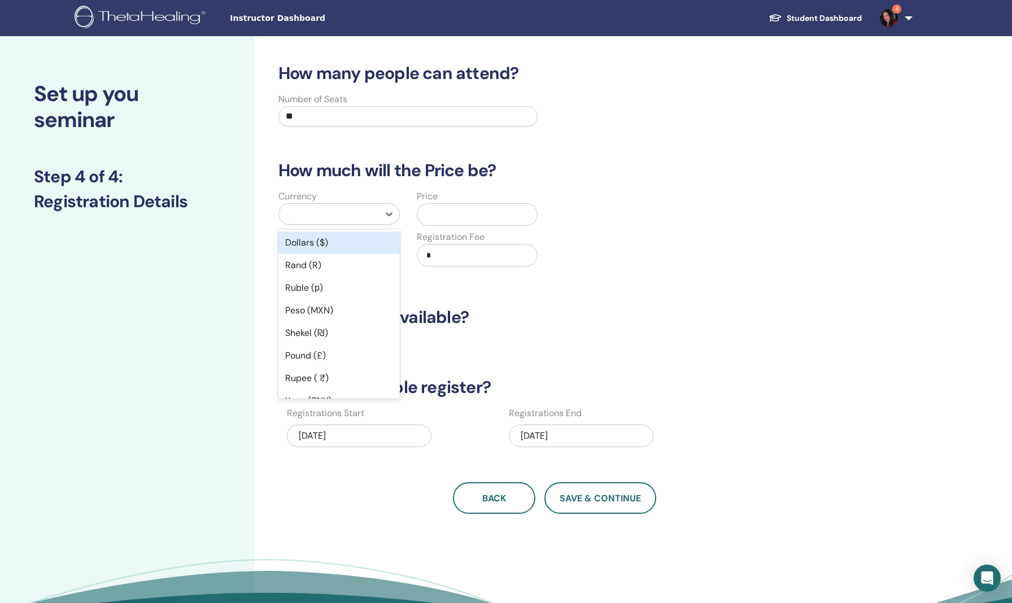
click at [367, 210] on div at bounding box center [329, 214] width 89 height 16
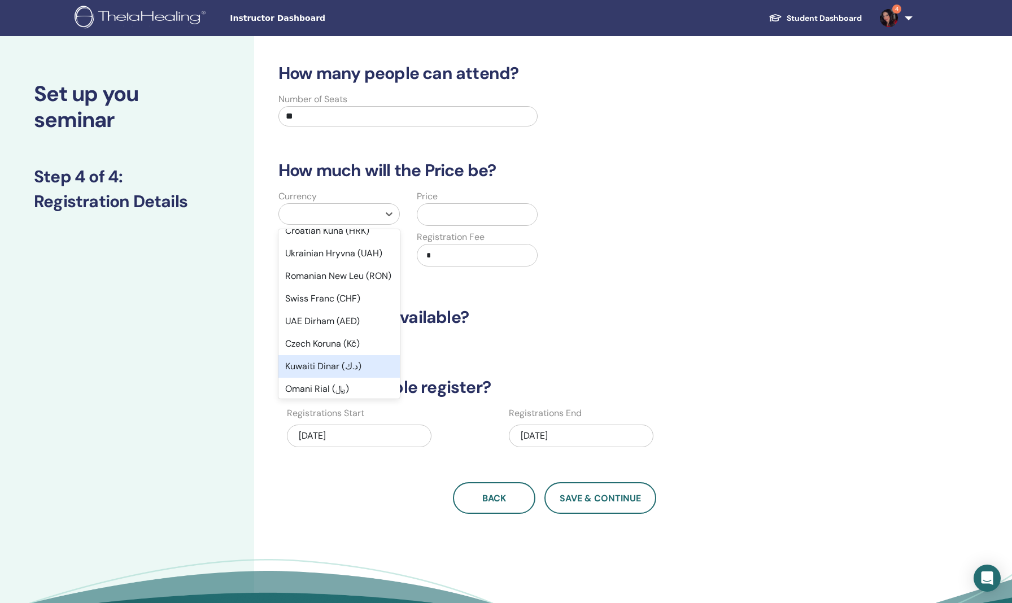
scroll to position [373, 0]
click at [313, 355] on div "Kuwaiti Dinar (د.ك)" at bounding box center [339, 344] width 121 height 23
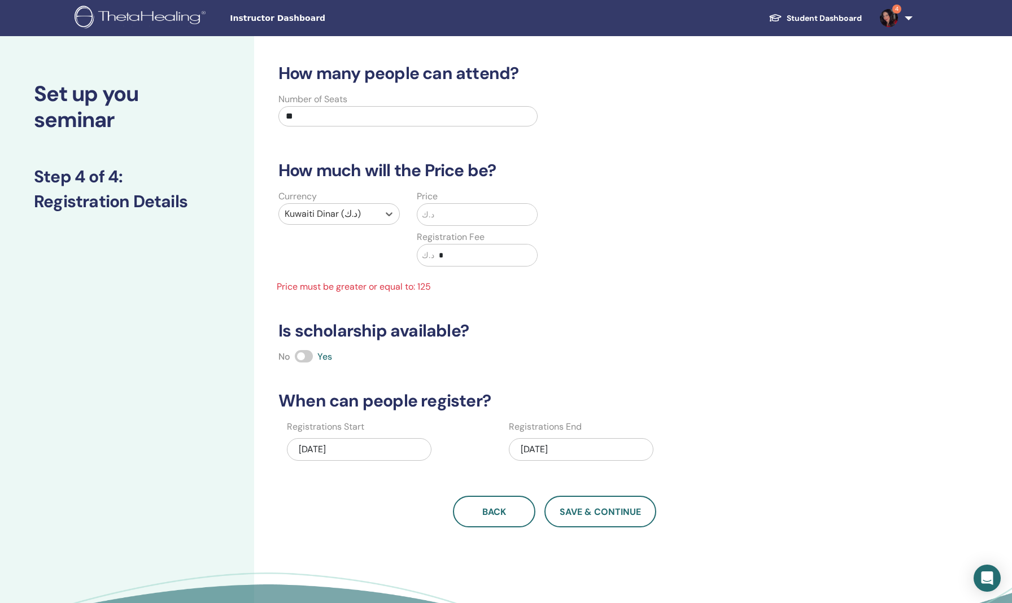
click at [462, 214] on input "text" at bounding box center [485, 214] width 103 height 21
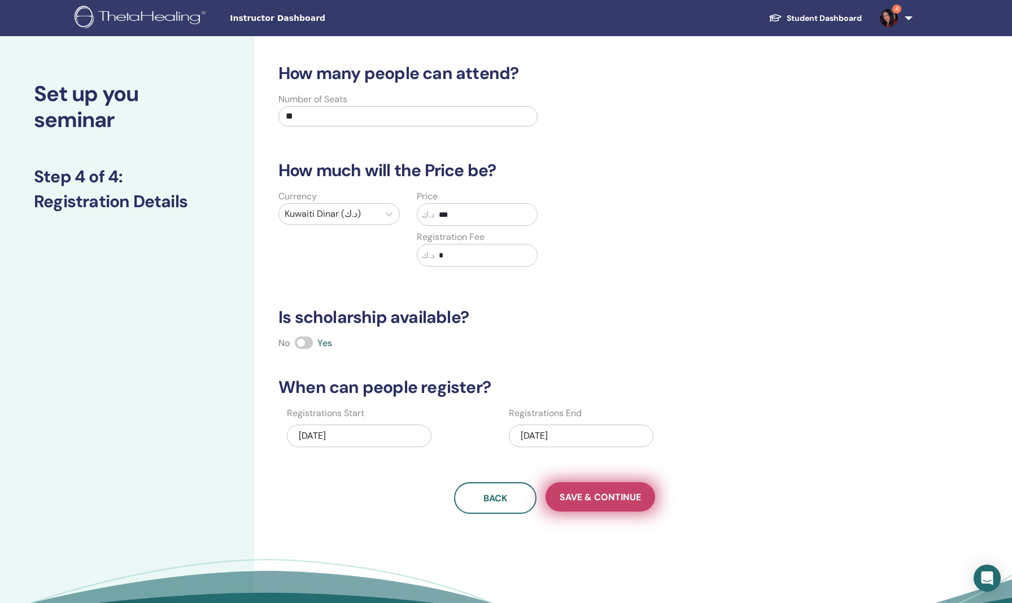
type input "***"
click at [588, 494] on span "Save & Continue" at bounding box center [600, 498] width 81 height 12
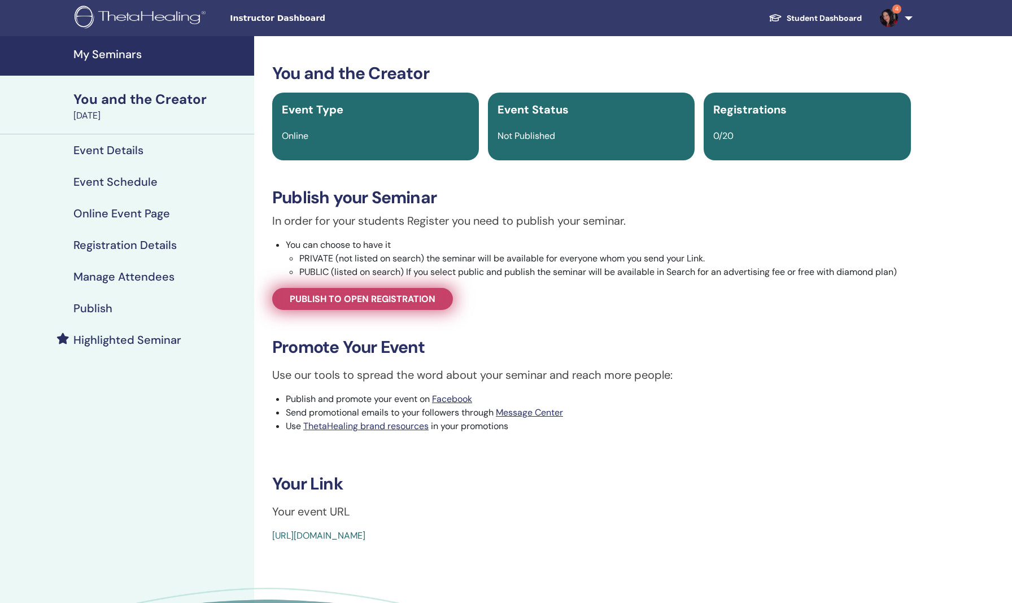
click at [396, 305] on span "Publish to open registration" at bounding box center [363, 299] width 146 height 12
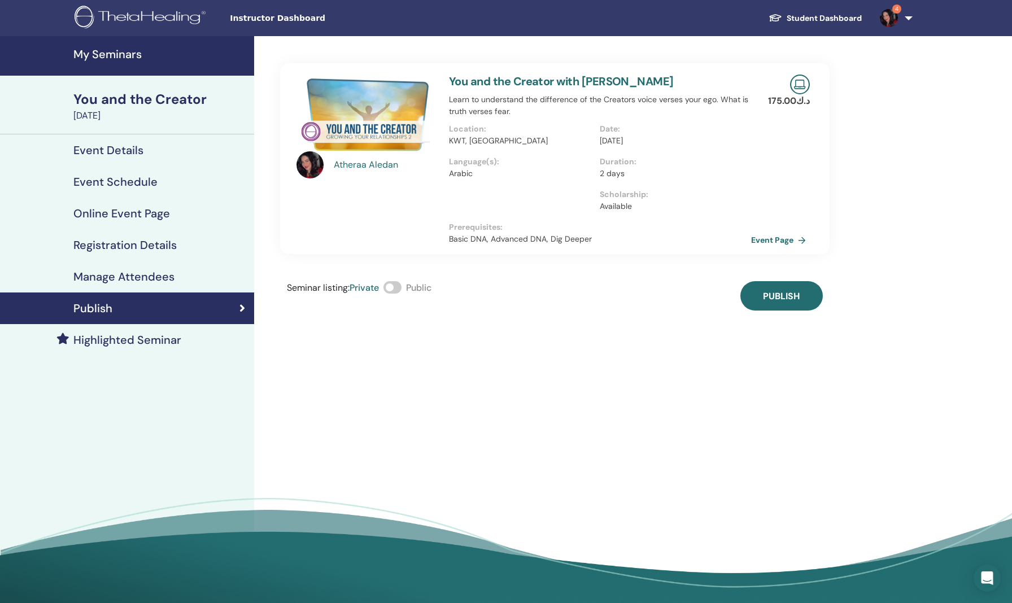
click at [390, 290] on span at bounding box center [393, 287] width 18 height 12
click at [787, 300] on span "Publish" at bounding box center [781, 296] width 37 height 12
click at [121, 54] on h4 "My Seminars" at bounding box center [160, 54] width 174 height 14
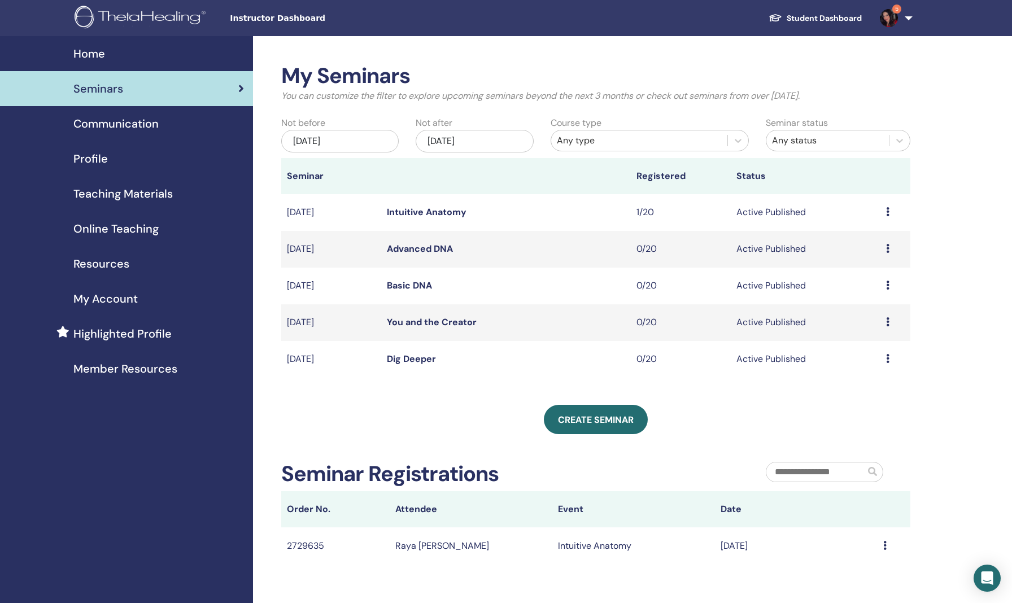
click at [889, 211] on icon at bounding box center [887, 211] width 3 height 9
click at [869, 220] on link "Preview" at bounding box center [859, 220] width 32 height 12
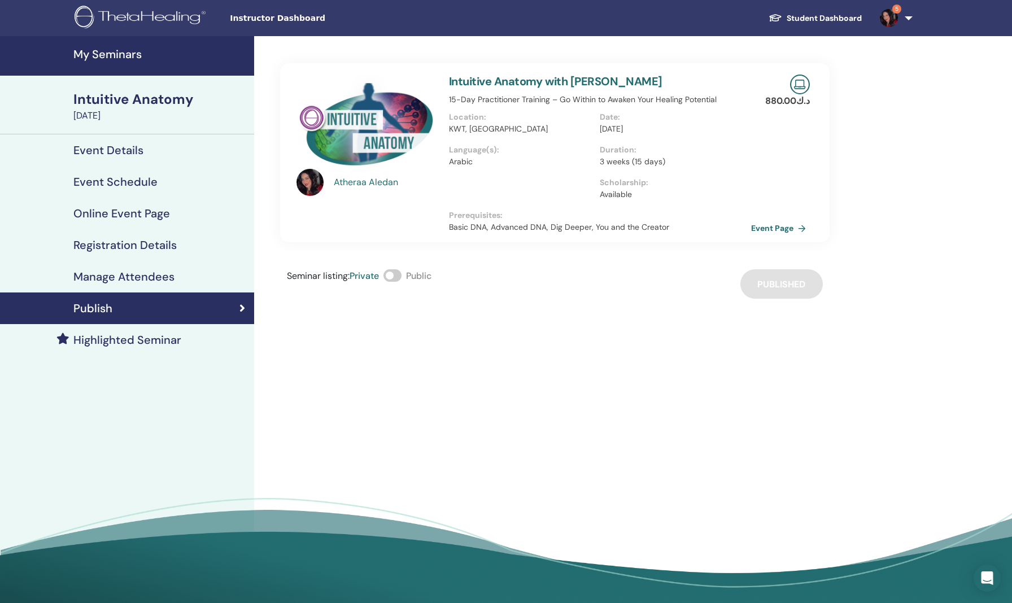
click at [389, 275] on span at bounding box center [393, 275] width 18 height 12
click at [756, 227] on link "Event Page" at bounding box center [782, 228] width 59 height 17
click at [118, 53] on h4 "My Seminars" at bounding box center [160, 54] width 174 height 14
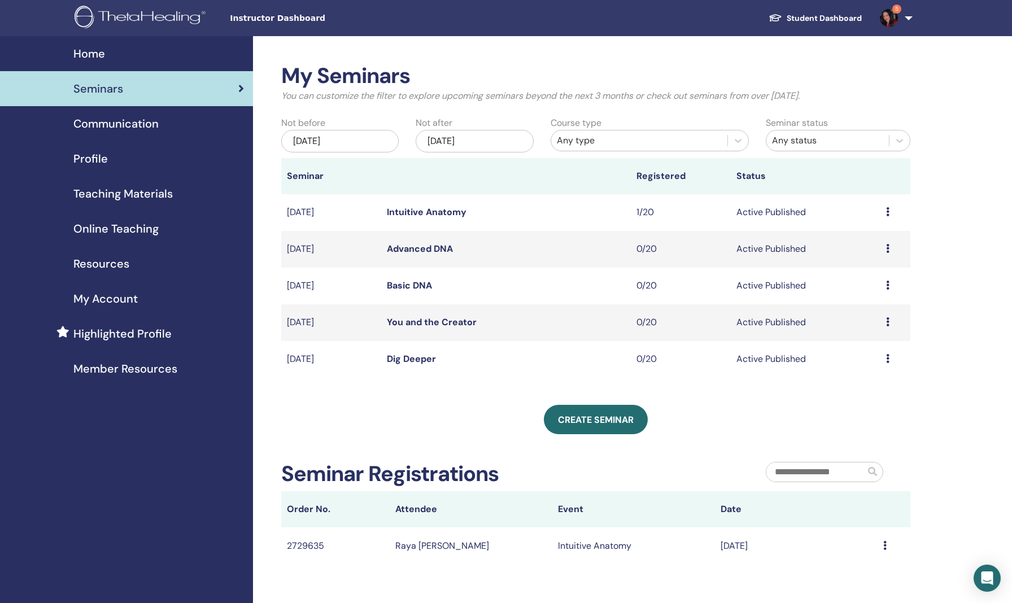
click at [417, 289] on link "Basic DNA" at bounding box center [409, 286] width 45 height 12
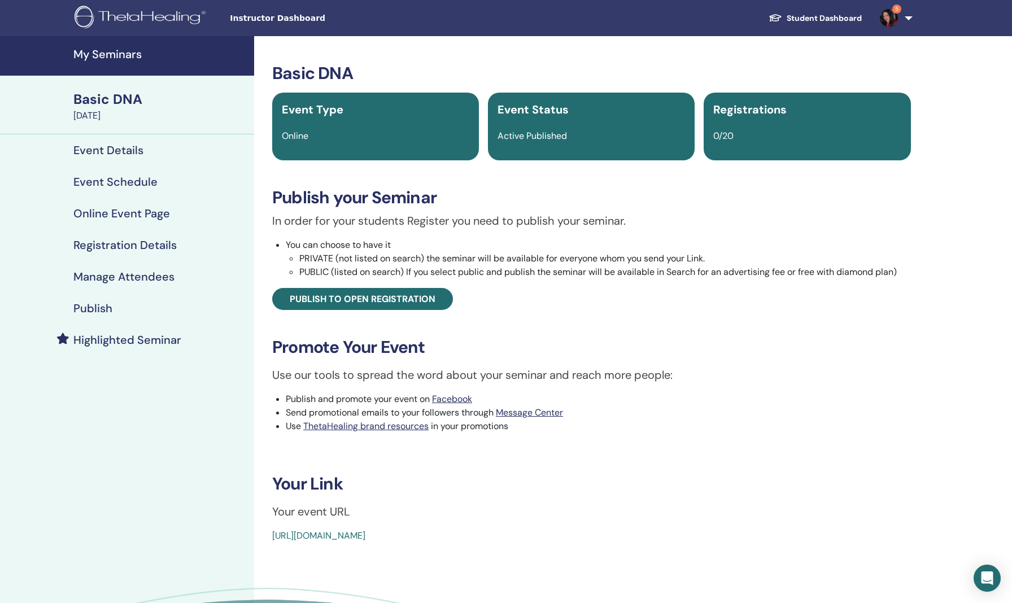
click at [141, 277] on h4 "Manage Attendees" at bounding box center [123, 277] width 101 height 14
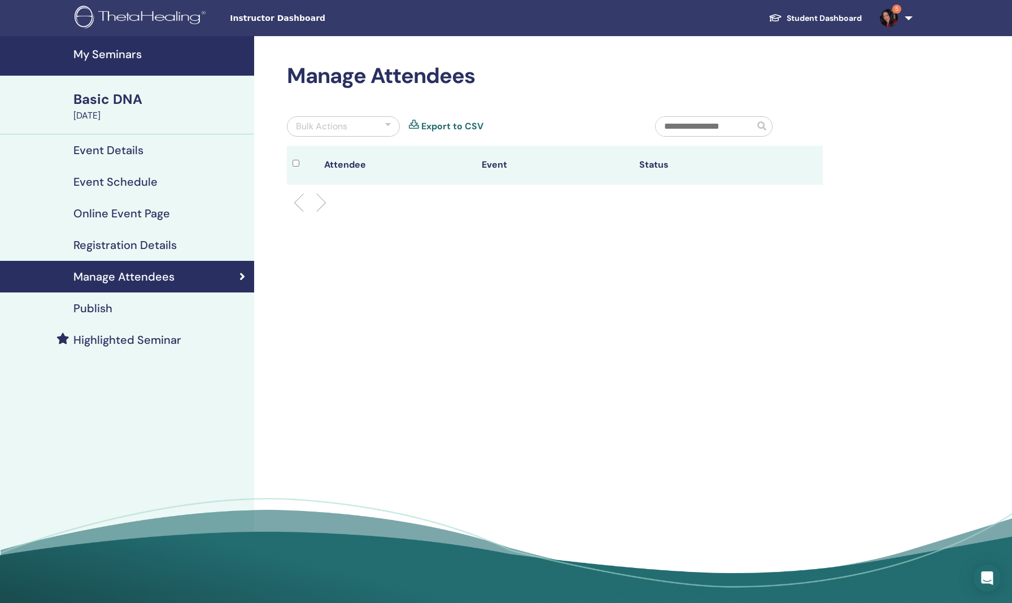
click at [122, 240] on h4 "Registration Details" at bounding box center [124, 245] width 103 height 14
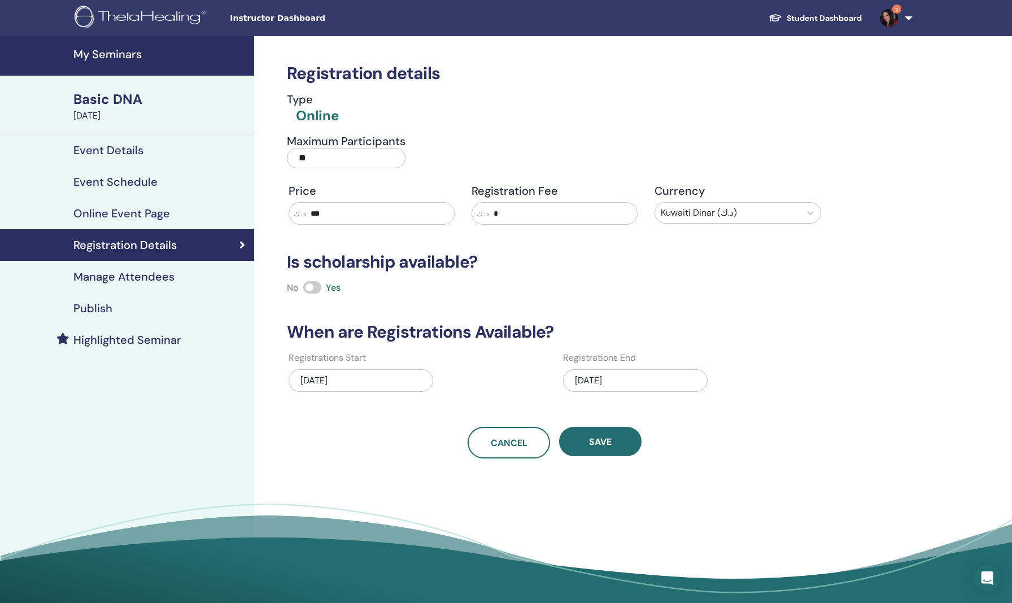
click at [111, 154] on h4 "Event Details" at bounding box center [108, 151] width 70 height 14
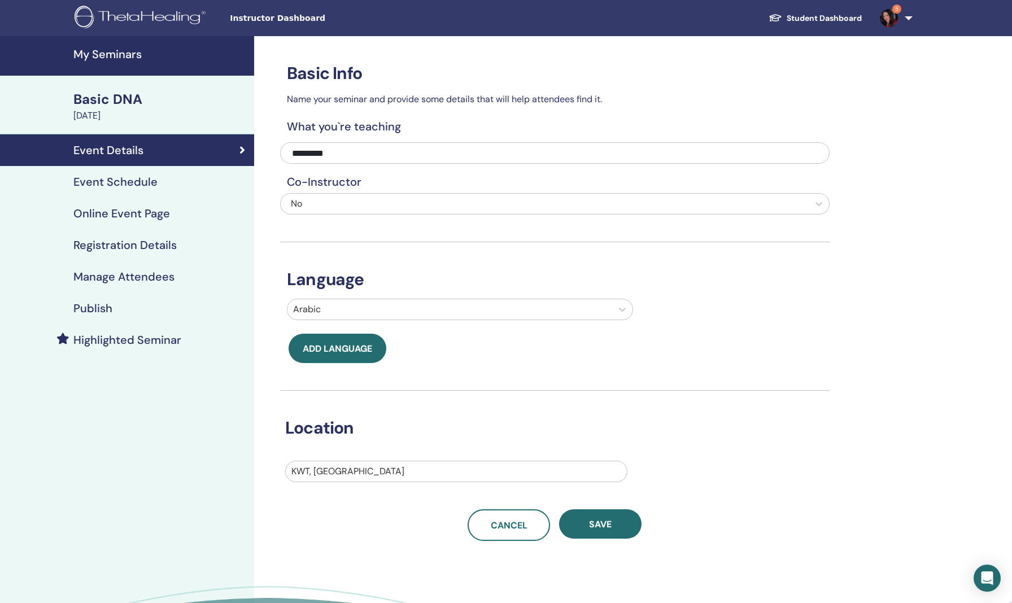
click at [127, 337] on h4 "Highlighted Seminar" at bounding box center [127, 340] width 108 height 14
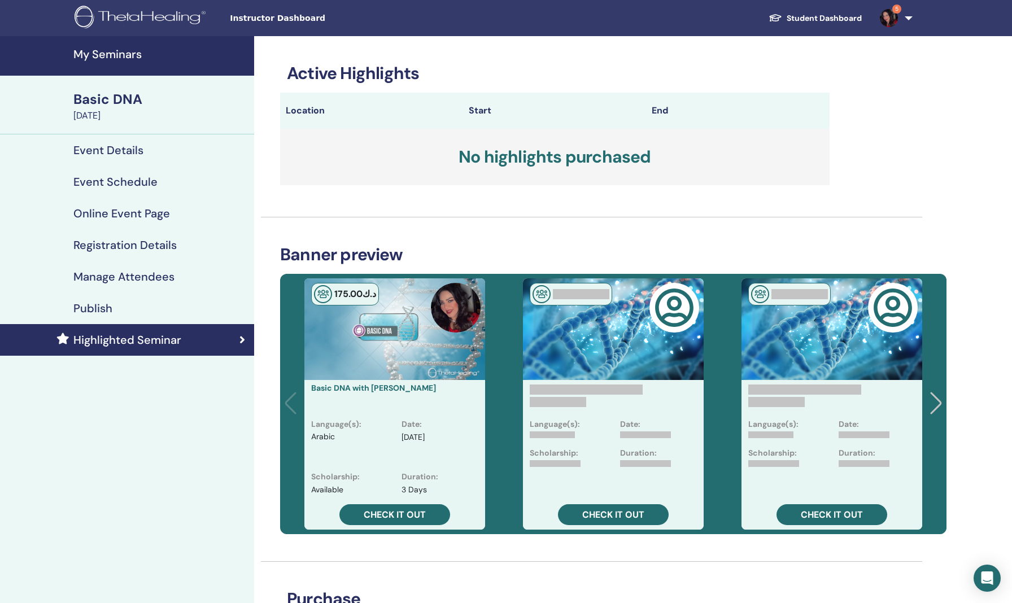
click at [441, 549] on div "Active Highlights Location Start End No highlights purchased Banner preview د.ك…" at bounding box center [591, 488] width 675 height 905
drag, startPoint x: 97, startPoint y: 50, endPoint x: 97, endPoint y: 79, distance: 28.2
click at [106, 150] on h4 "Event Details" at bounding box center [108, 151] width 70 height 14
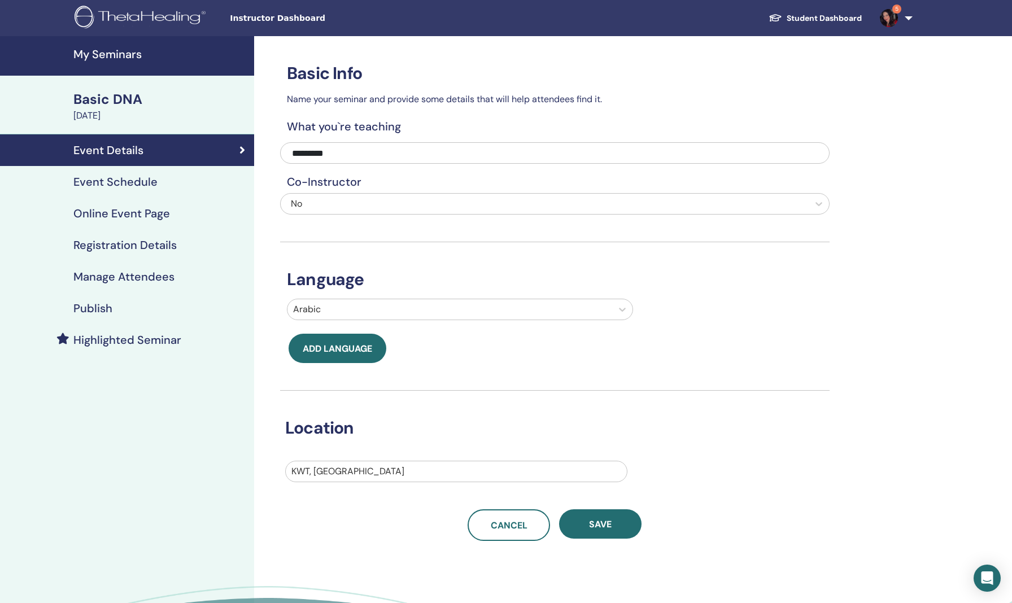
click at [107, 175] on link "Event Schedule" at bounding box center [127, 182] width 254 height 32
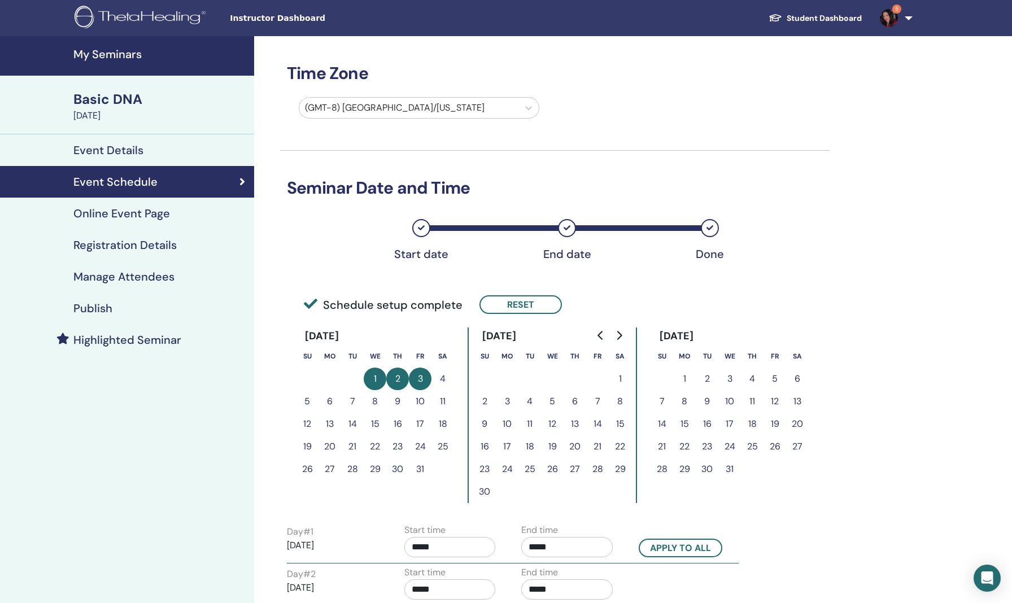
click at [118, 218] on h4 "Online Event Page" at bounding box center [121, 214] width 97 height 14
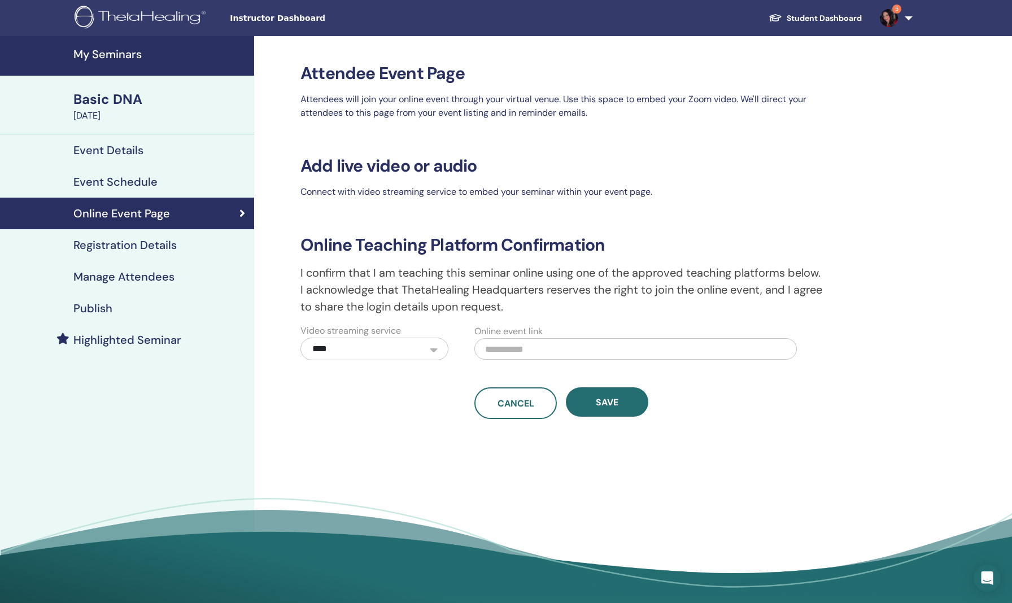
click at [99, 58] on h4 "My Seminars" at bounding box center [160, 54] width 174 height 14
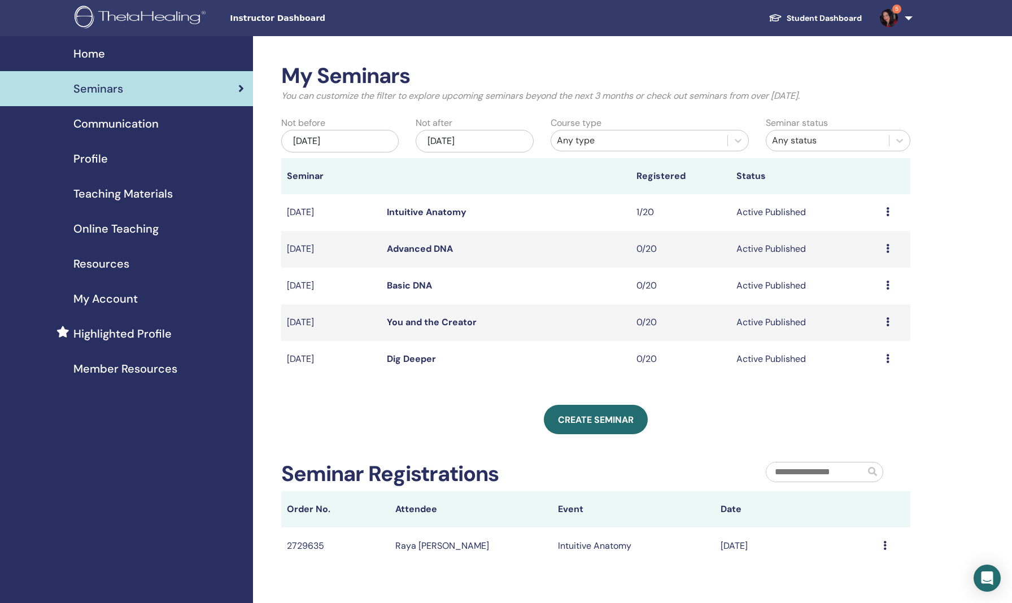
click at [428, 250] on link "Advanced DNA" at bounding box center [420, 249] width 66 height 12
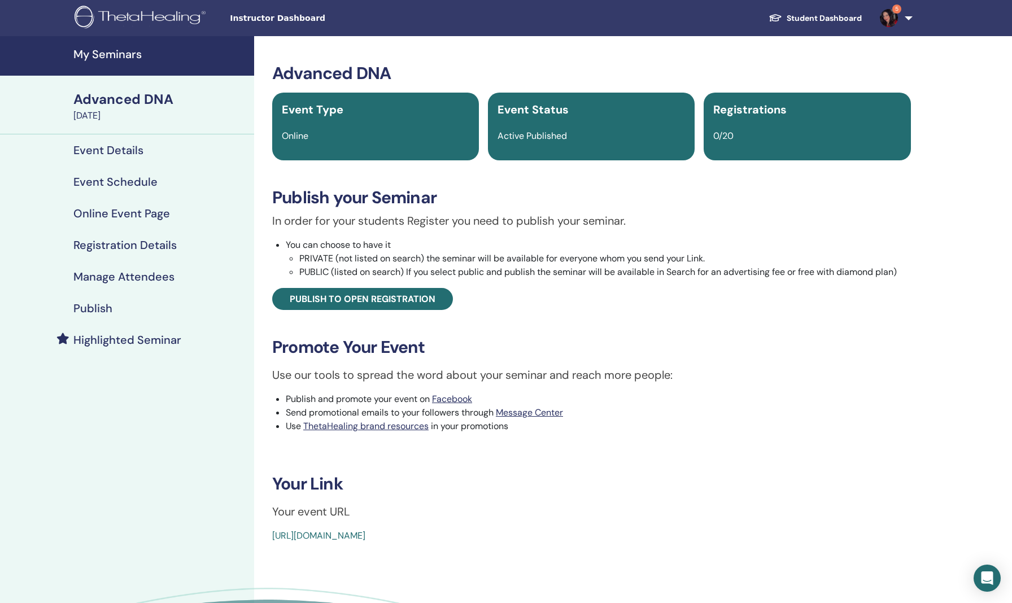
drag, startPoint x: 432, startPoint y: 580, endPoint x: 401, endPoint y: 582, distance: 30.6
click at [393, 582] on div "Advanced DNA Event Type Online Event Status Active Published Registrations 0/20…" at bounding box center [591, 368] width 675 height 665
drag, startPoint x: 513, startPoint y: 540, endPoint x: 503, endPoint y: 551, distance: 15.2
click at [503, 543] on div "Advanced DNA Event Type Online Event Status Active Published Registrations 0/20…" at bounding box center [592, 303] width 662 height 480
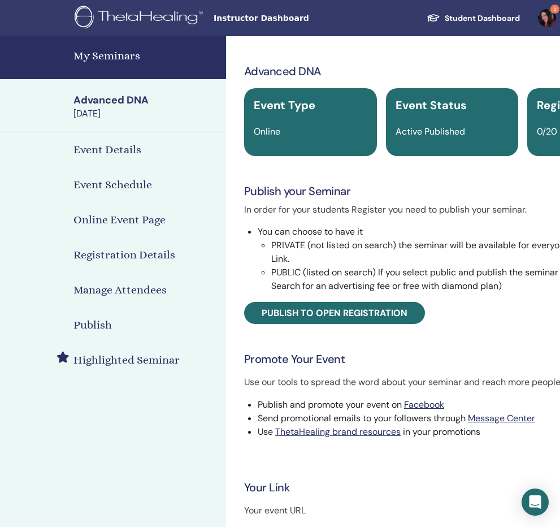
click at [107, 58] on h4 "My Seminars" at bounding box center [146, 55] width 146 height 17
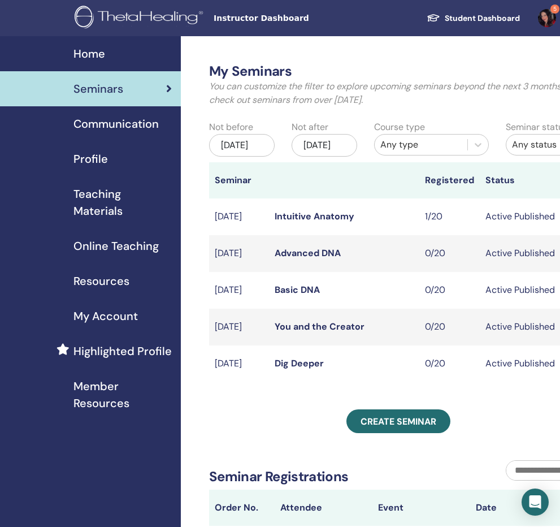
click at [288, 295] on link "Basic DNA" at bounding box center [297, 290] width 45 height 12
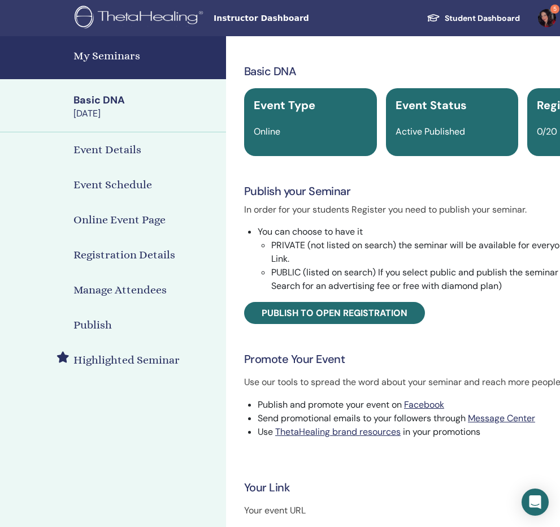
click at [110, 147] on h4 "Event Details" at bounding box center [107, 149] width 68 height 17
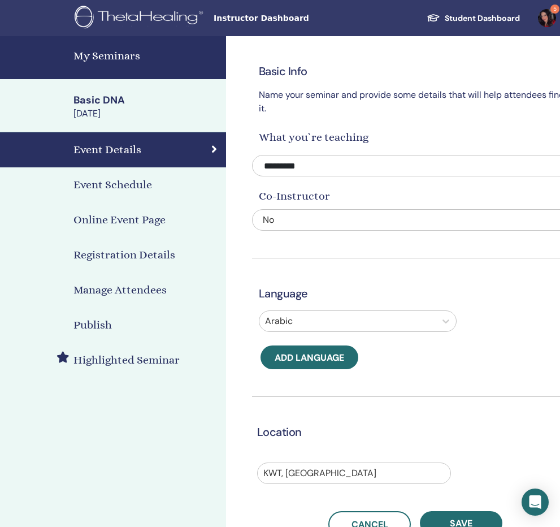
scroll to position [1, 1]
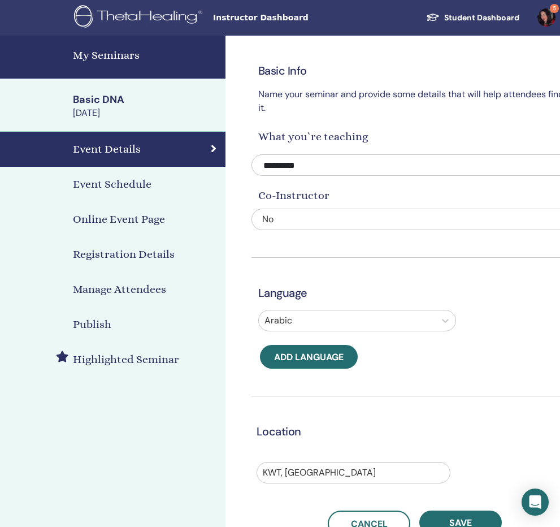
click at [206, 409] on div "My Seminars Basic DNA October 01, 2025 Event Details Event Schedule Online Even…" at bounding box center [112, 365] width 226 height 659
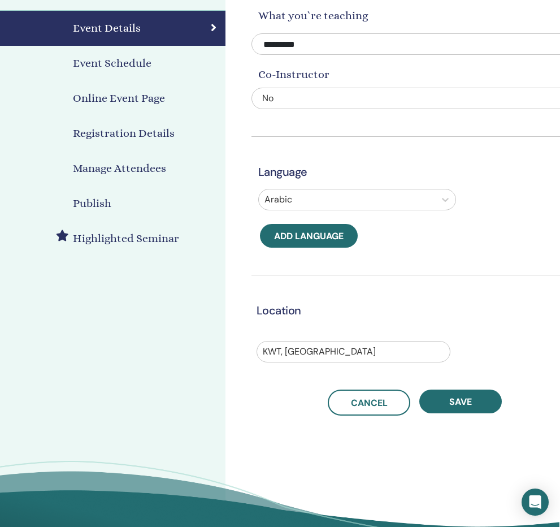
scroll to position [129, 1]
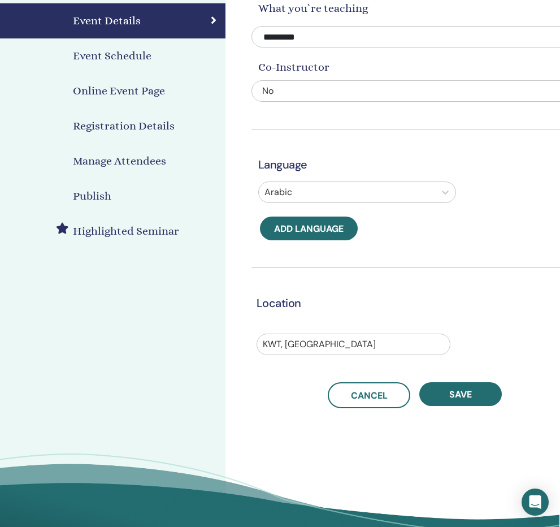
click at [84, 60] on h4 "Event Schedule" at bounding box center [112, 55] width 79 height 17
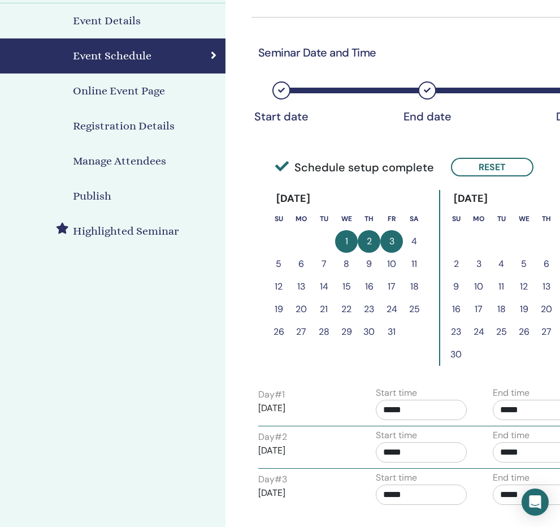
click at [107, 88] on h4 "Online Event Page" at bounding box center [119, 90] width 92 height 17
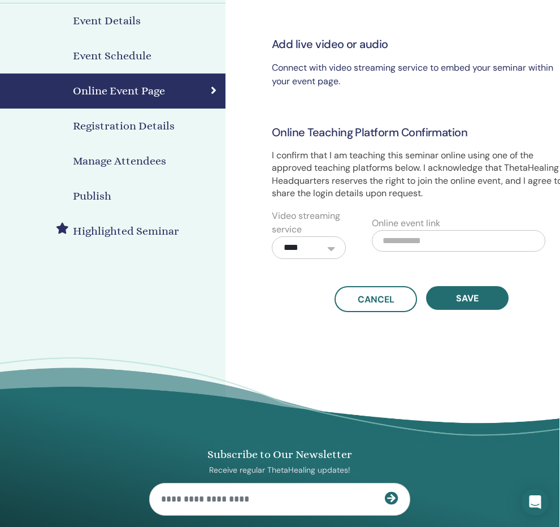
click at [123, 124] on h4 "Registration Details" at bounding box center [124, 126] width 102 height 17
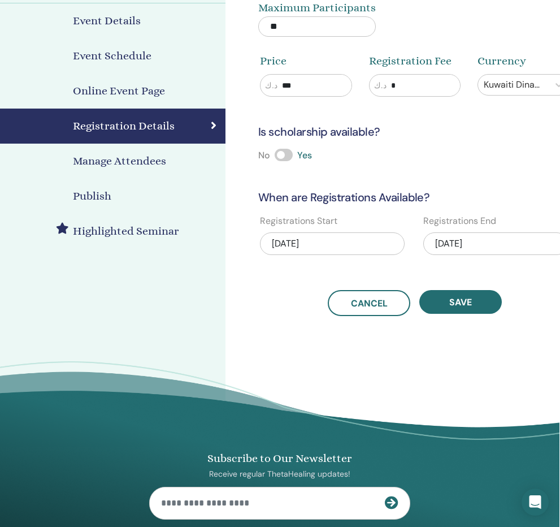
click at [132, 164] on h4 "Manage Attendees" at bounding box center [119, 161] width 93 height 17
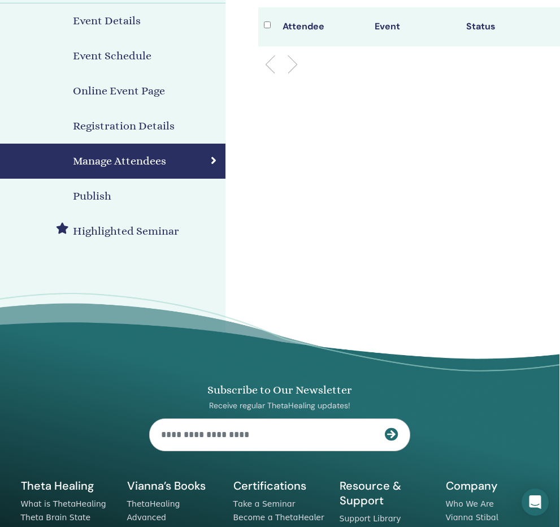
click at [98, 196] on h4 "Publish" at bounding box center [92, 196] width 38 height 17
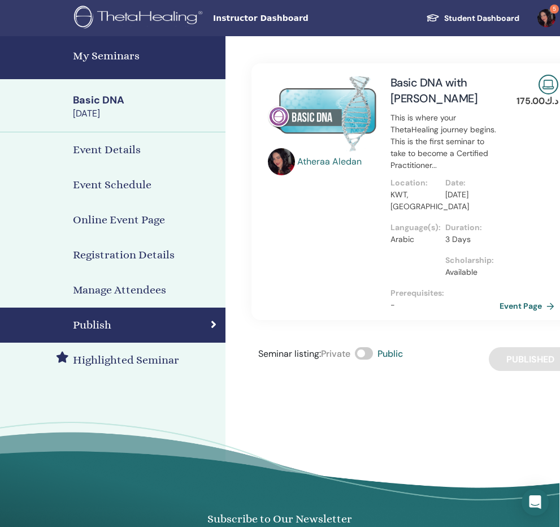
scroll to position [0, 1]
click at [101, 116] on div "October 01, 2025" at bounding box center [146, 113] width 146 height 12
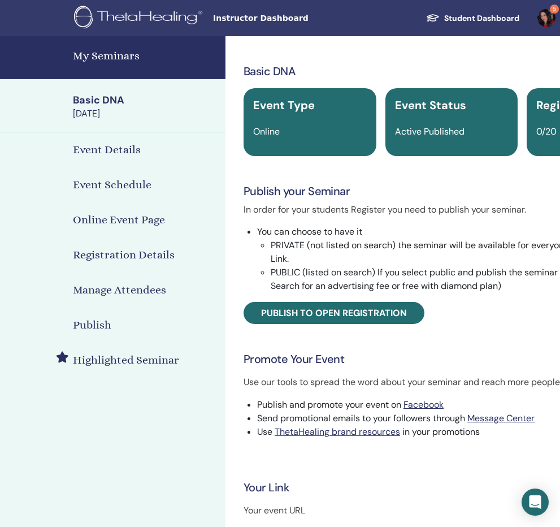
click at [428, 486] on div "Basic DNA Event Type Online Event Status Active Published Registrations 0/20 Pu…" at bounding box center [451, 301] width 438 height 476
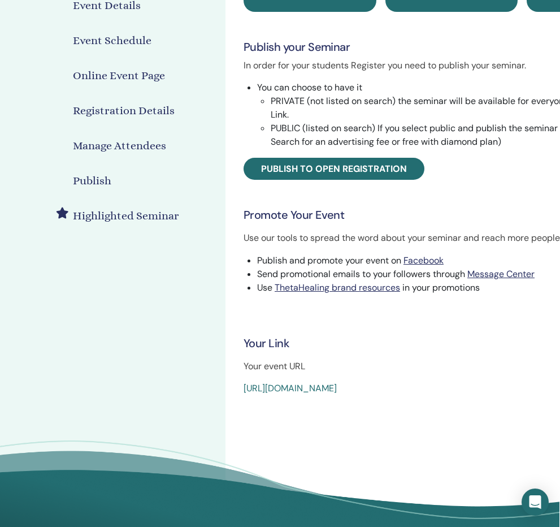
scroll to position [145, 1]
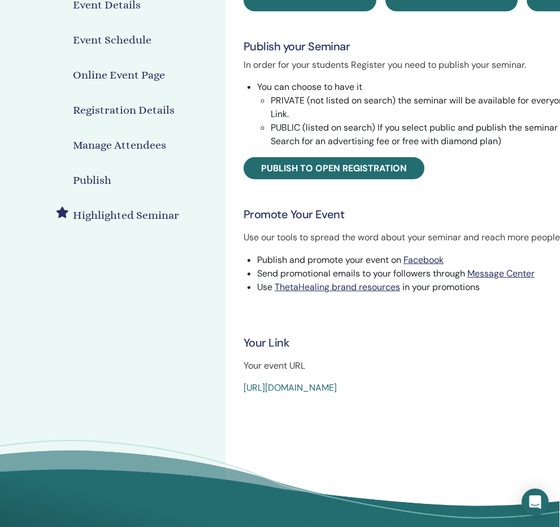
click at [29, 45] on div "Event Schedule" at bounding box center [112, 40] width 208 height 17
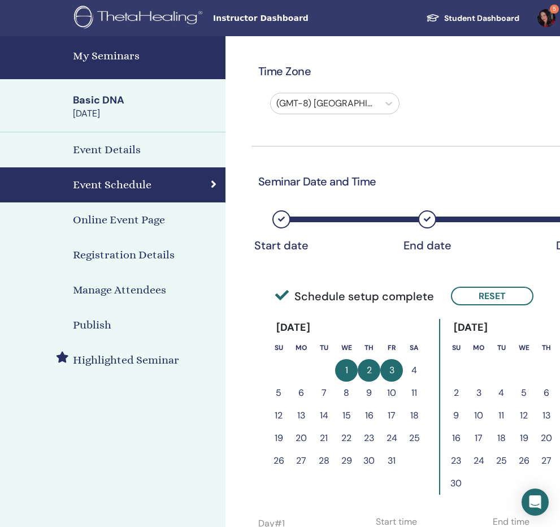
scroll to position [0, 1]
click at [118, 54] on h4 "My Seminars" at bounding box center [146, 55] width 146 height 17
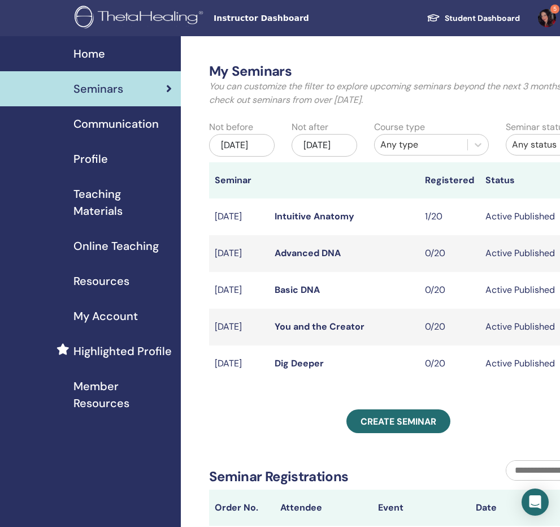
click at [106, 84] on span "Seminars" at bounding box center [98, 88] width 50 height 17
click at [307, 369] on link "Dig Deeper" at bounding box center [299, 363] width 49 height 12
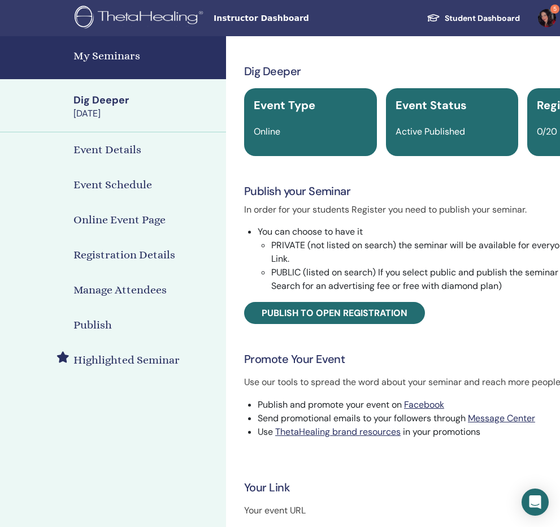
click at [108, 107] on div "Dig Deeper" at bounding box center [146, 100] width 146 height 14
click at [375, 484] on div "Dig Deeper Event Type Online Event Status Active Published Registrations 0/20 P…" at bounding box center [452, 301] width 438 height 476
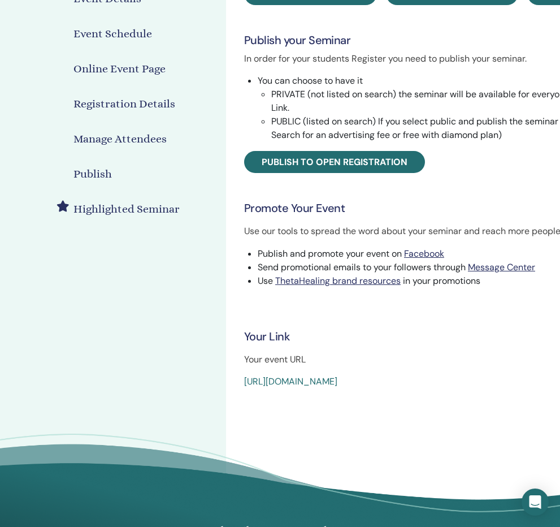
scroll to position [152, 0]
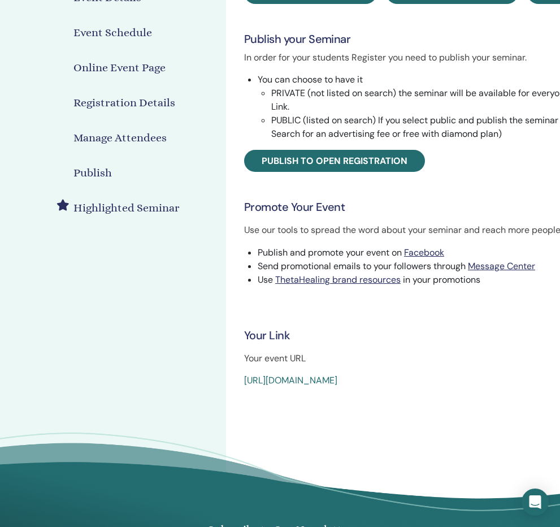
click at [173, 40] on div "Event Schedule" at bounding box center [113, 32] width 208 height 17
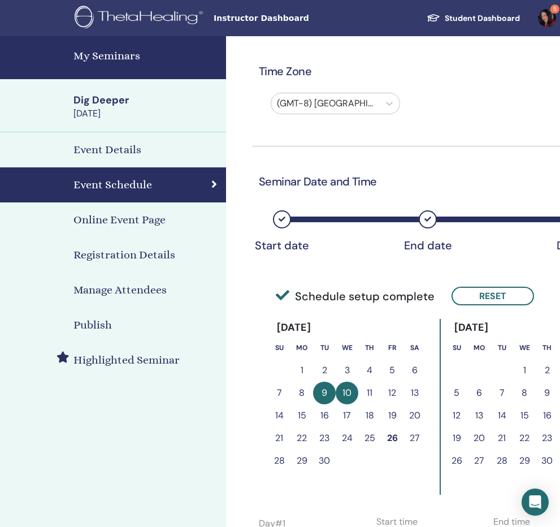
click at [119, 47] on h4 "My Seminars" at bounding box center [146, 55] width 146 height 17
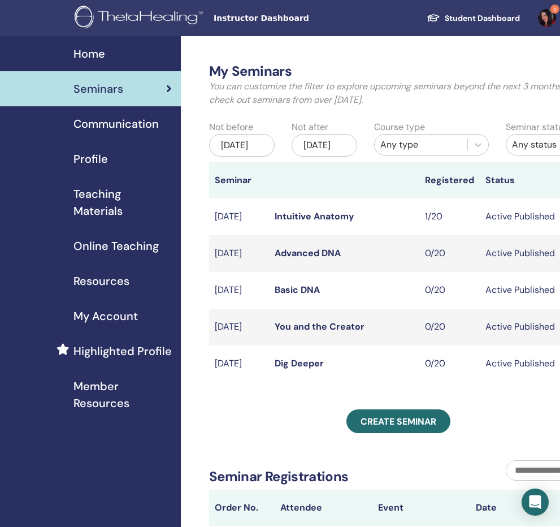
click at [297, 332] on link "You and the Creator" at bounding box center [320, 326] width 90 height 12
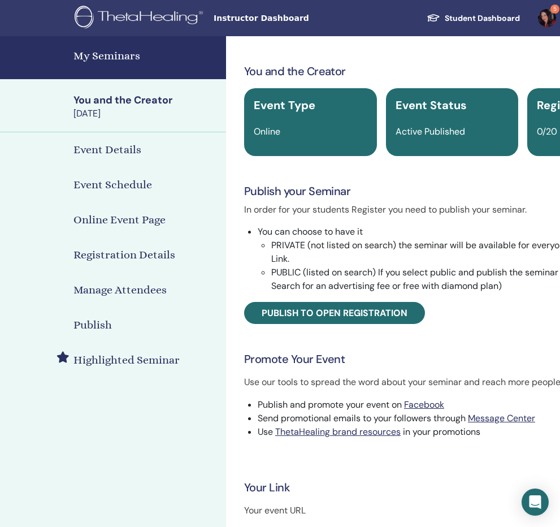
click at [97, 151] on h4 "Event Details" at bounding box center [107, 149] width 68 height 17
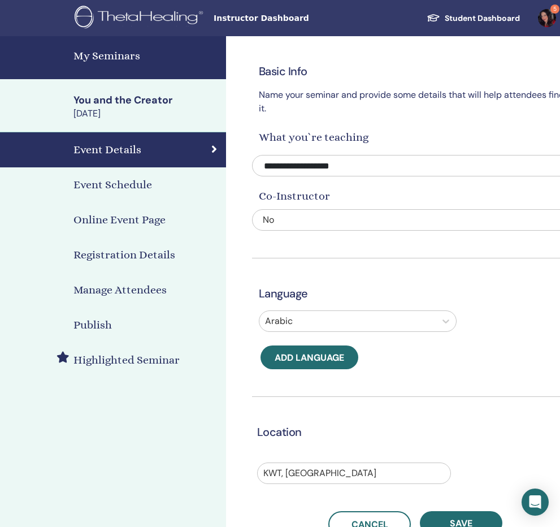
click at [132, 253] on h4 "Registration Details" at bounding box center [124, 254] width 102 height 17
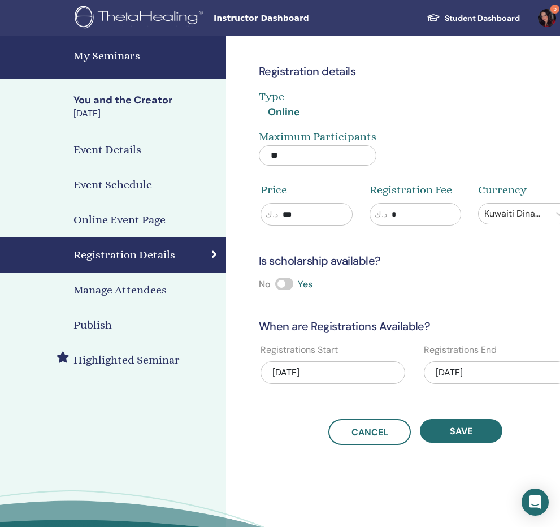
click at [124, 187] on h4 "Event Schedule" at bounding box center [112, 184] width 79 height 17
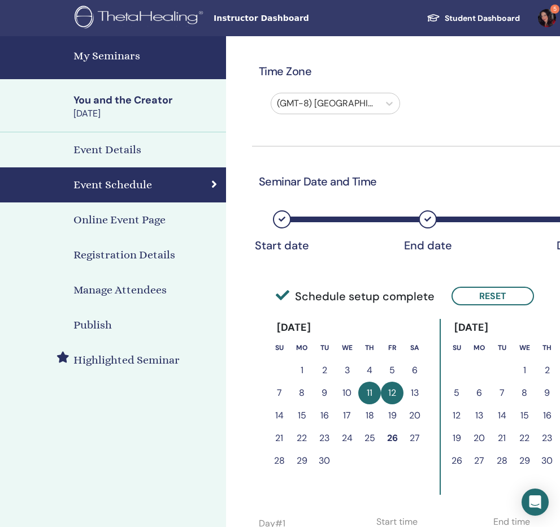
click at [368, 391] on button "11" at bounding box center [369, 392] width 23 height 23
click at [473, 295] on button "Reset" at bounding box center [492, 295] width 82 height 19
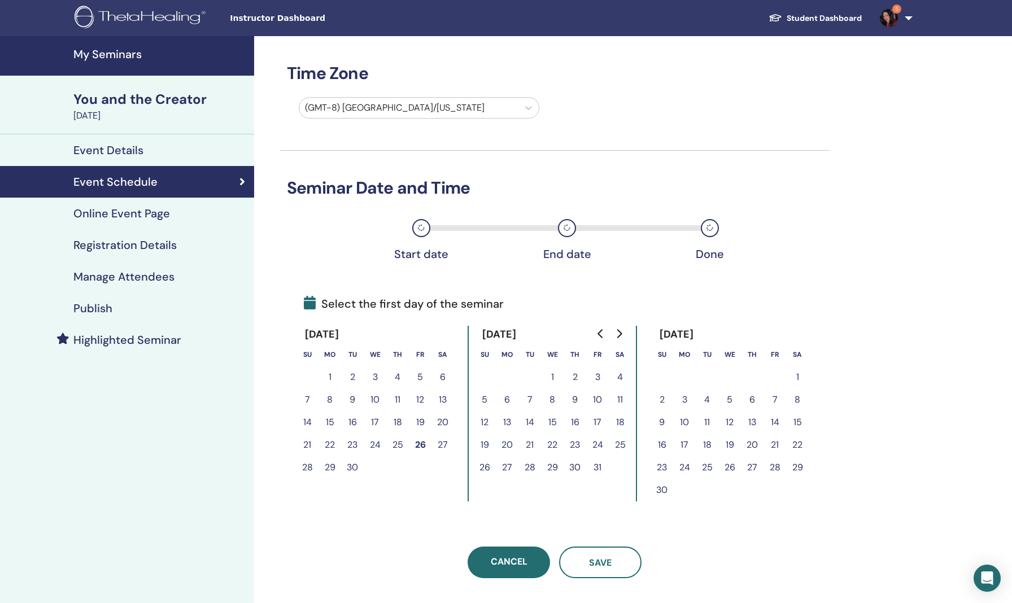
click at [559, 398] on button "11" at bounding box center [620, 400] width 23 height 23
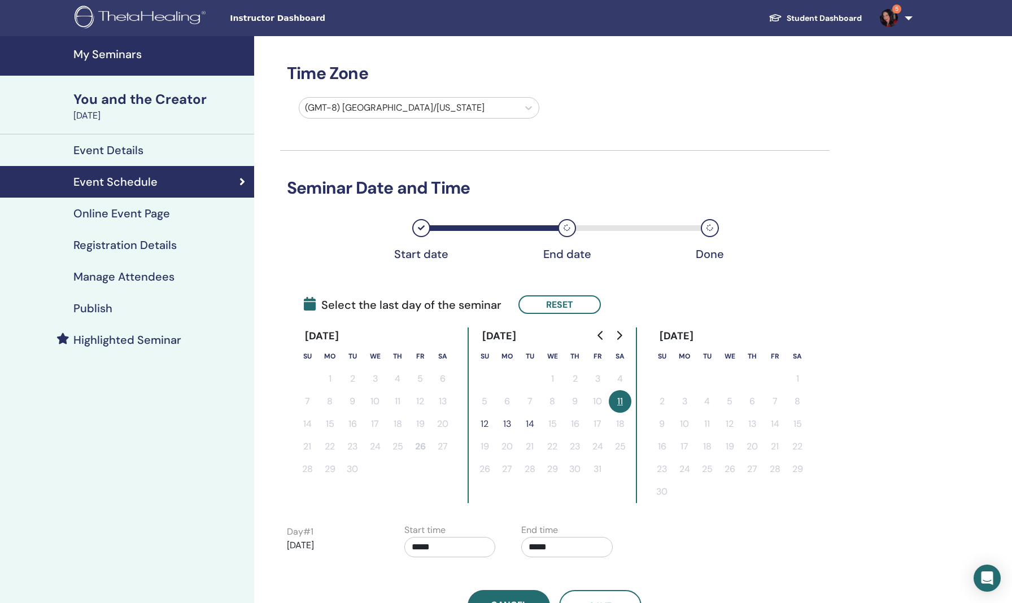
click at [484, 424] on button "12" at bounding box center [484, 424] width 23 height 23
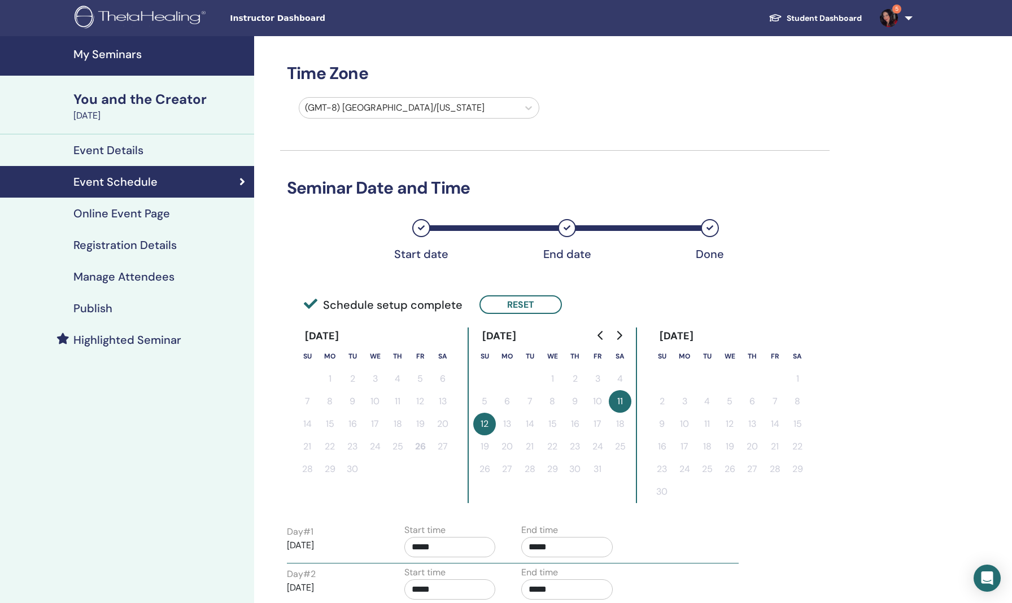
click at [559, 293] on div "Time Zone (GMT-8) US/Alaska Seminar Date and Time Start date End date Done Sche…" at bounding box center [591, 428] width 675 height 784
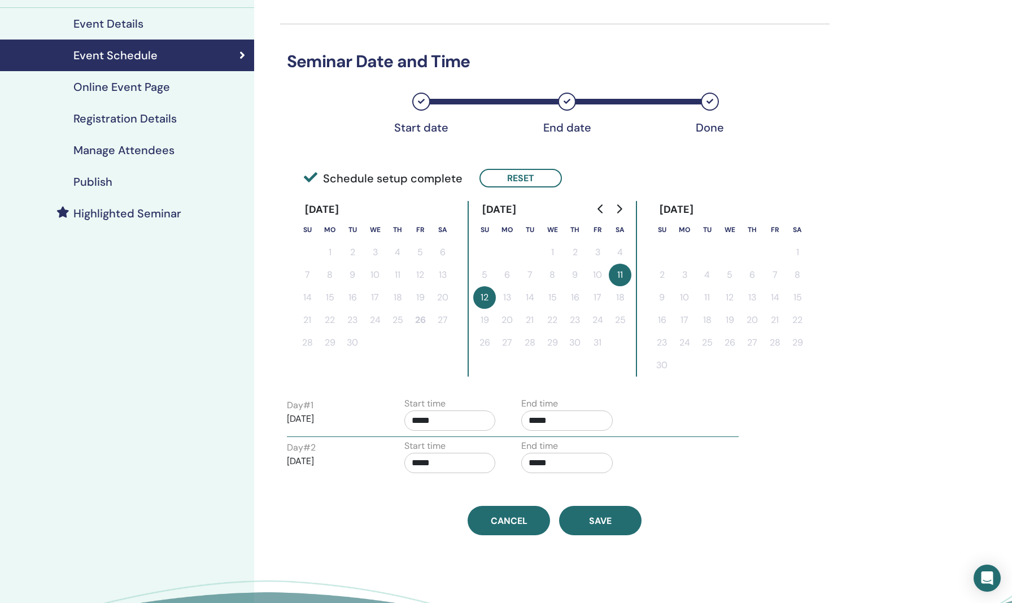
scroll to position [127, 0]
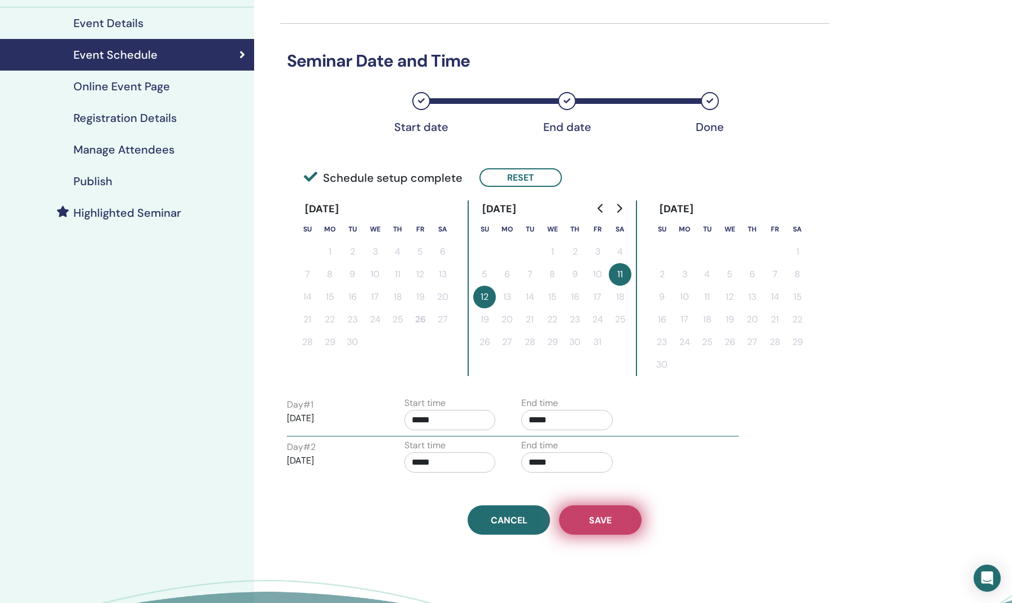
click at [559, 526] on button "Save" at bounding box center [600, 520] width 82 height 29
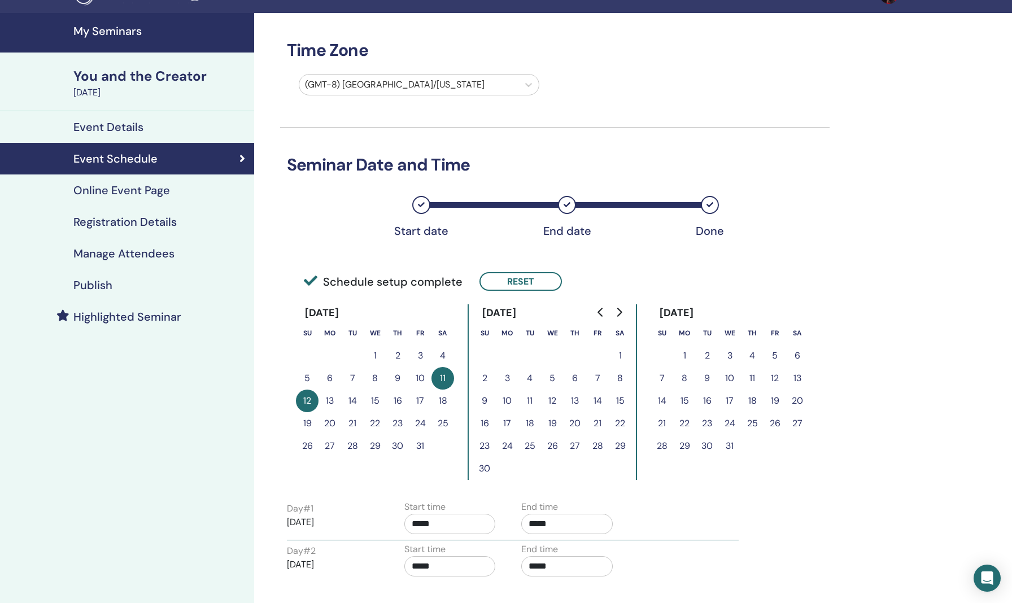
scroll to position [6, 0]
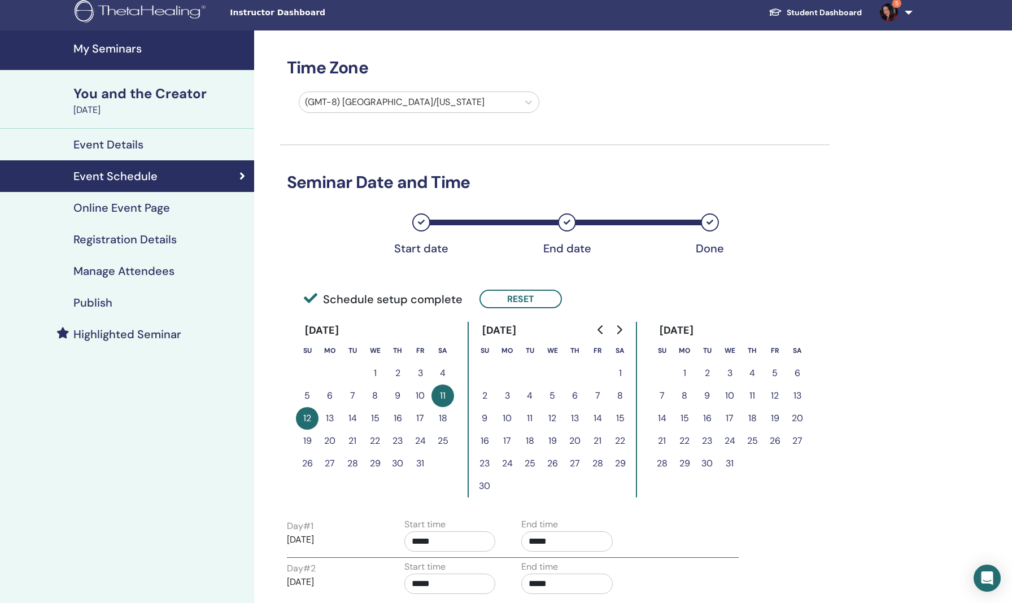
click at [113, 96] on div "You and the Creator" at bounding box center [160, 93] width 174 height 19
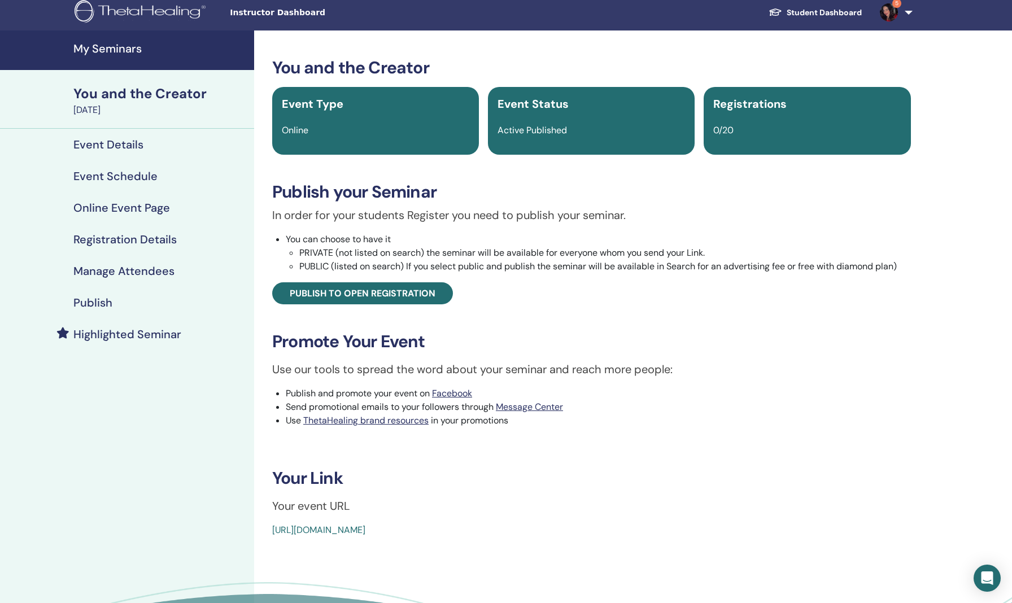
click at [502, 537] on div "[URL][DOMAIN_NAME]" at bounding box center [538, 531] width 532 height 14
drag, startPoint x: 515, startPoint y: 542, endPoint x: 267, endPoint y: 545, distance: 248.6
click at [267, 537] on div "You and the Creator Event Type Online Event Status Active Published Registratio…" at bounding box center [592, 298] width 662 height 480
click at [780, 203] on div "You and the Creator Event Type Online Event Status Active Published Registratio…" at bounding box center [592, 298] width 662 height 480
